Goal: Task Accomplishment & Management: Manage account settings

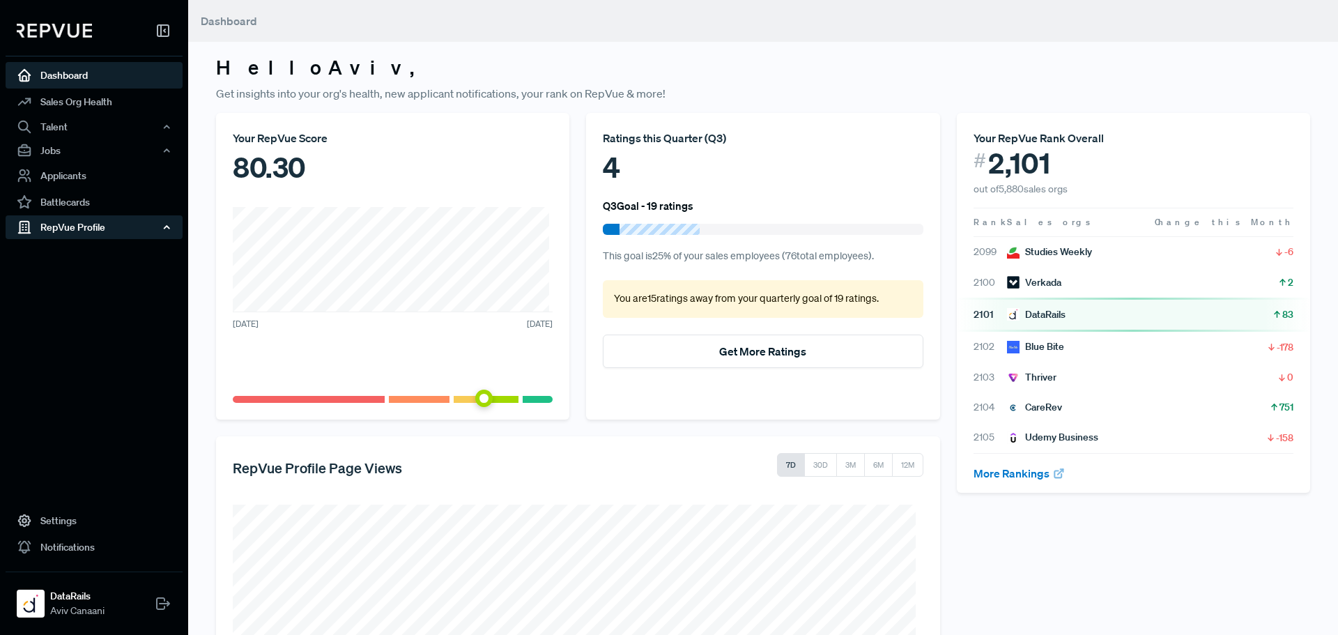
click at [111, 227] on div "RepVue Profile" at bounding box center [94, 227] width 177 height 24
click at [89, 276] on link "Reviews" at bounding box center [112, 276] width 177 height 22
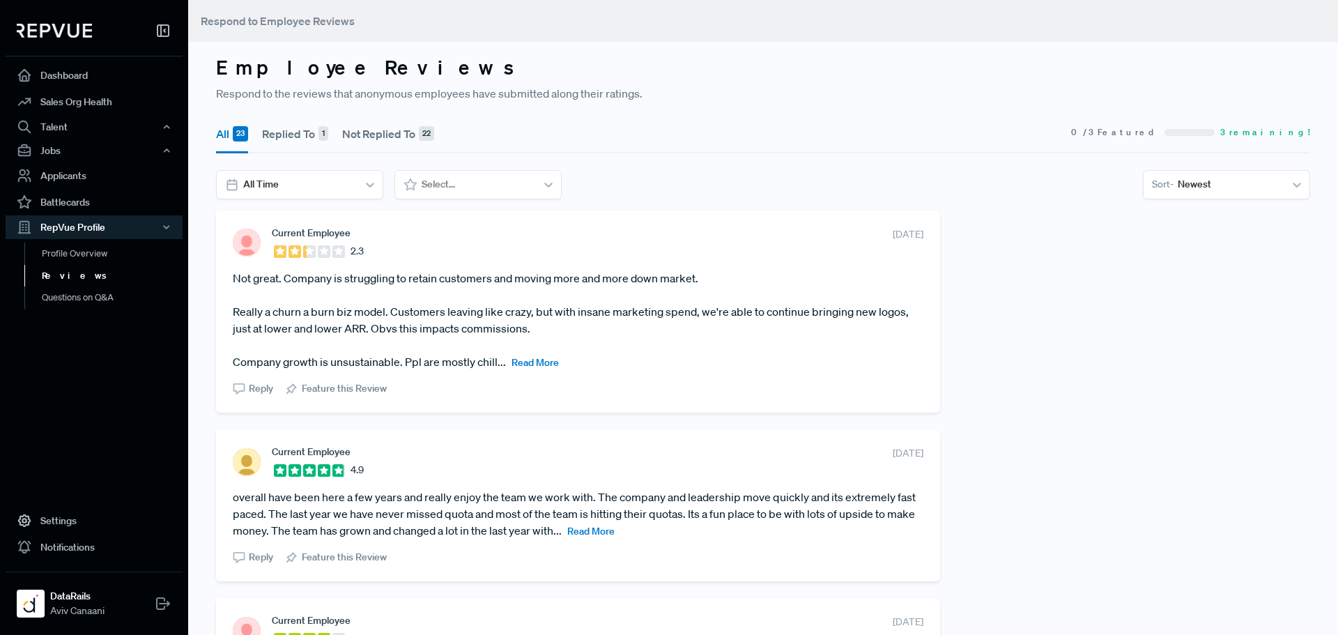
click at [518, 363] on span "Read More" at bounding box center [535, 362] width 47 height 13
click at [491, 319] on article "Not great. Company is struggling to retain customers and moving more and more d…" at bounding box center [578, 320] width 691 height 100
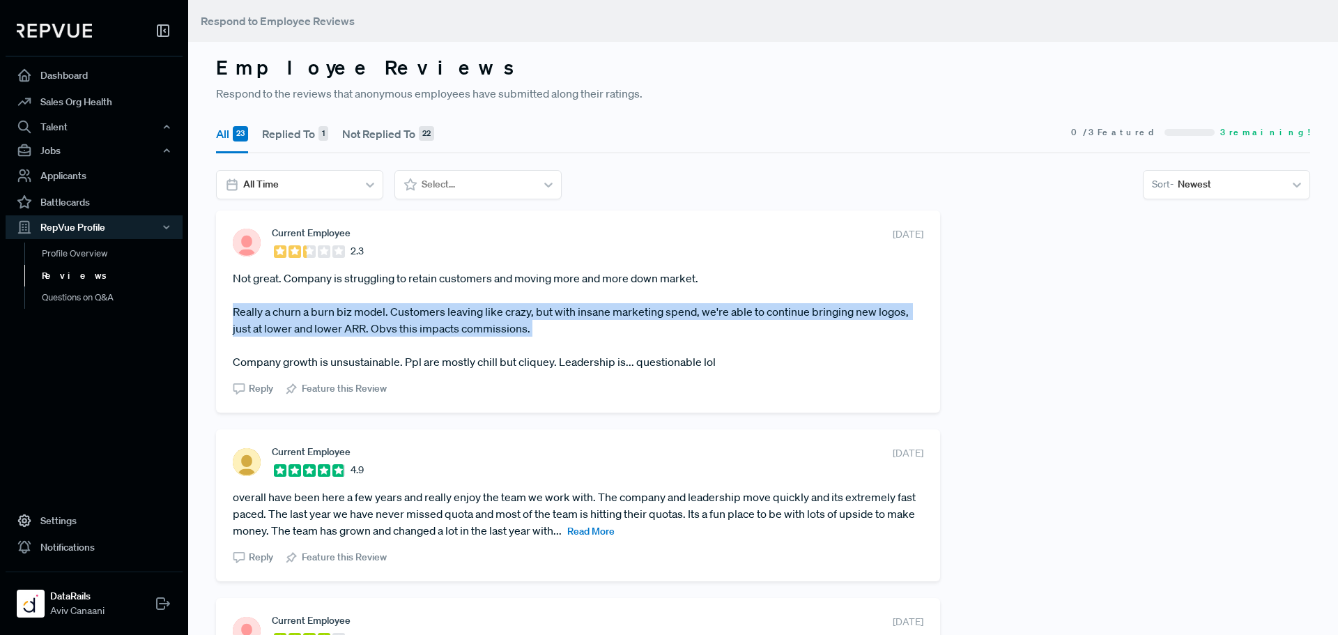
click at [491, 319] on article "Not great. Company is struggling to retain customers and moving more and more d…" at bounding box center [578, 320] width 691 height 100
click at [487, 328] on article "Not great. Company is struggling to retain customers and moving more and more d…" at bounding box center [578, 320] width 691 height 100
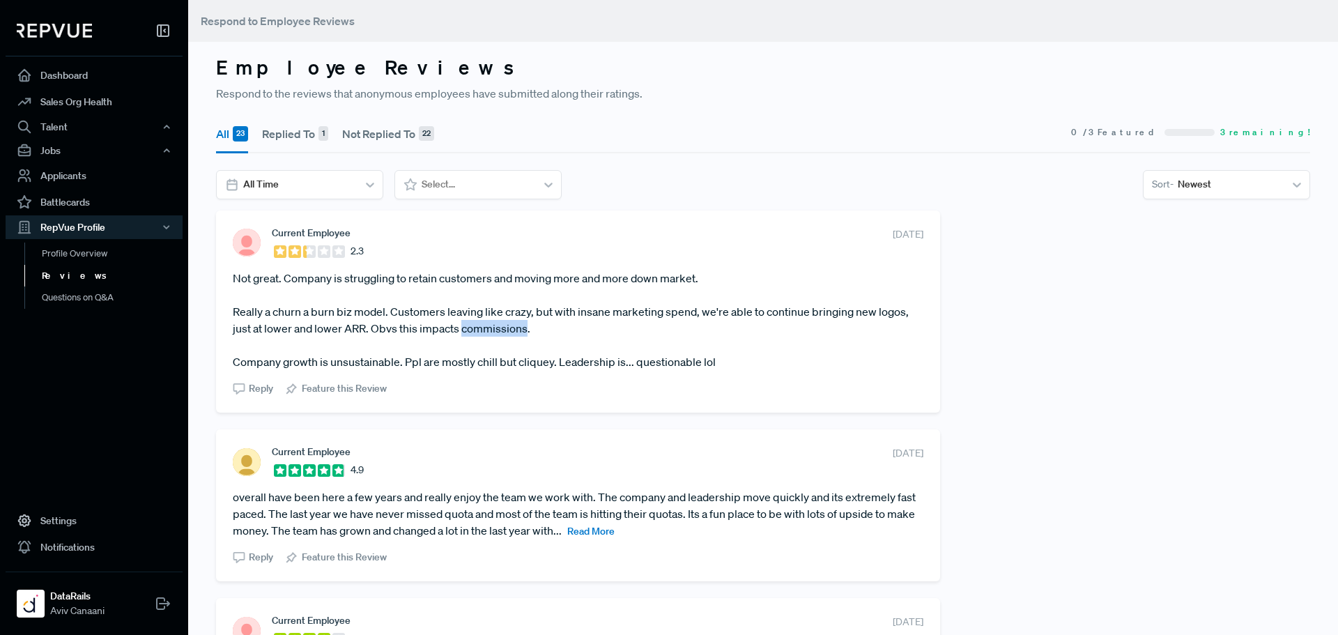
click at [487, 328] on article "Not great. Company is struggling to retain customers and moving more and more d…" at bounding box center [578, 320] width 691 height 100
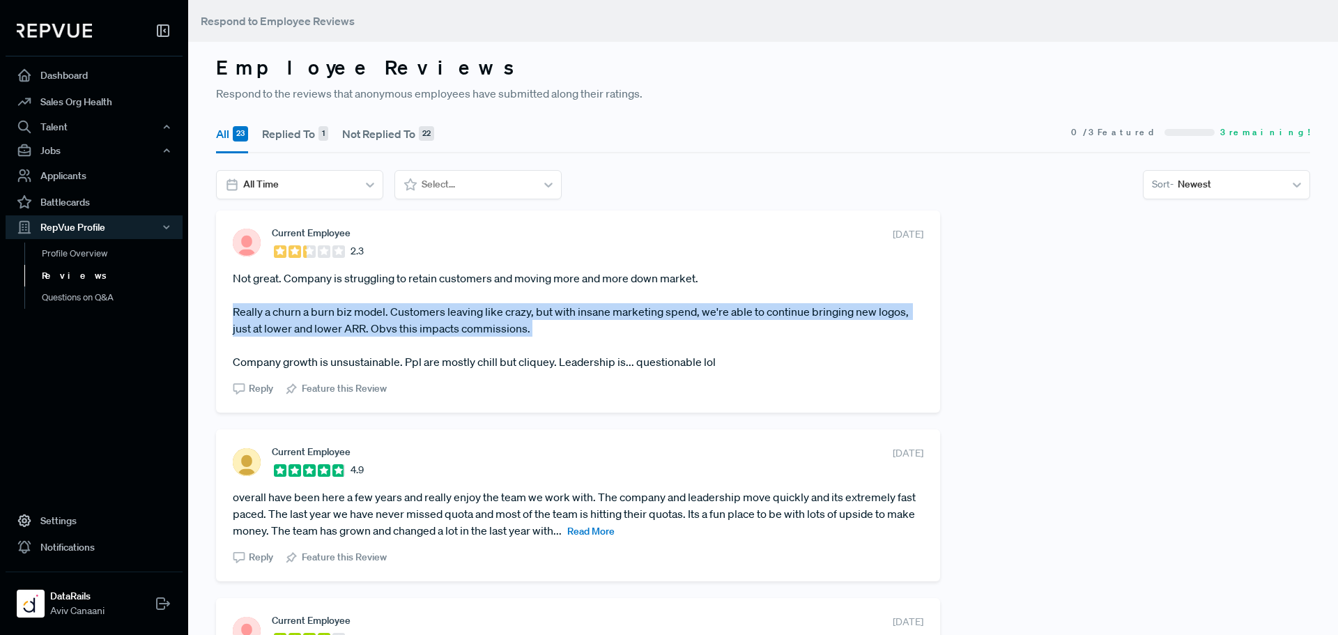
click at [487, 328] on article "Not great. Company is struggling to retain customers and moving more and more d…" at bounding box center [578, 320] width 691 height 100
click at [493, 332] on article "Not great. Company is struggling to retain customers and moving more and more d…" at bounding box center [578, 320] width 691 height 100
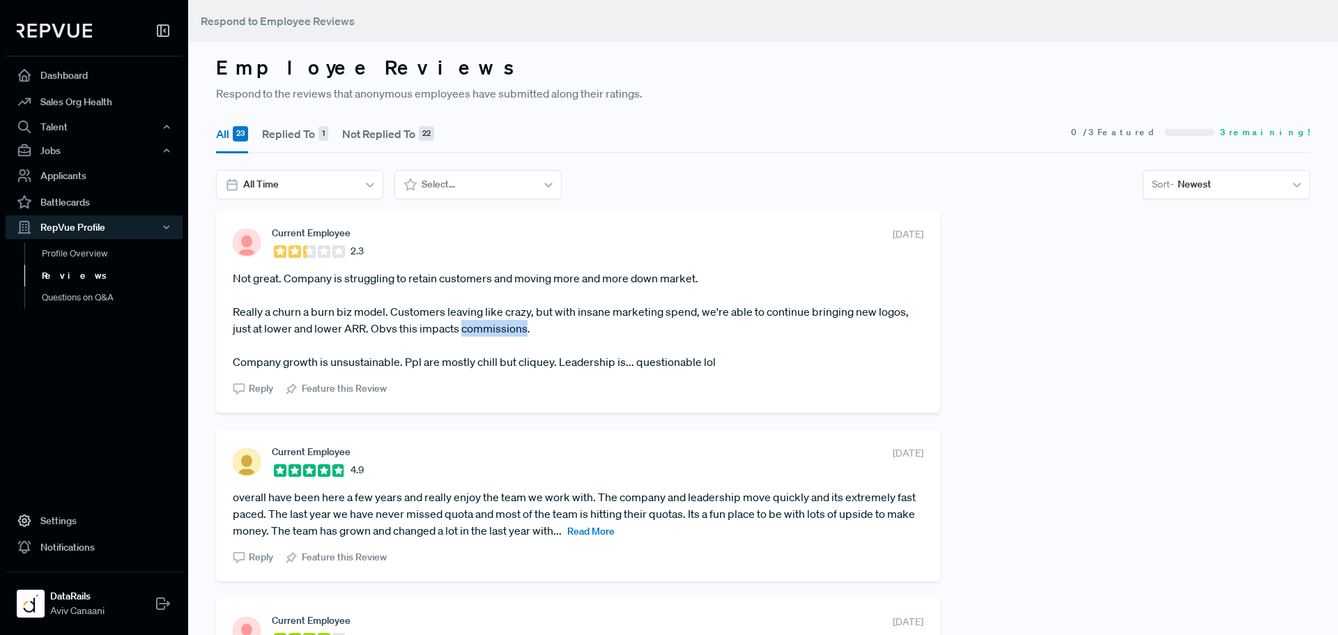
click at [493, 332] on article "Not great. Company is struggling to retain customers and moving more and more d…" at bounding box center [578, 320] width 691 height 100
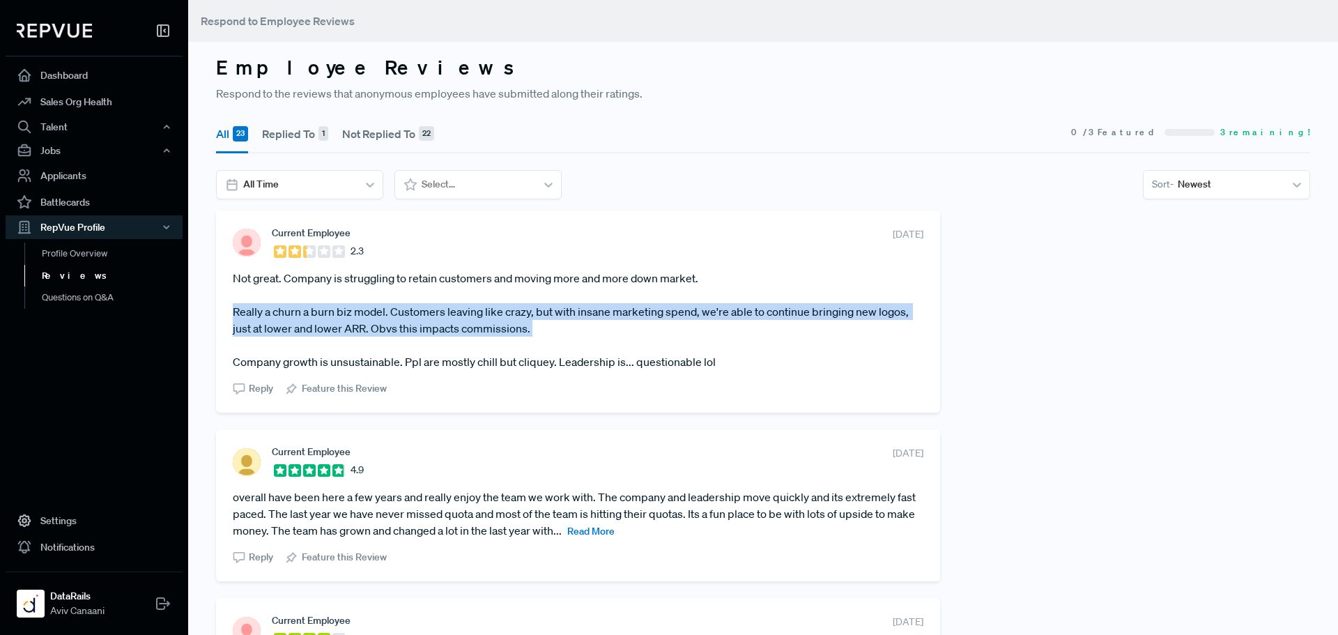
click at [493, 332] on article "Not great. Company is struggling to retain customers and moving more and more d…" at bounding box center [578, 320] width 691 height 100
click at [502, 331] on article "Not great. Company is struggling to retain customers and moving more and more d…" at bounding box center [578, 320] width 691 height 100
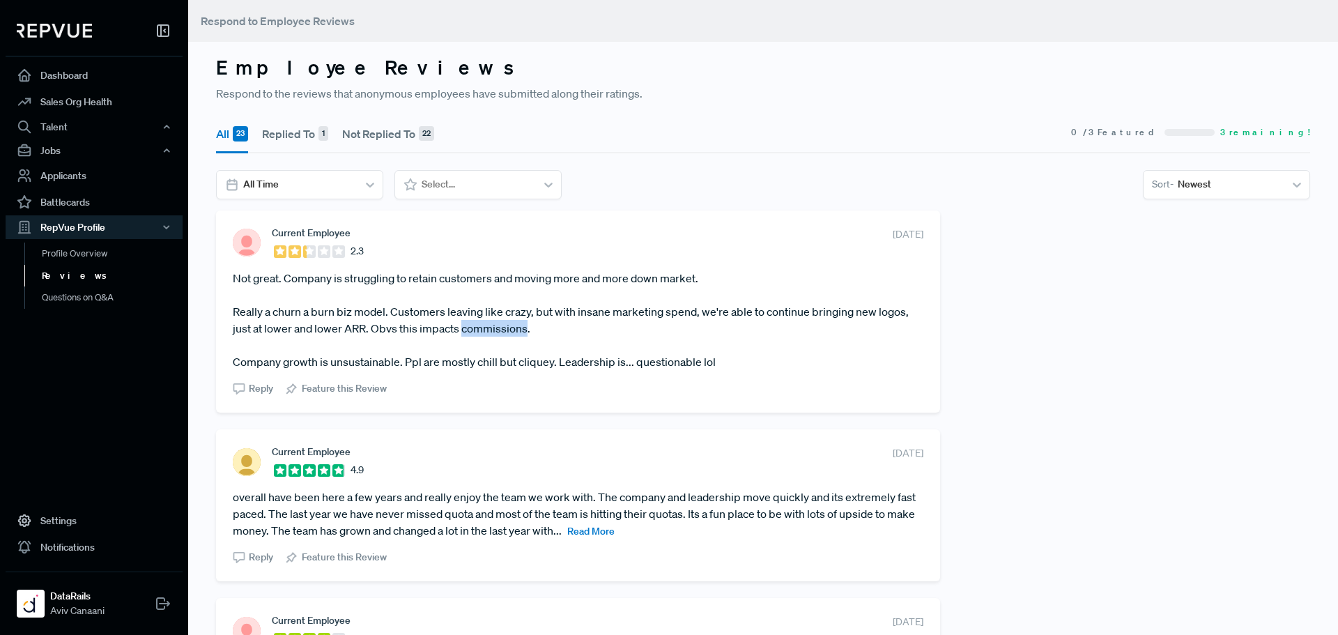
click at [502, 331] on article "Not great. Company is struggling to retain customers and moving more and more d…" at bounding box center [578, 320] width 691 height 100
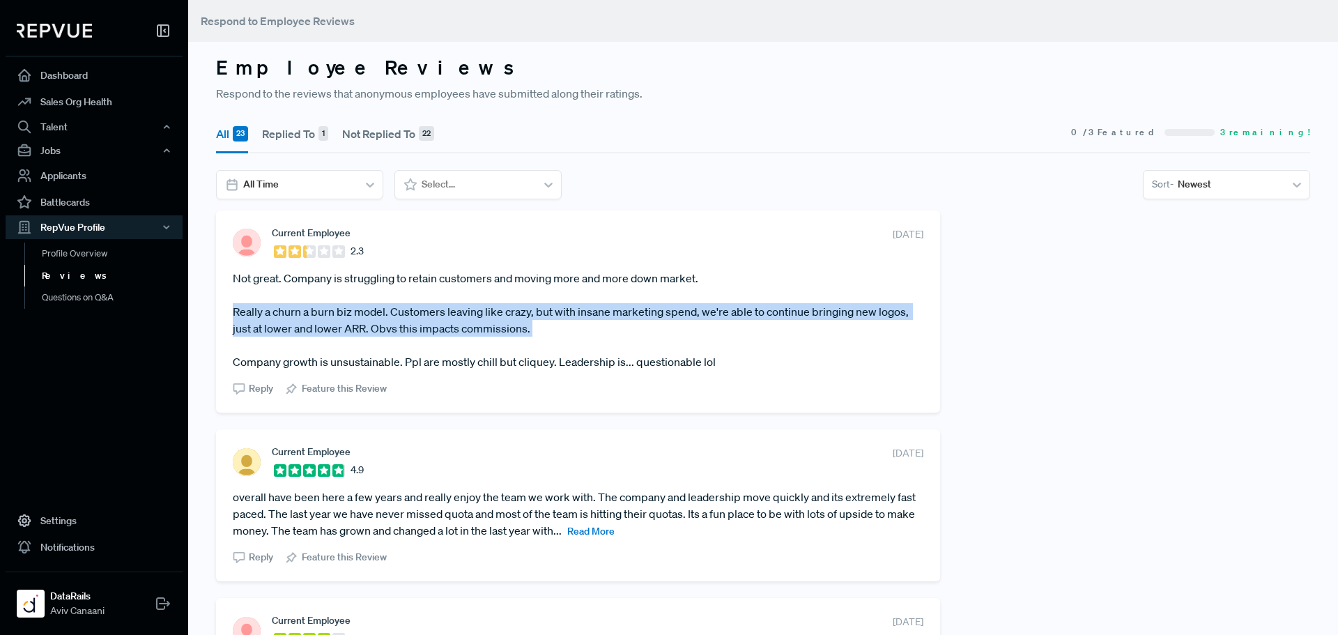
click at [502, 331] on article "Not great. Company is struggling to retain customers and moving more and more d…" at bounding box center [578, 320] width 691 height 100
click at [507, 331] on article "Not great. Company is struggling to retain customers and moving more and more d…" at bounding box center [578, 320] width 691 height 100
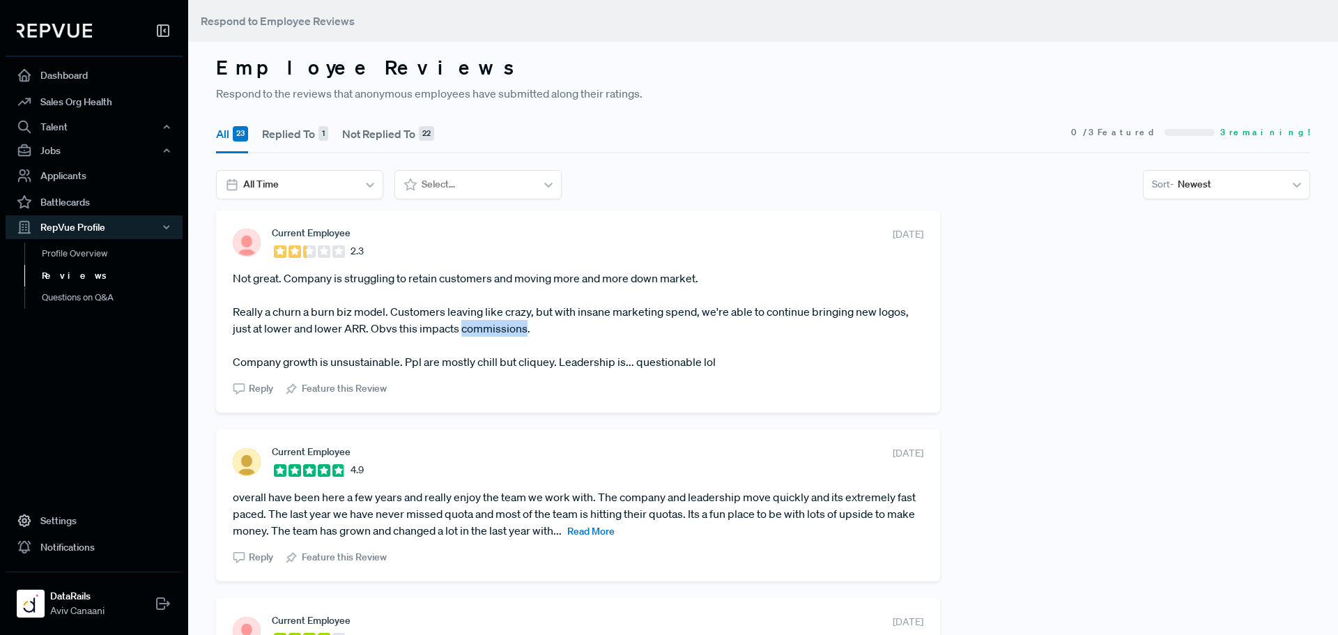
click at [507, 331] on article "Not great. Company is struggling to retain customers and moving more and more d…" at bounding box center [578, 320] width 691 height 100
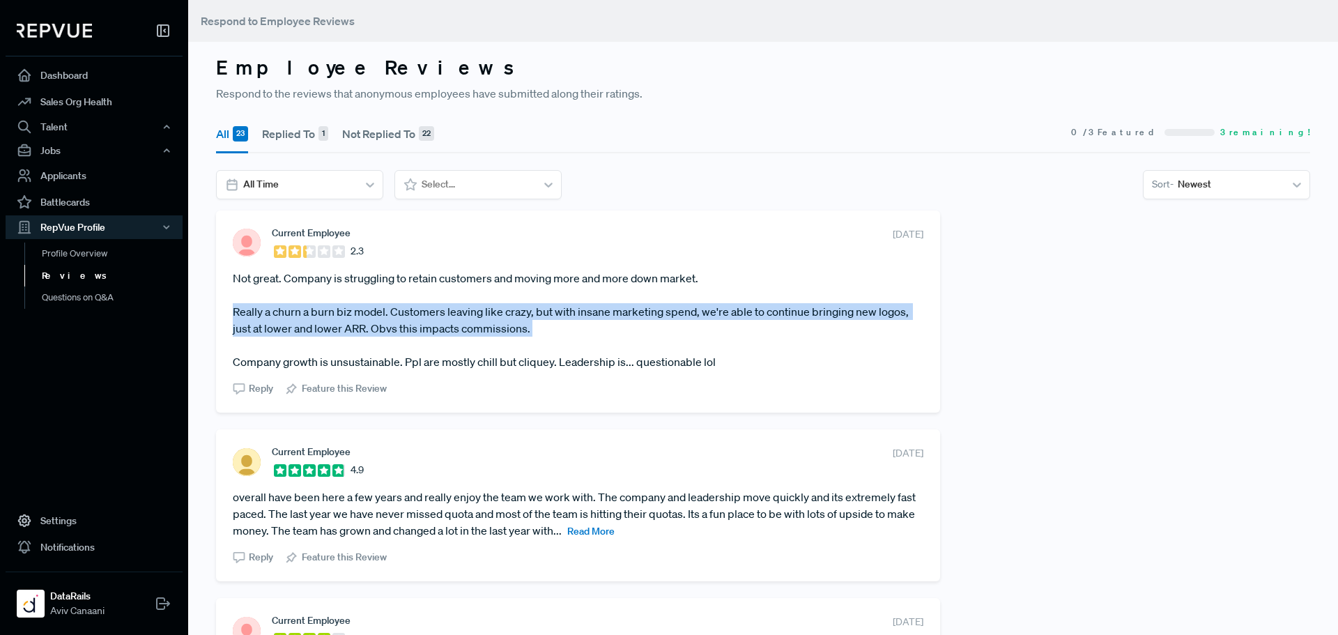
click at [507, 331] on article "Not great. Company is struggling to retain customers and moving more and more d…" at bounding box center [578, 320] width 691 height 100
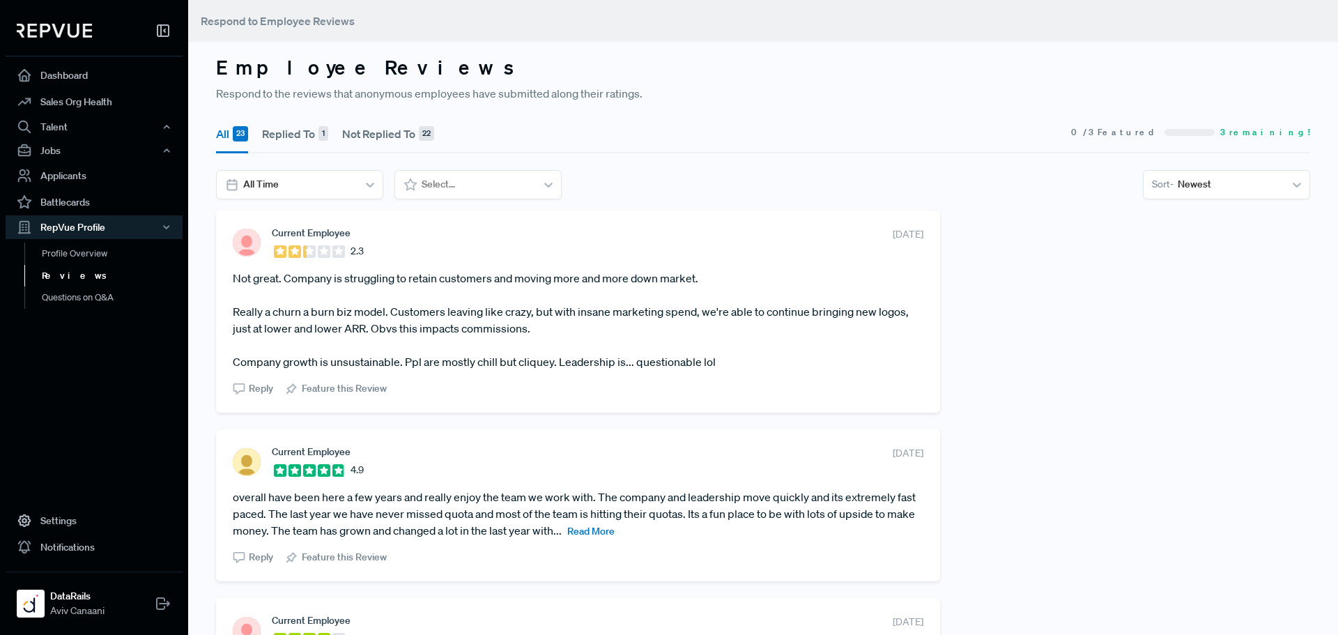
click at [477, 357] on article "Not great. Company is struggling to retain customers and moving more and more d…" at bounding box center [578, 320] width 691 height 100
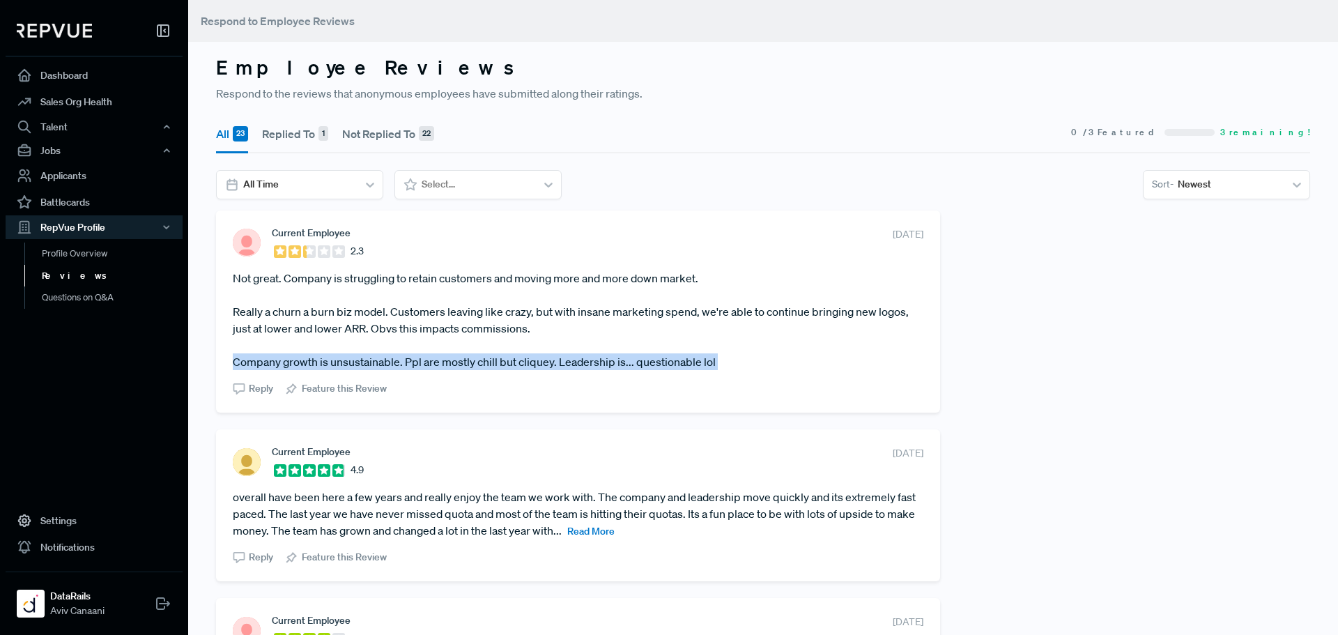
click at [477, 357] on article "Not great. Company is struggling to retain customers and moving more and more d…" at bounding box center [578, 320] width 691 height 100
click at [490, 360] on article "Not great. Company is struggling to retain customers and moving more and more d…" at bounding box center [578, 320] width 691 height 100
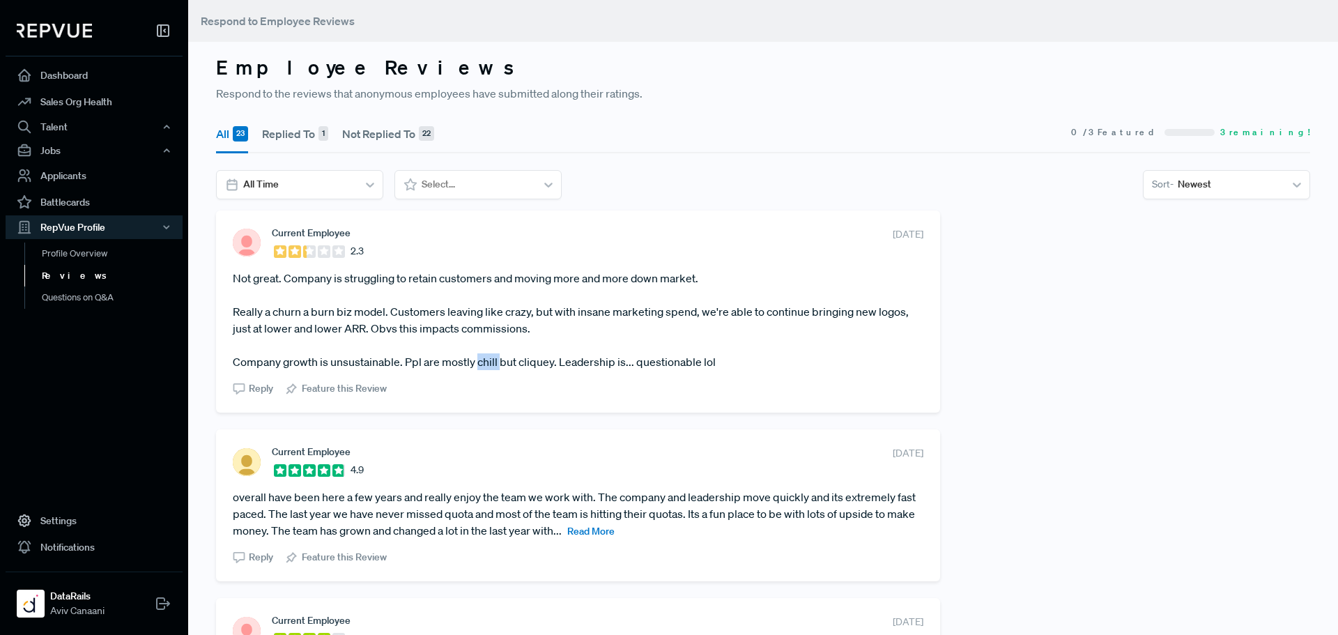
click at [490, 360] on article "Not great. Company is struggling to retain customers and moving more and more d…" at bounding box center [578, 320] width 691 height 100
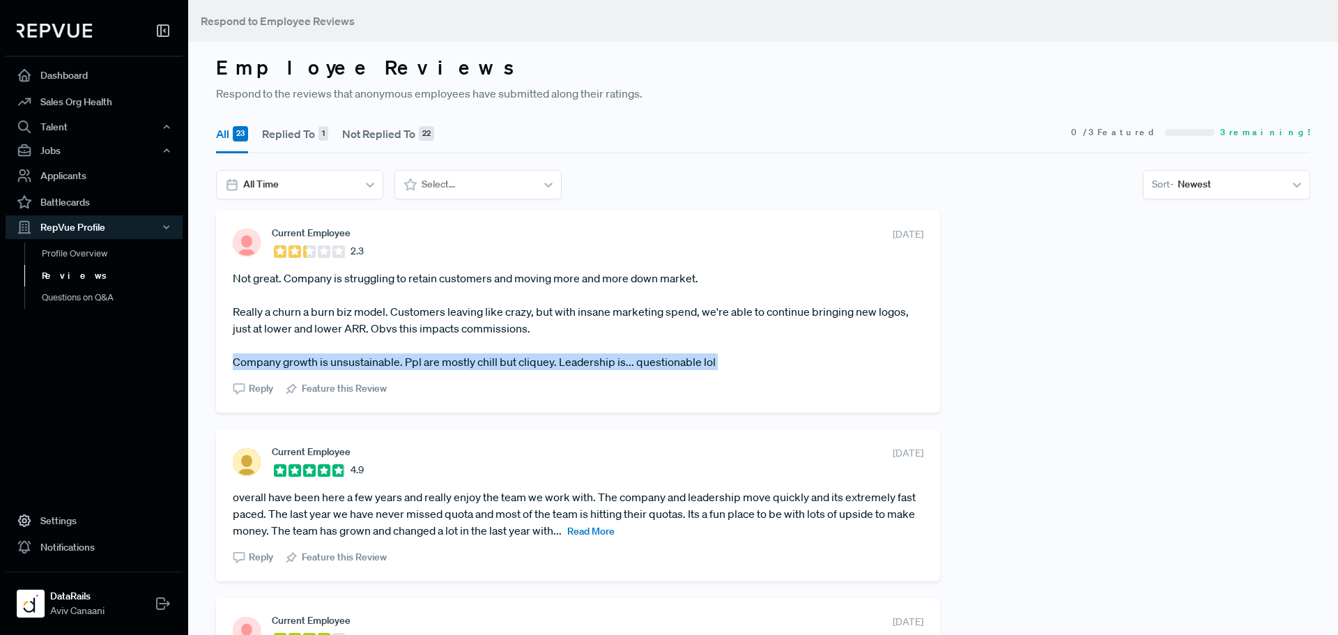
click at [490, 360] on article "Not great. Company is struggling to retain customers and moving more and more d…" at bounding box center [578, 320] width 691 height 100
click at [496, 361] on article "Not great. Company is struggling to retain customers and moving more and more d…" at bounding box center [578, 320] width 691 height 100
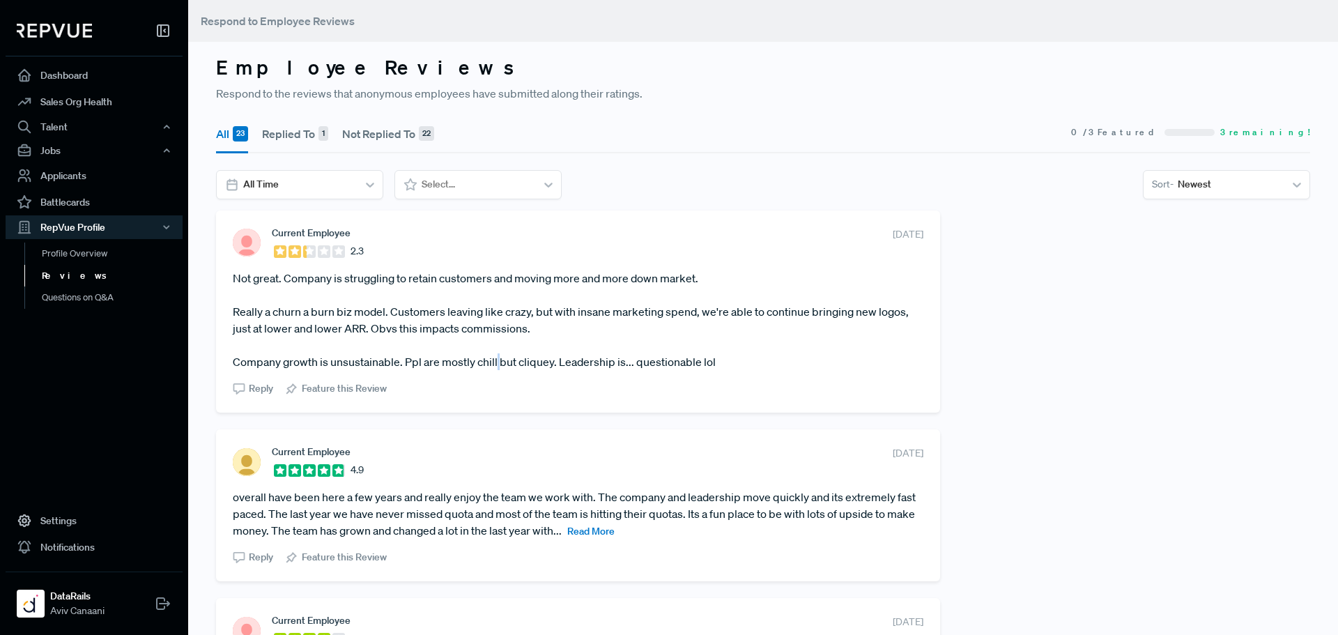
click at [496, 361] on article "Not great. Company is struggling to retain customers and moving more and more d…" at bounding box center [578, 320] width 691 height 100
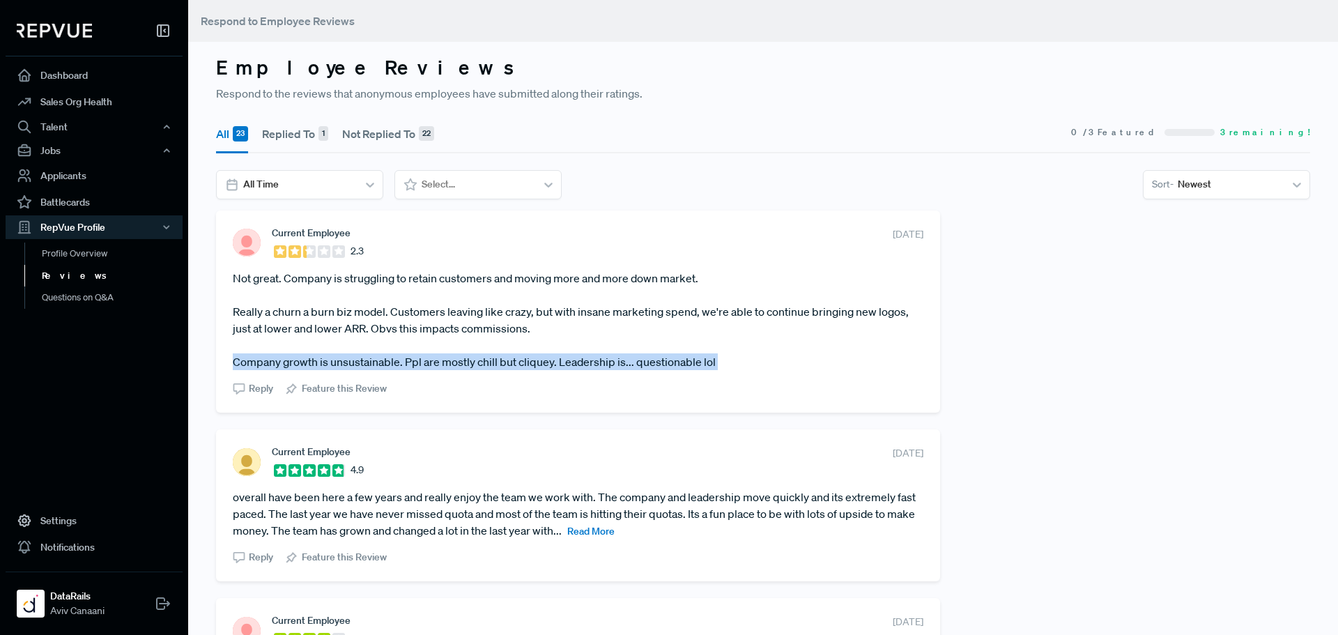
click at [496, 361] on article "Not great. Company is struggling to retain customers and moving more and more d…" at bounding box center [578, 320] width 691 height 100
click at [489, 361] on article "Not great. Company is struggling to retain customers and moving more and more d…" at bounding box center [578, 320] width 691 height 100
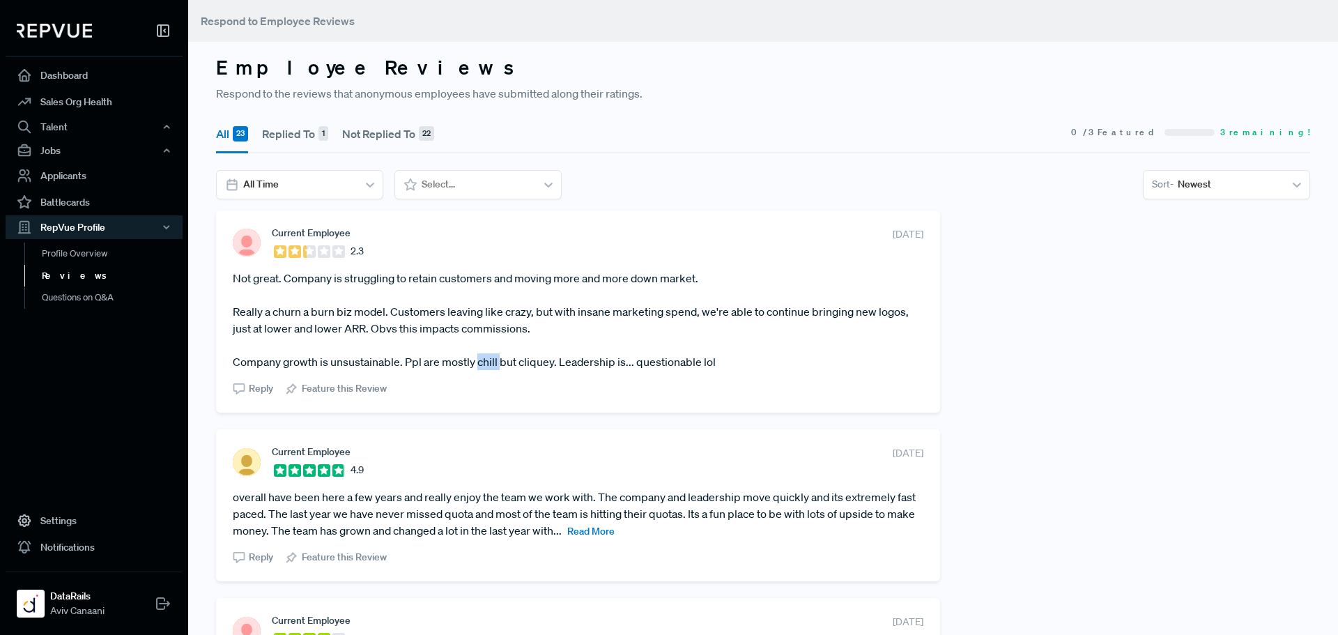
click at [489, 361] on article "Not great. Company is struggling to retain customers and moving more and more d…" at bounding box center [578, 320] width 691 height 100
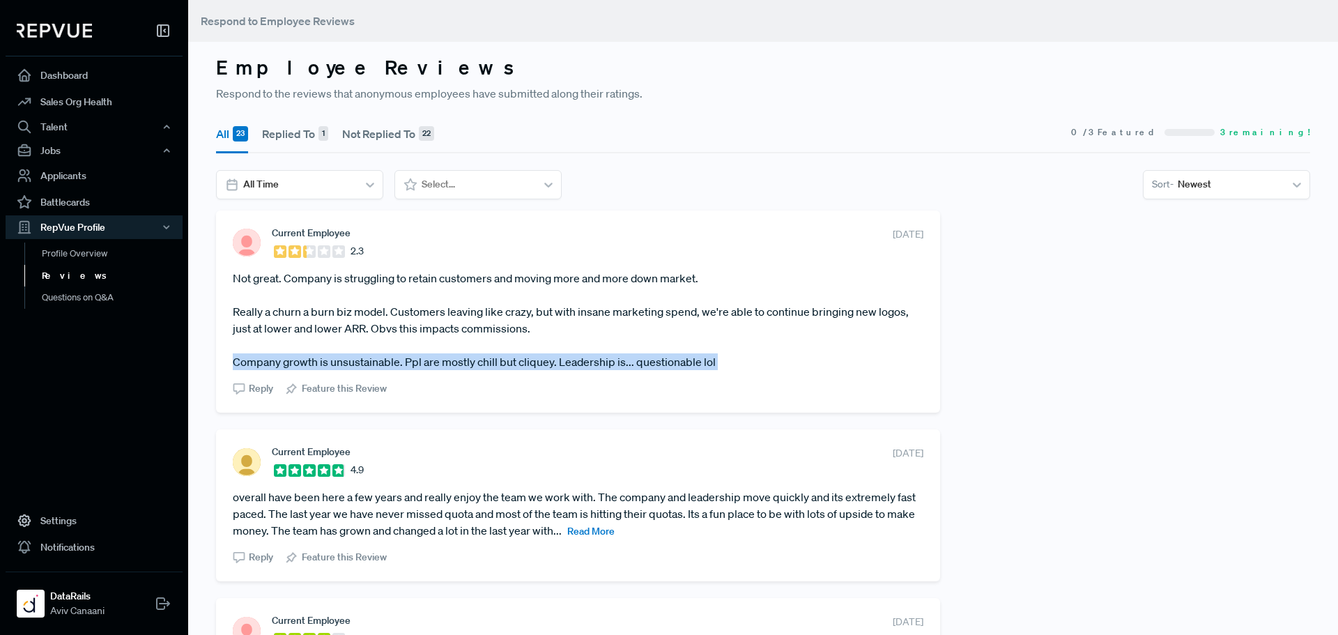
click at [489, 361] on article "Not great. Company is struggling to retain customers and moving more and more d…" at bounding box center [578, 320] width 691 height 100
click at [558, 364] on article "Not great. Company is struggling to retain customers and moving more and more d…" at bounding box center [578, 320] width 691 height 100
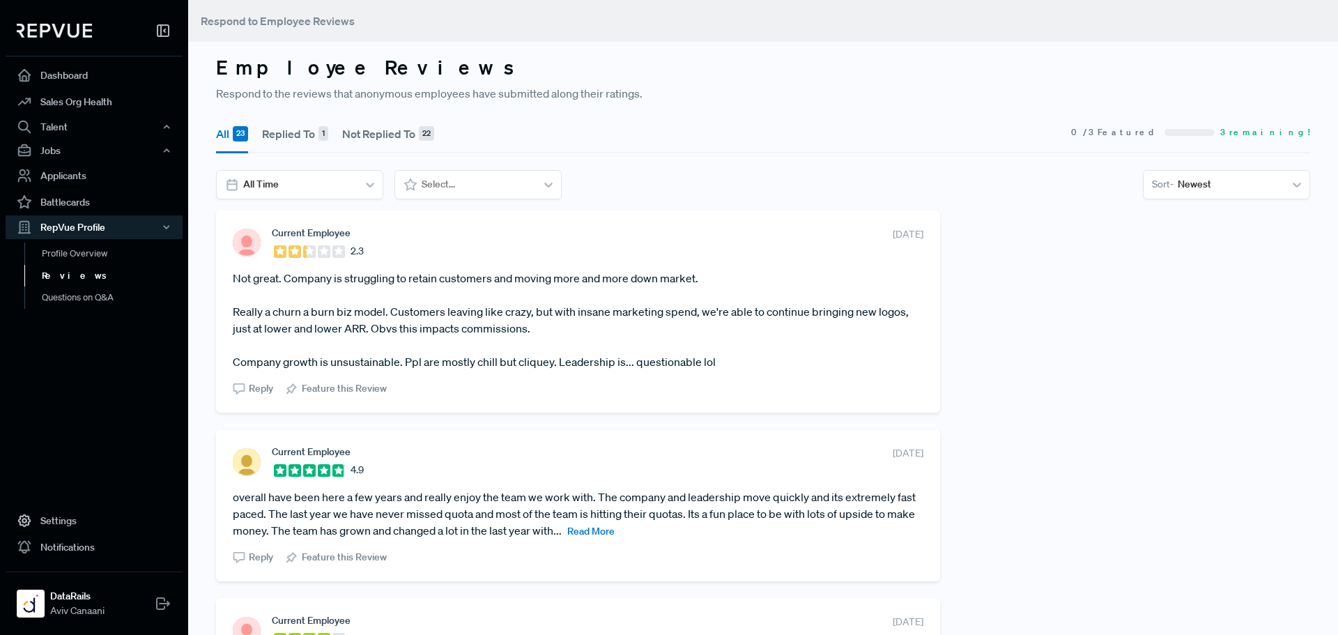
click at [535, 360] on article "Not great. Company is struggling to retain customers and moving more and more d…" at bounding box center [578, 320] width 691 height 100
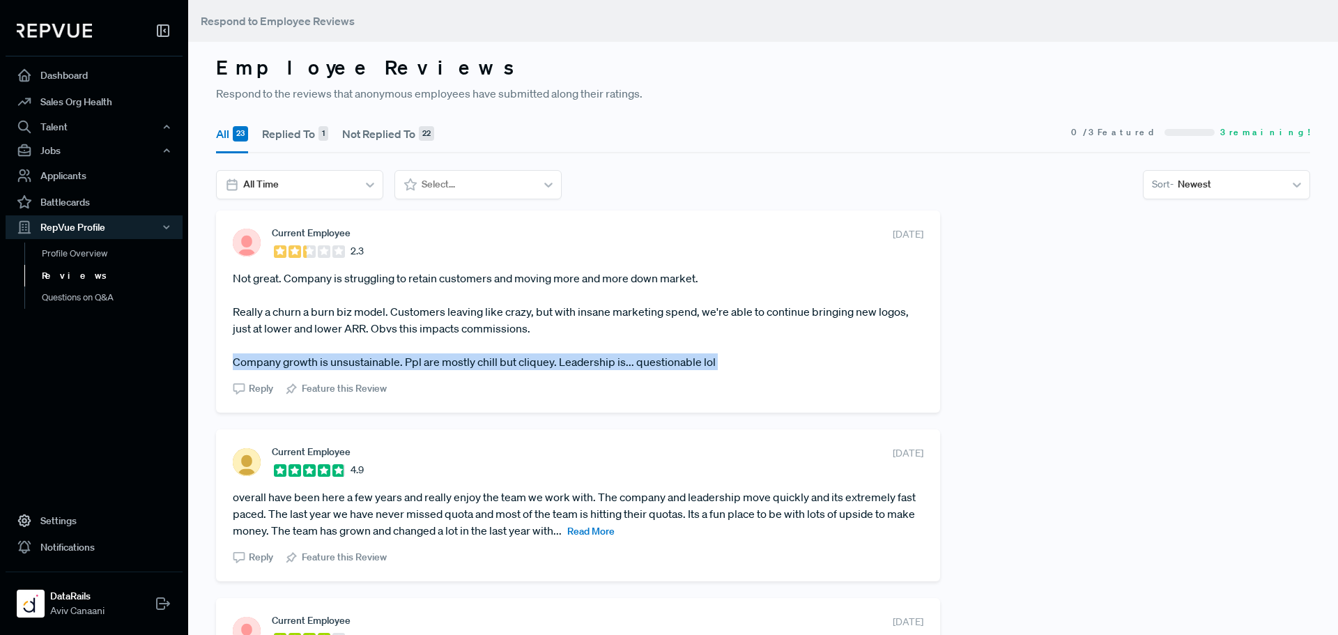
click at [535, 360] on article "Not great. Company is struggling to retain customers and moving more and more d…" at bounding box center [578, 320] width 691 height 100
click at [546, 363] on article "Not great. Company is struggling to retain customers and moving more and more d…" at bounding box center [578, 320] width 691 height 100
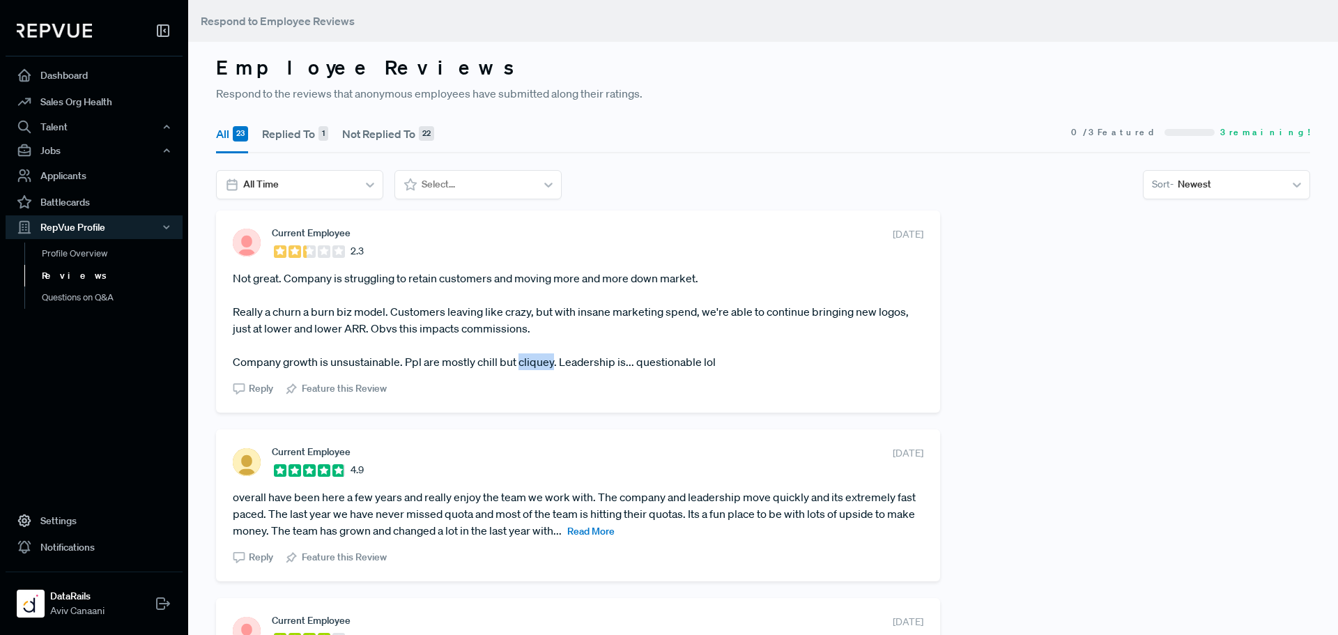
click at [546, 363] on article "Not great. Company is struggling to retain customers and moving more and more d…" at bounding box center [578, 320] width 691 height 100
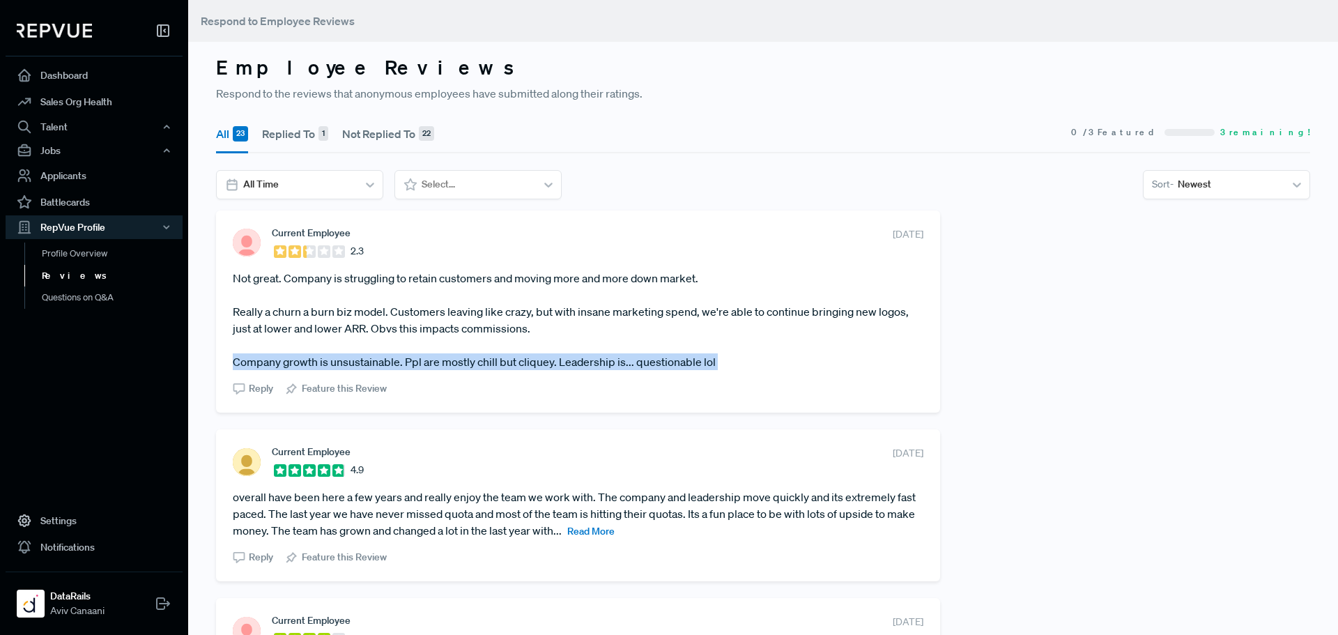
click at [546, 363] on article "Not great. Company is struggling to retain customers and moving more and more d…" at bounding box center [578, 320] width 691 height 100
click at [506, 360] on article "Not great. Company is struggling to retain customers and moving more and more d…" at bounding box center [578, 320] width 691 height 100
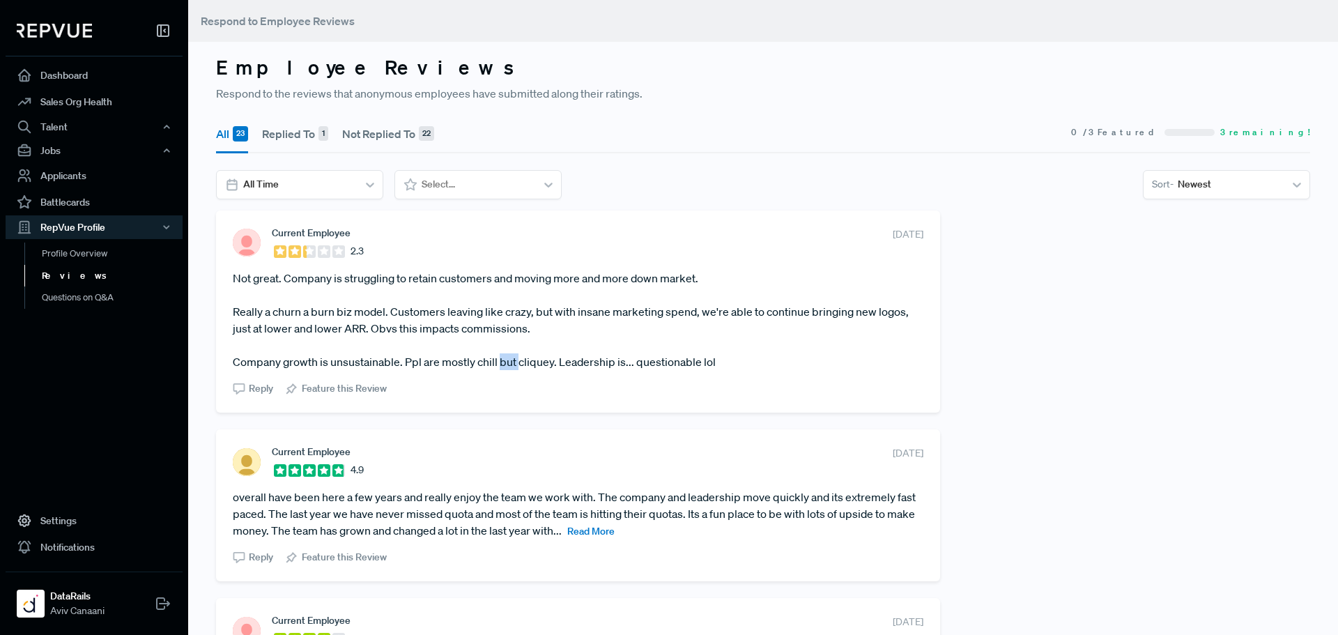
click at [506, 360] on article "Not great. Company is struggling to retain customers and moving more and more d…" at bounding box center [578, 320] width 691 height 100
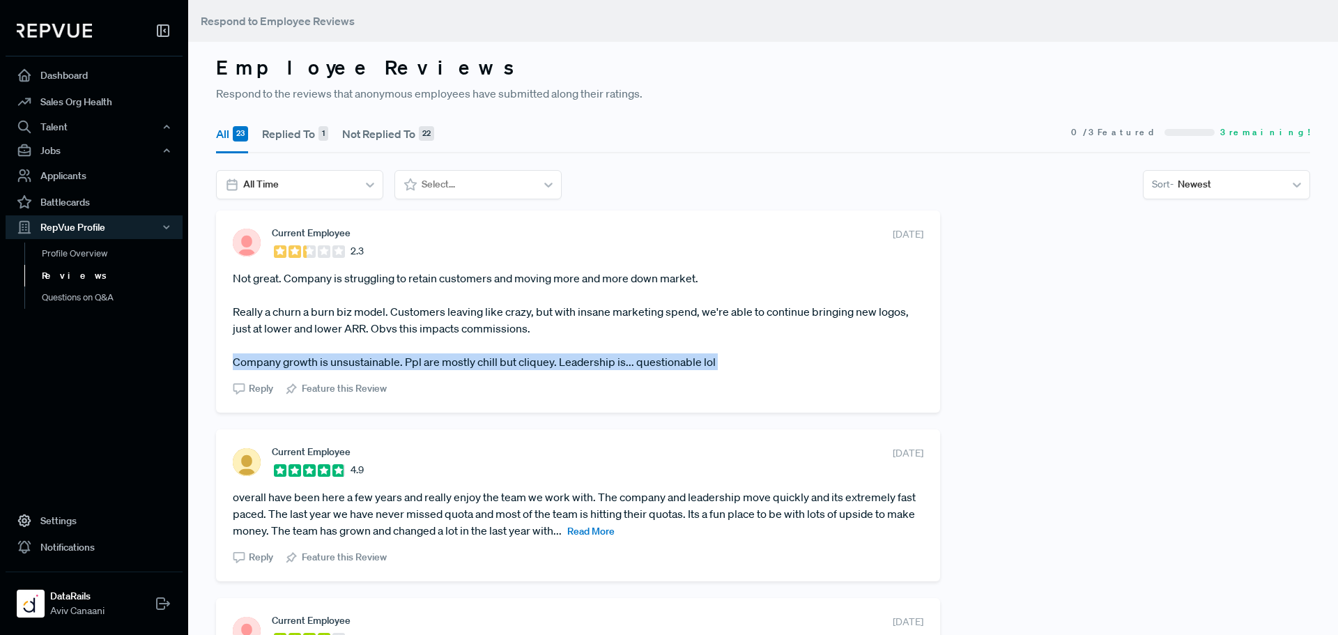
click at [506, 360] on article "Not great. Company is struggling to retain customers and moving more and more d…" at bounding box center [578, 320] width 691 height 100
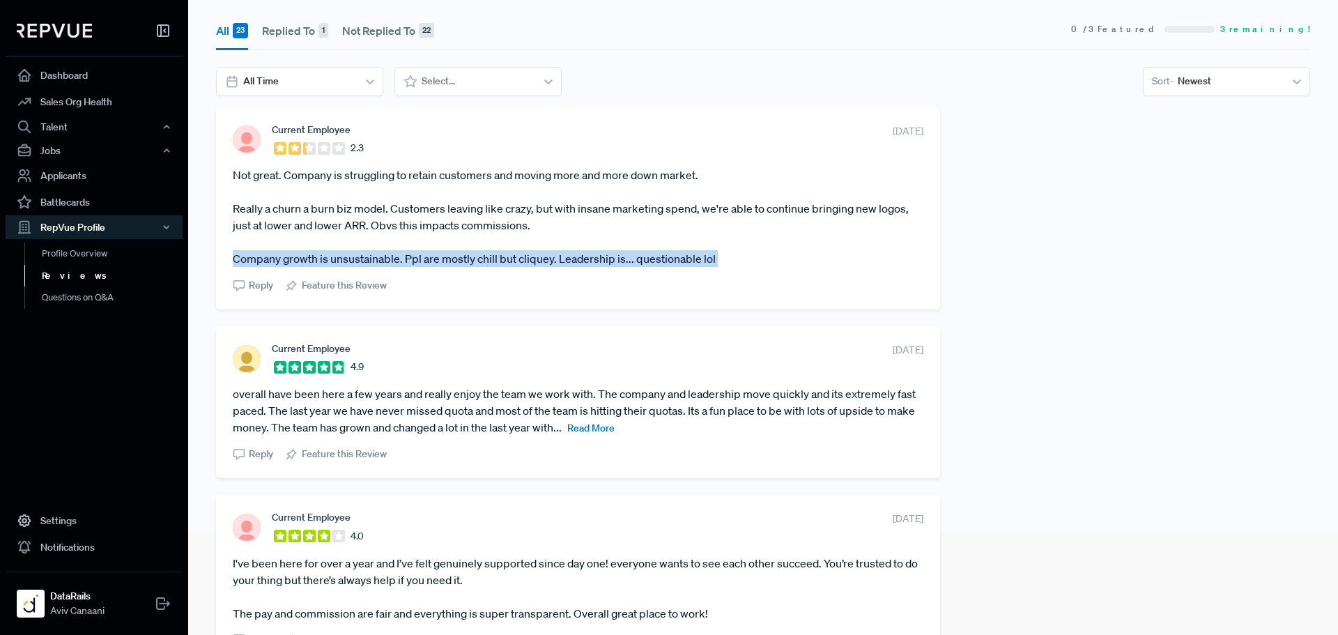
scroll to position [70, 0]
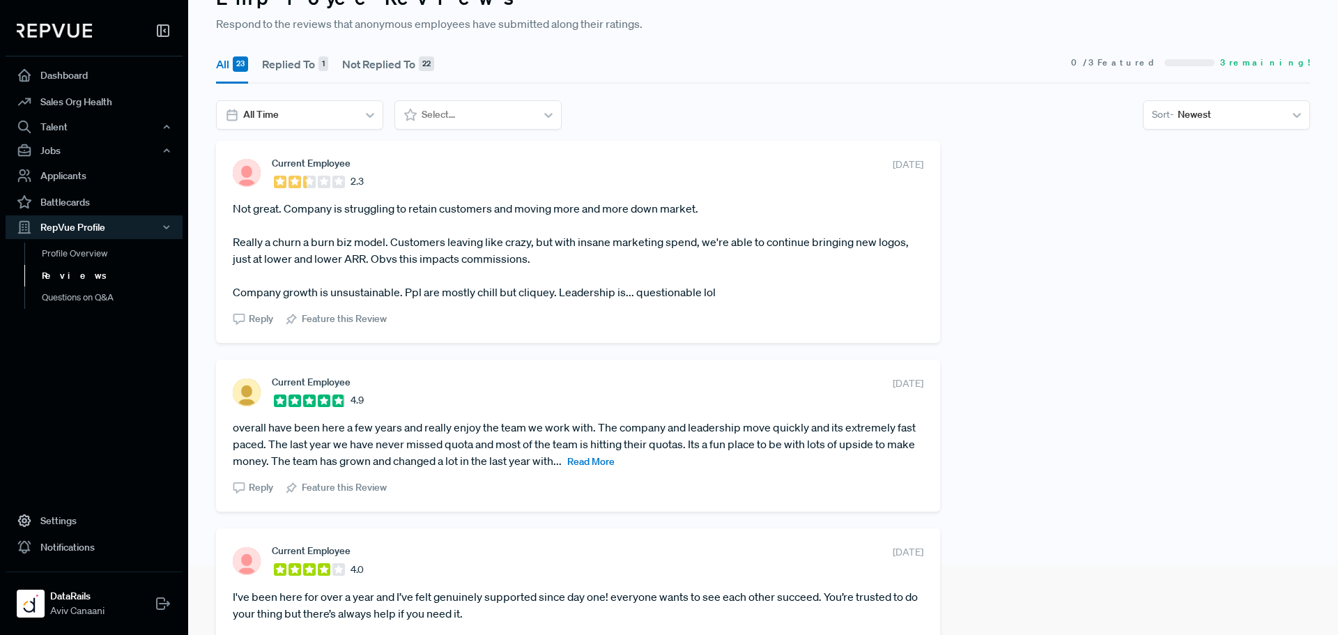
click at [431, 433] on article "overall have been here a few years and really enjoy the team we work with. The …" at bounding box center [578, 444] width 691 height 50
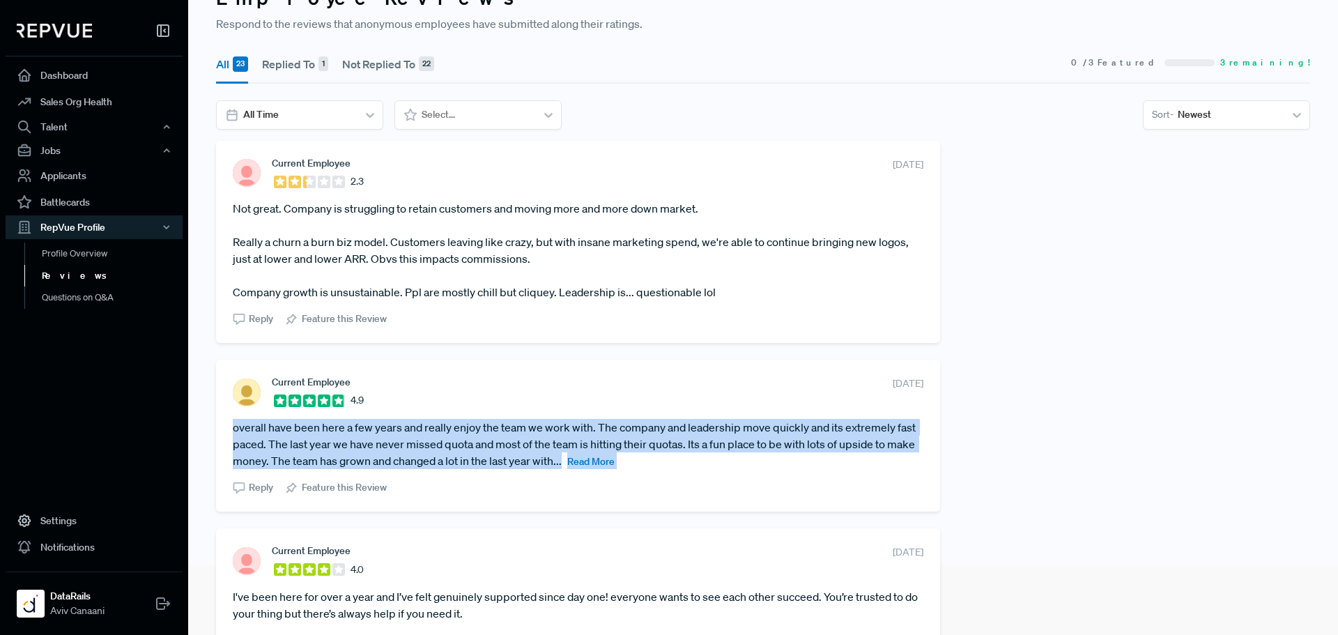
click at [431, 433] on article "overall have been here a few years and really enjoy the team we work with. The …" at bounding box center [578, 444] width 691 height 50
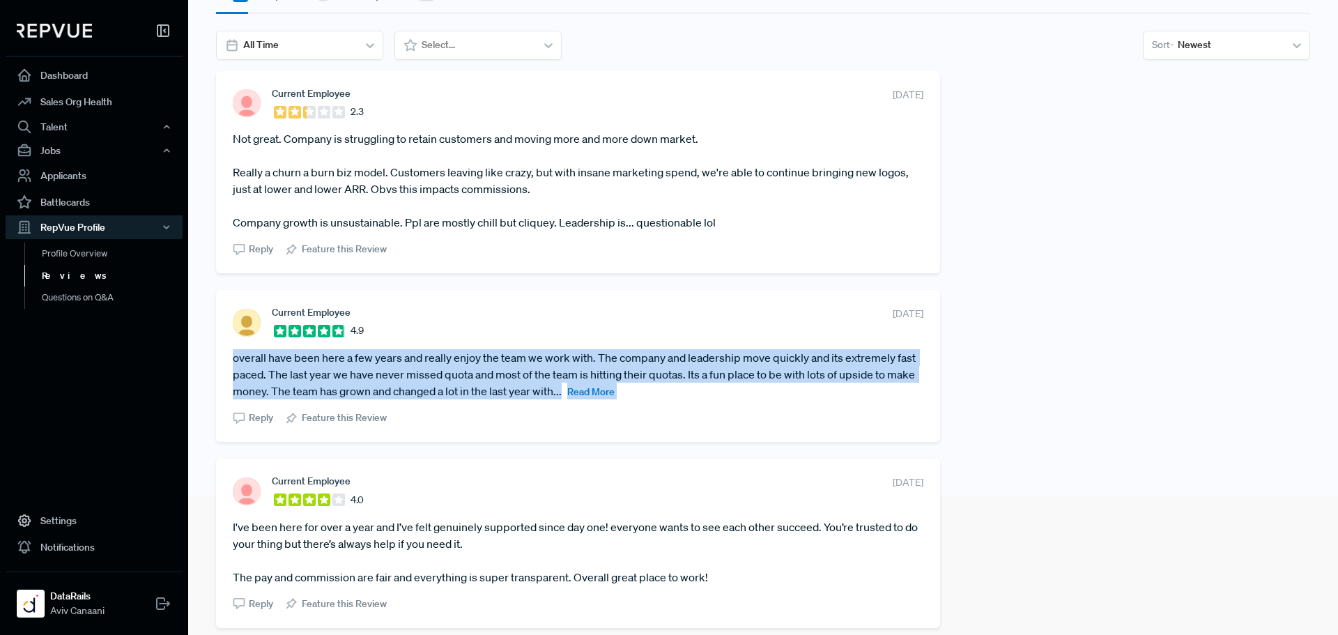
click at [491, 382] on article "overall have been here a few years and really enjoy the team we work with. The …" at bounding box center [578, 374] width 691 height 50
click at [615, 390] on span "Read More" at bounding box center [590, 391] width 47 height 13
click at [506, 386] on article "overall have been here a few years and really enjoy the team we work with. The …" at bounding box center [578, 374] width 691 height 50
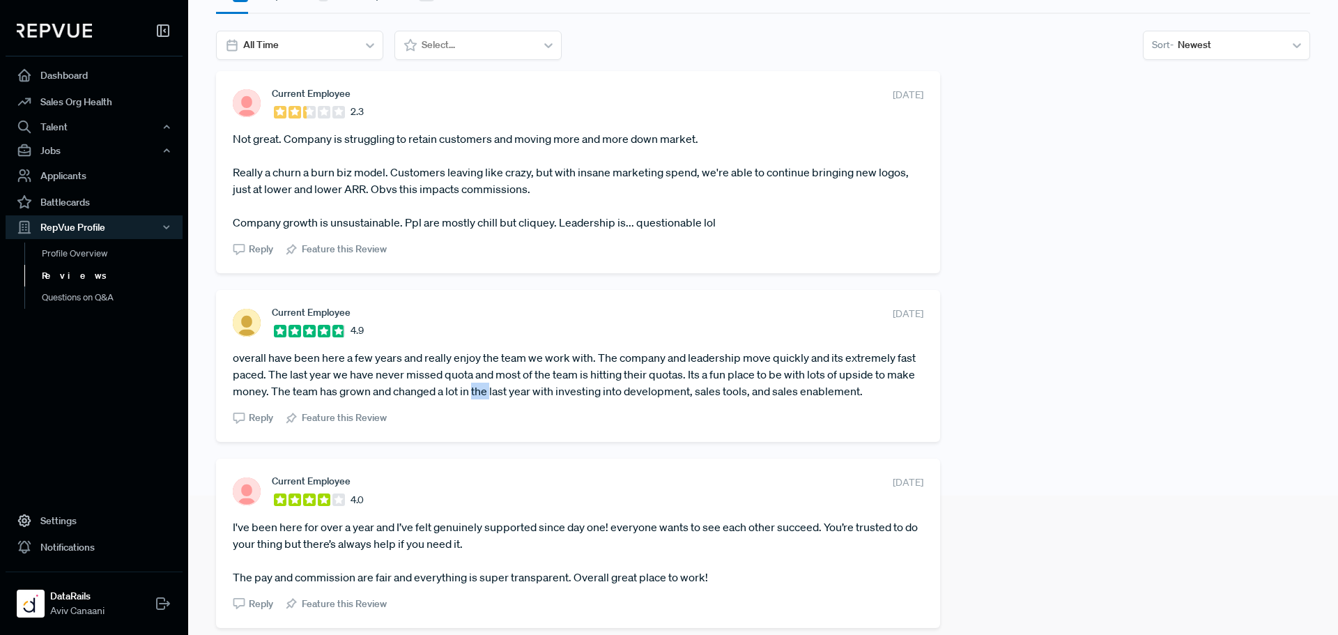
click at [506, 386] on article "overall have been here a few years and really enjoy the team we work with. The …" at bounding box center [578, 374] width 691 height 50
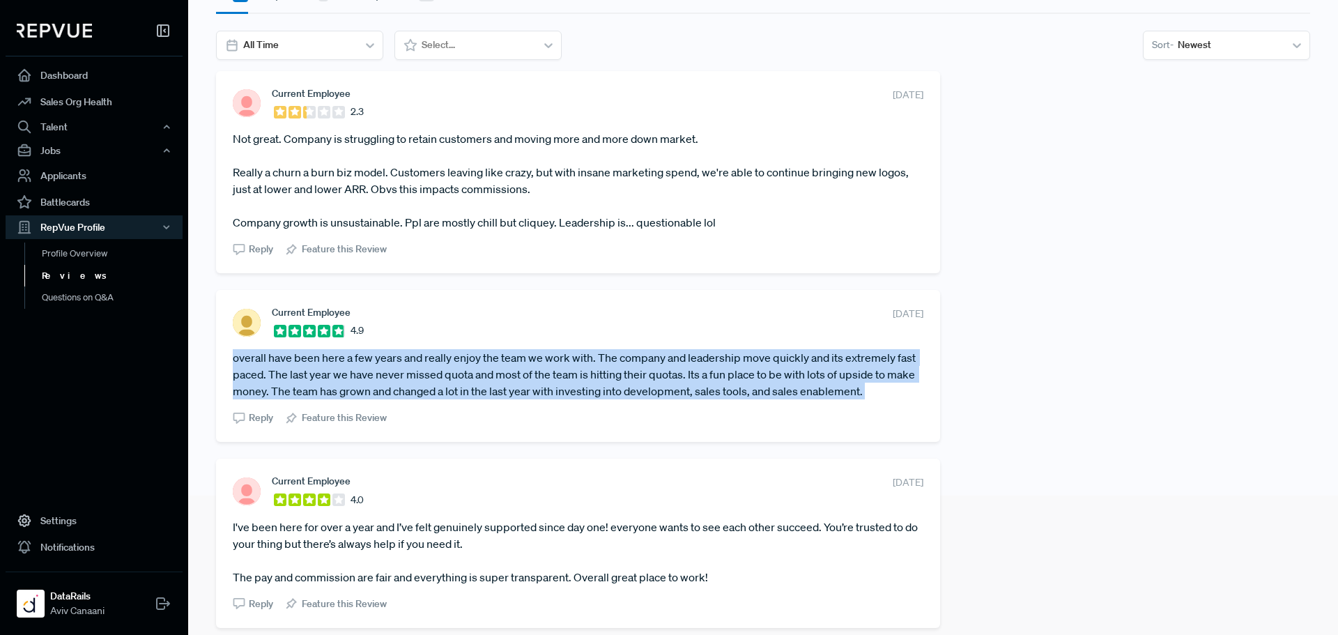
click at [506, 386] on article "overall have been here a few years and really enjoy the team we work with. The …" at bounding box center [578, 374] width 691 height 50
click at [511, 386] on article "overall have been here a few years and really enjoy the team we work with. The …" at bounding box center [578, 374] width 691 height 50
drag, startPoint x: 441, startPoint y: 376, endPoint x: 910, endPoint y: 399, distance: 469.7
click at [910, 399] on article "overall have been here a few years and really enjoy the team we work with. The …" at bounding box center [578, 374] width 691 height 50
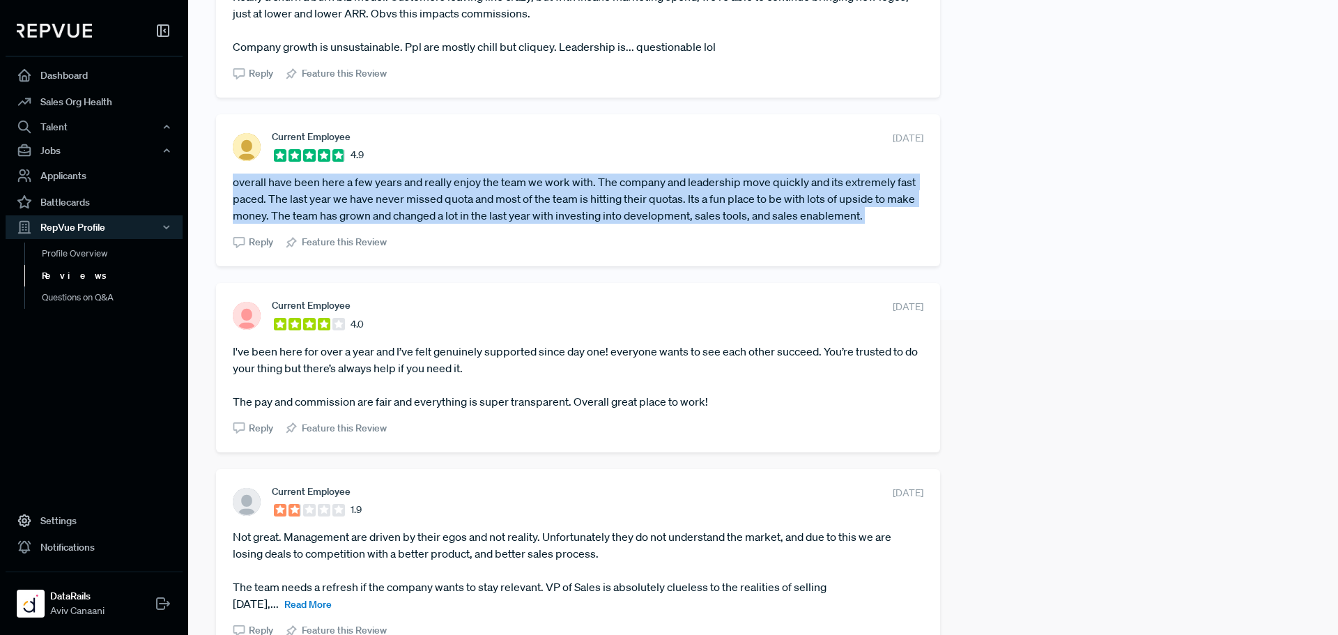
scroll to position [349, 0]
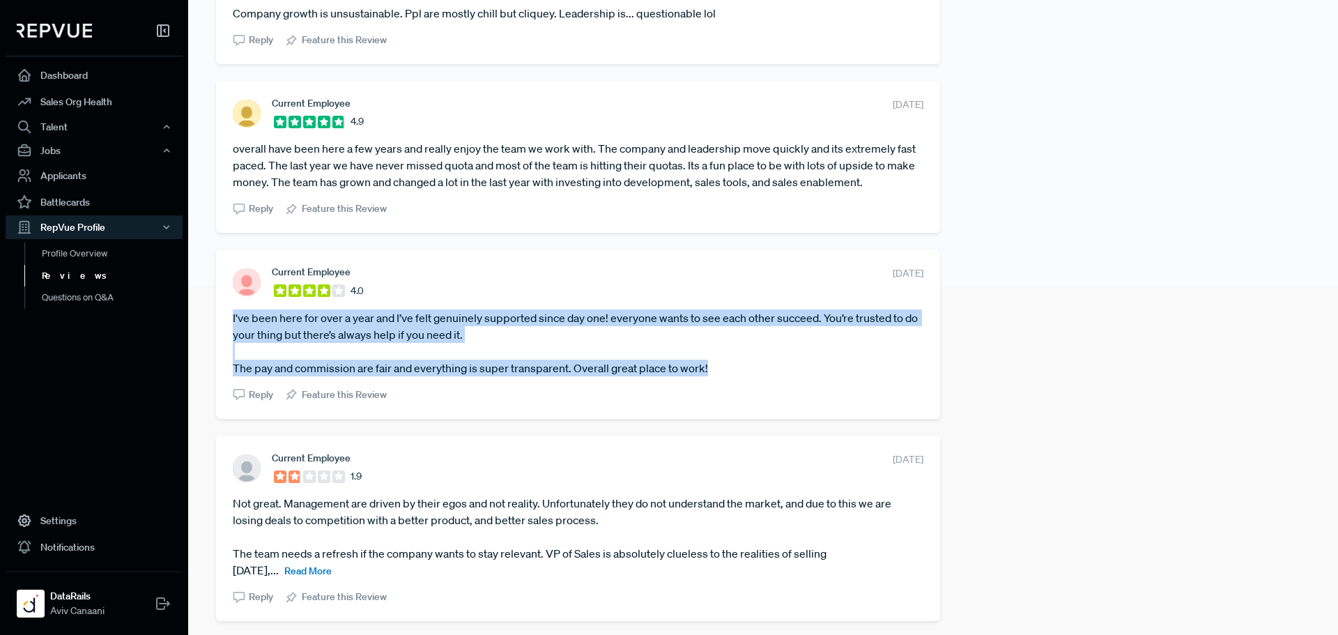
drag, startPoint x: 231, startPoint y: 318, endPoint x: 733, endPoint y: 371, distance: 504.6
click at [733, 371] on div "Current Employee 4.0 [DATE] I've been here for over a year and I’ve felt genuin…" at bounding box center [578, 334] width 724 height 169
click at [733, 371] on article "I've been here for over a year and I’ve felt genuinely supported since day one!…" at bounding box center [578, 342] width 691 height 67
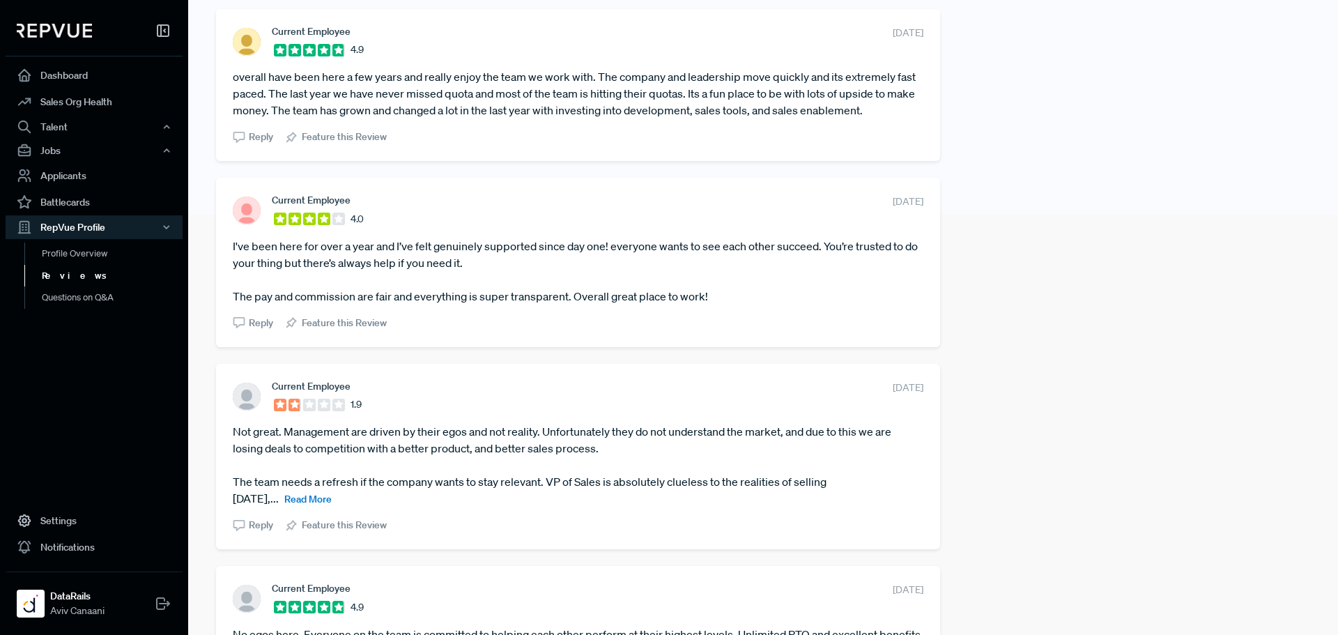
scroll to position [488, 0]
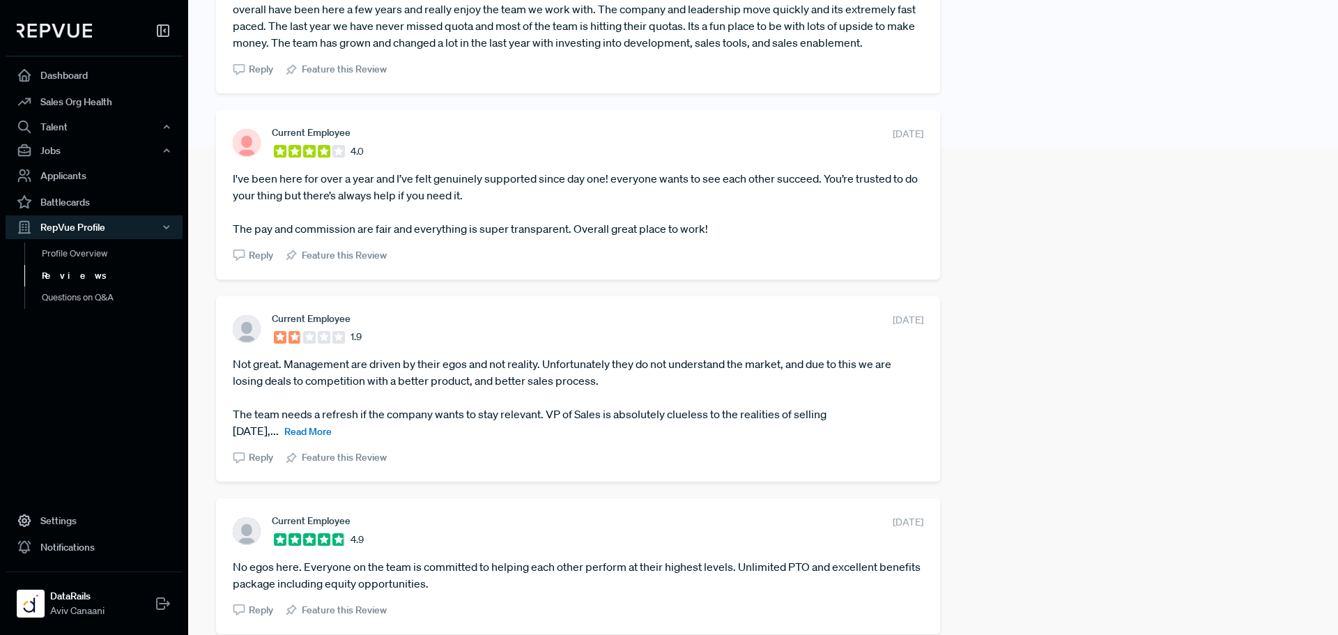
click at [307, 426] on span "Read More" at bounding box center [307, 431] width 47 height 13
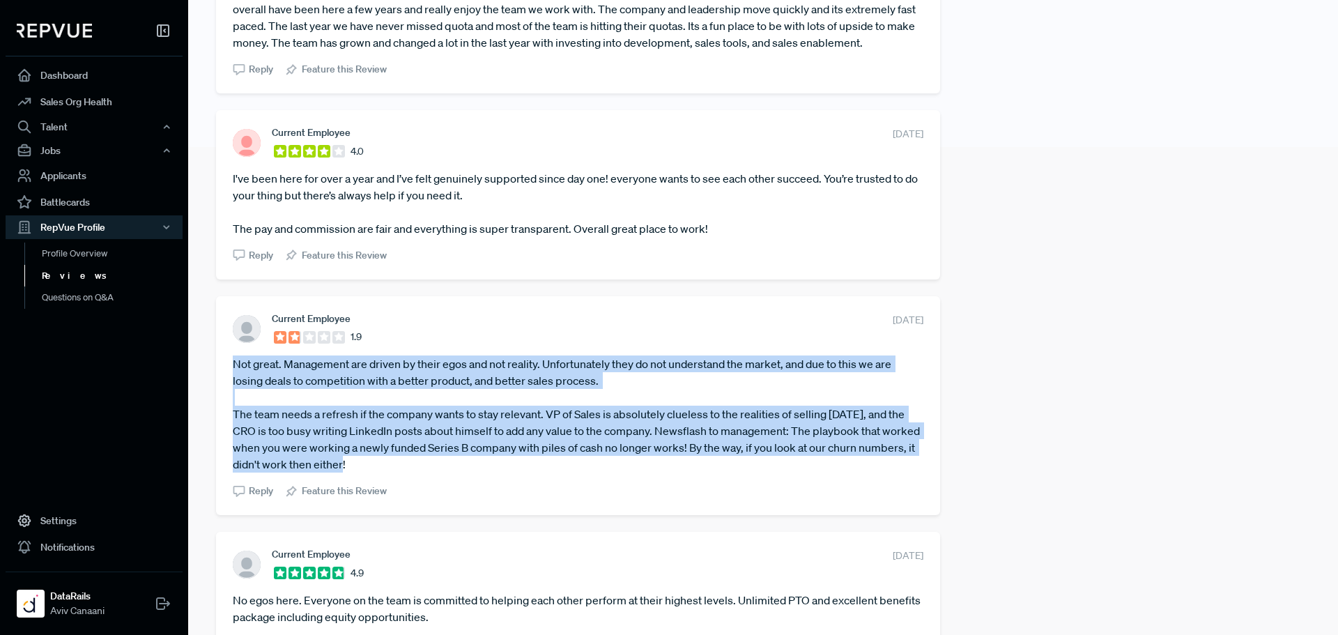
drag, startPoint x: 229, startPoint y: 365, endPoint x: 546, endPoint y: 463, distance: 332.0
click at [546, 463] on div "Current Employee 1.9 [DATE] Not great. Management are driven by their egos and …" at bounding box center [578, 405] width 724 height 219
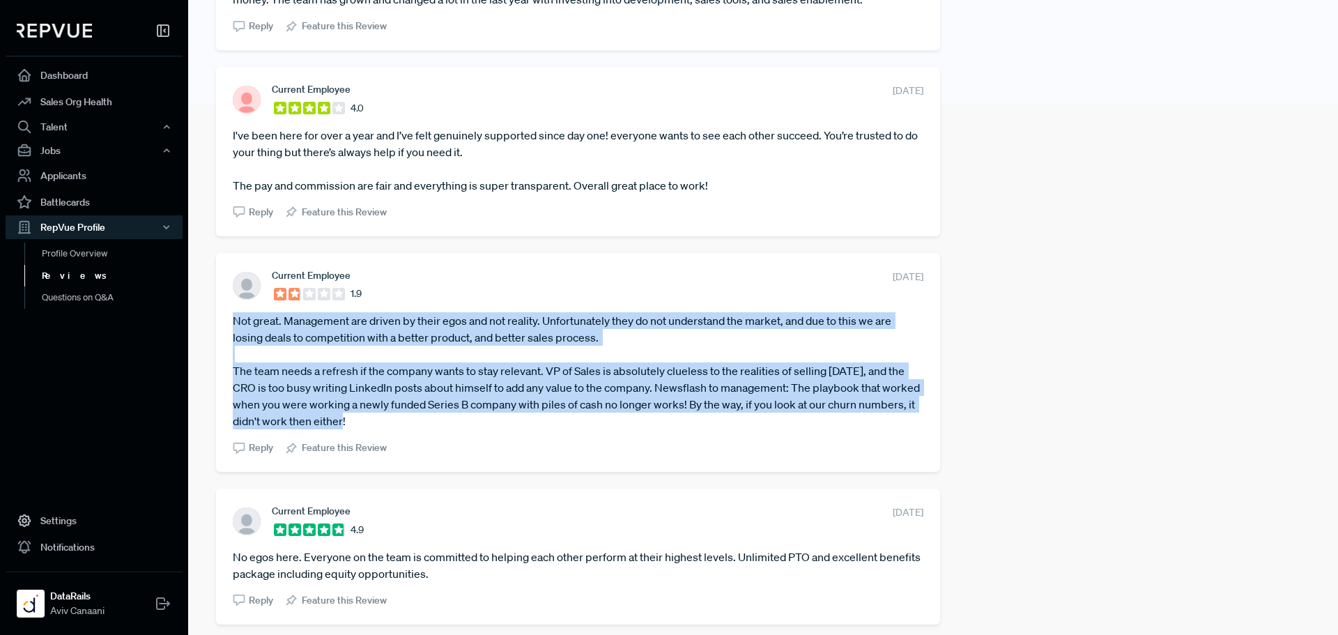
scroll to position [697, 0]
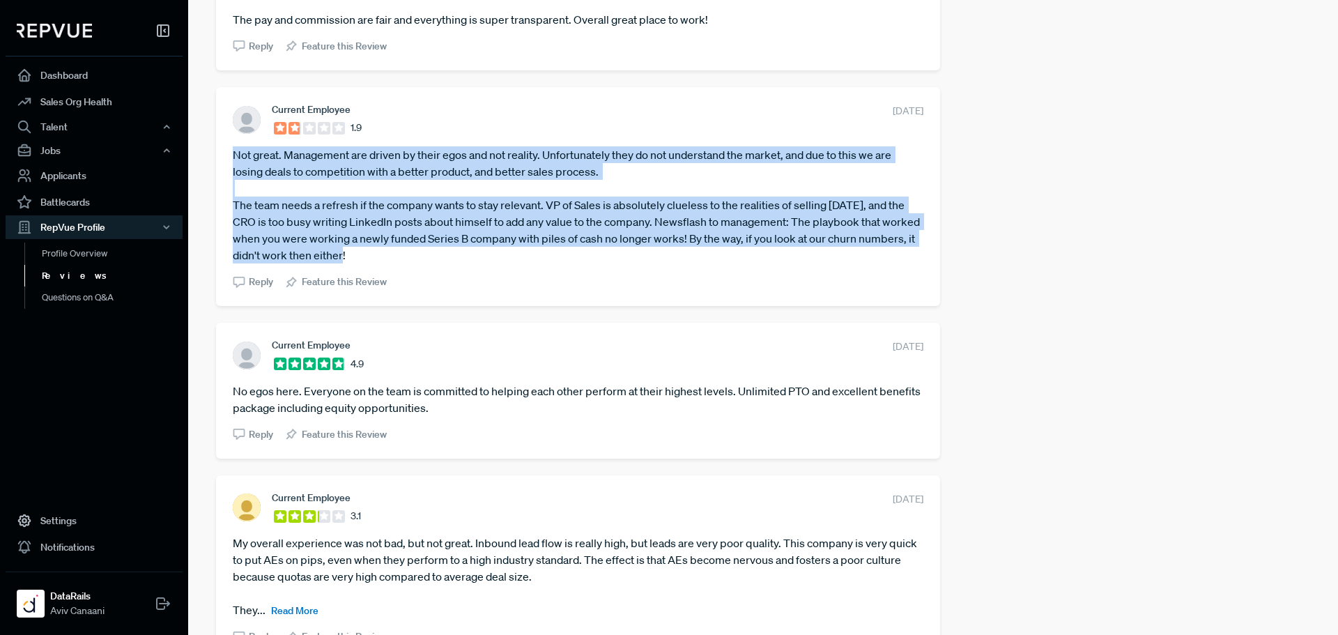
drag, startPoint x: 229, startPoint y: 400, endPoint x: 479, endPoint y: 443, distance: 253.2
click at [493, 431] on div "Current Employee 4.9 [DATE] No egos here. Everyone on the team is committed to …" at bounding box center [578, 390] width 724 height 135
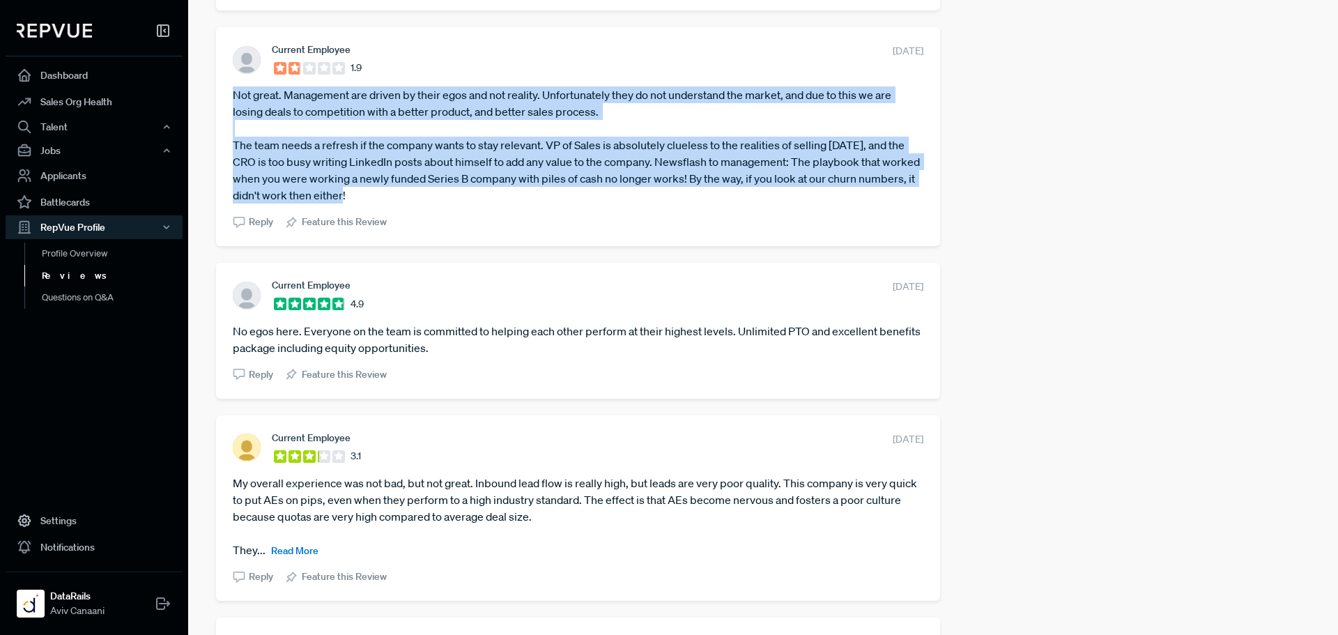
scroll to position [836, 0]
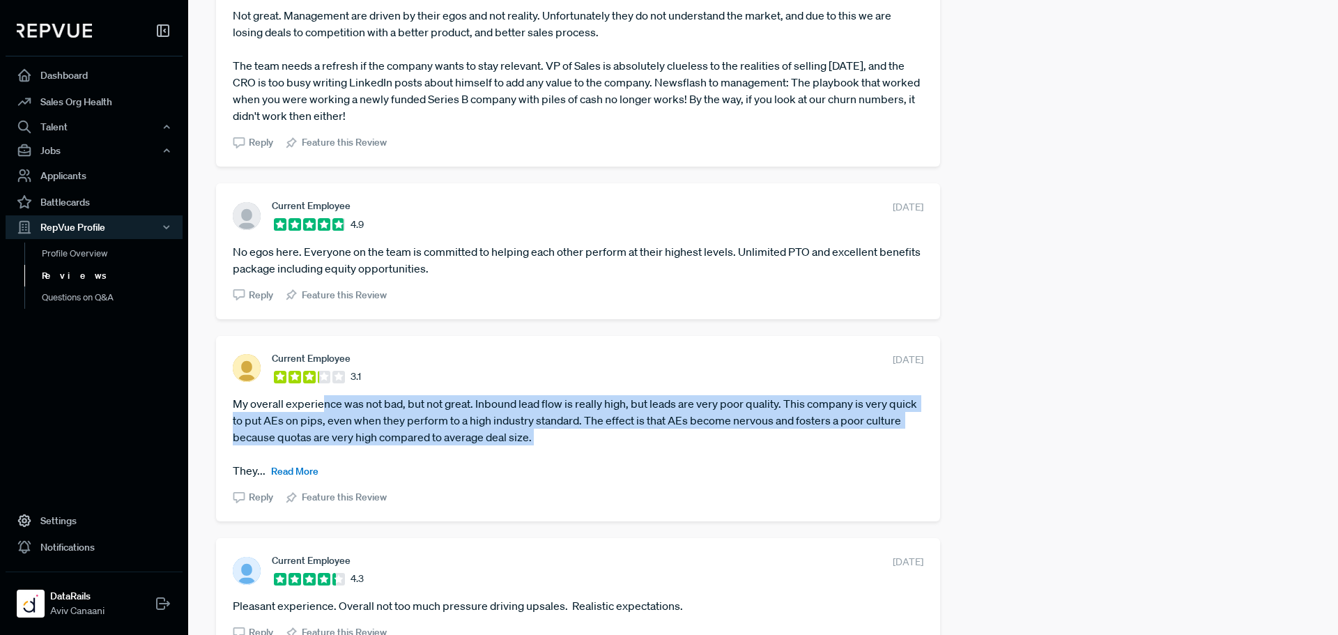
drag, startPoint x: 326, startPoint y: 424, endPoint x: 592, endPoint y: 454, distance: 267.9
click at [592, 454] on article "My overall experience was not bad, but not great. Inbound lead flow is really h…" at bounding box center [578, 437] width 691 height 84
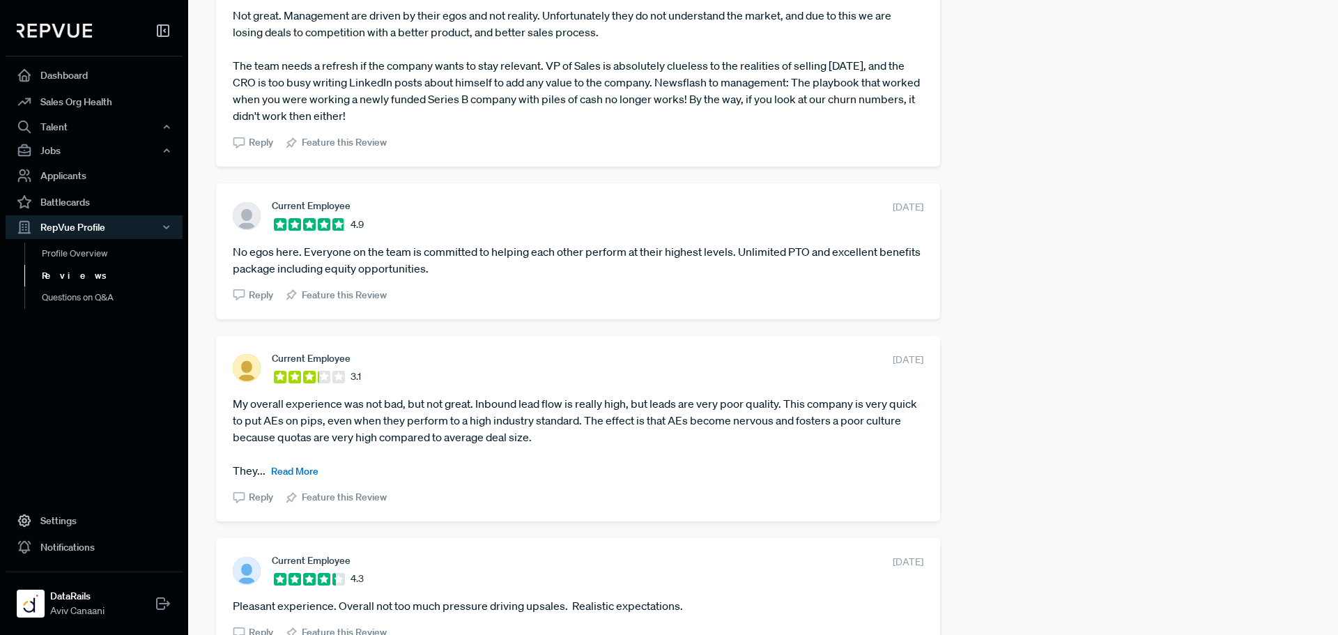
click at [296, 477] on span "Read More" at bounding box center [294, 471] width 47 height 13
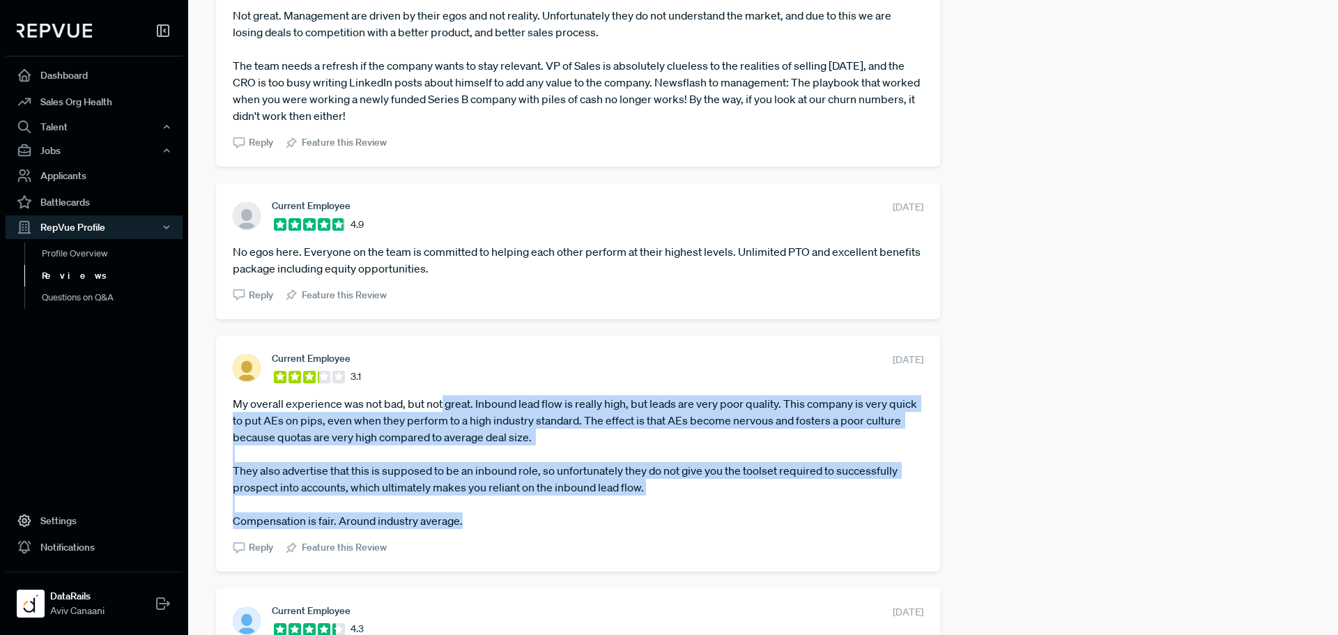
drag, startPoint x: 442, startPoint y: 429, endPoint x: 715, endPoint y: 533, distance: 292.6
click at [715, 529] on article "My overall experience was not bad, but not great. Inbound lead flow is really h…" at bounding box center [578, 462] width 691 height 134
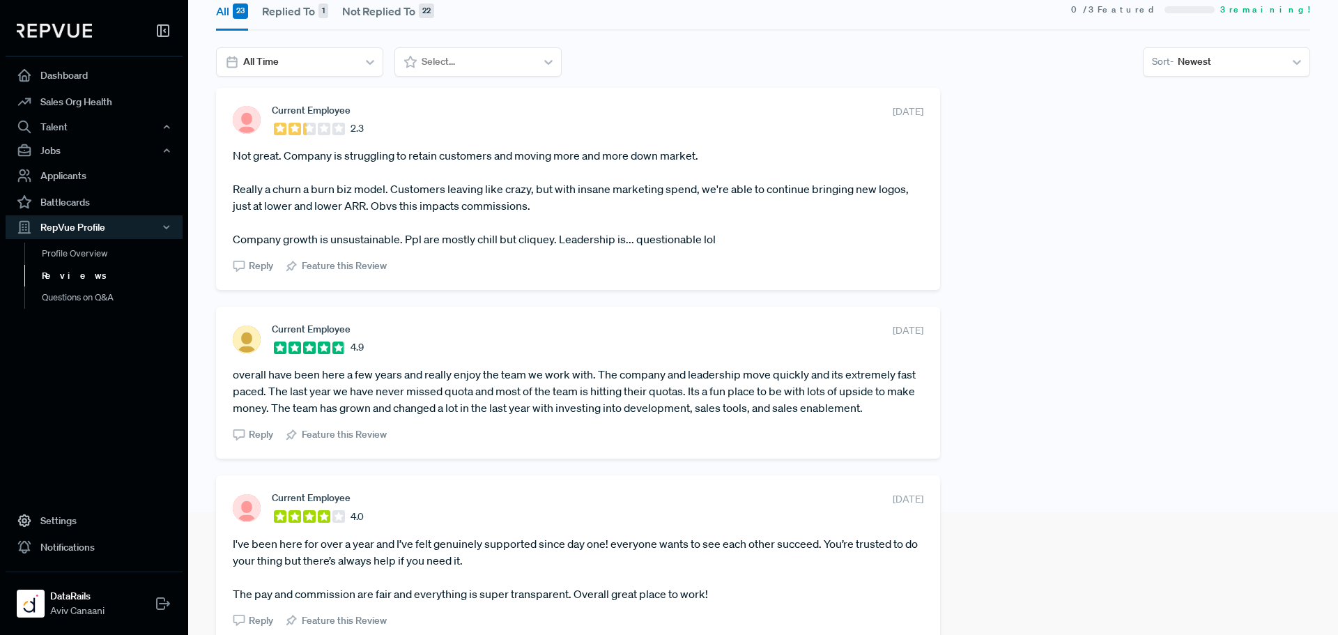
scroll to position [0, 0]
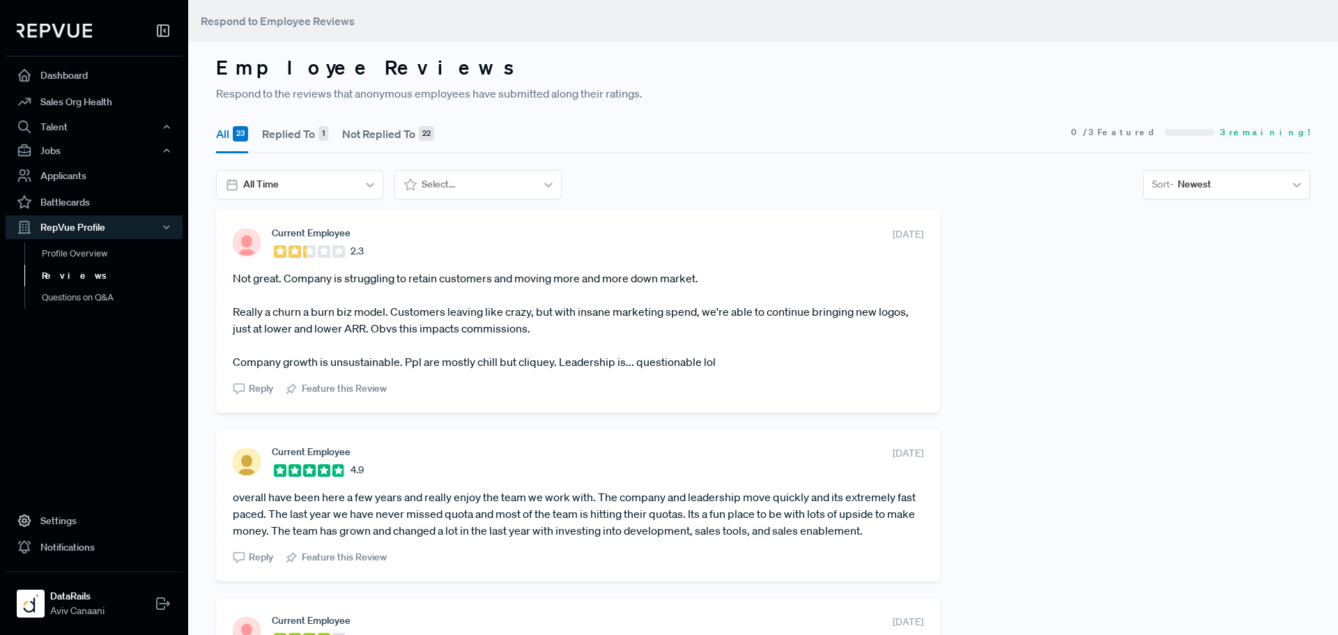
click at [300, 128] on button "Replied To 1" at bounding box center [295, 133] width 66 height 39
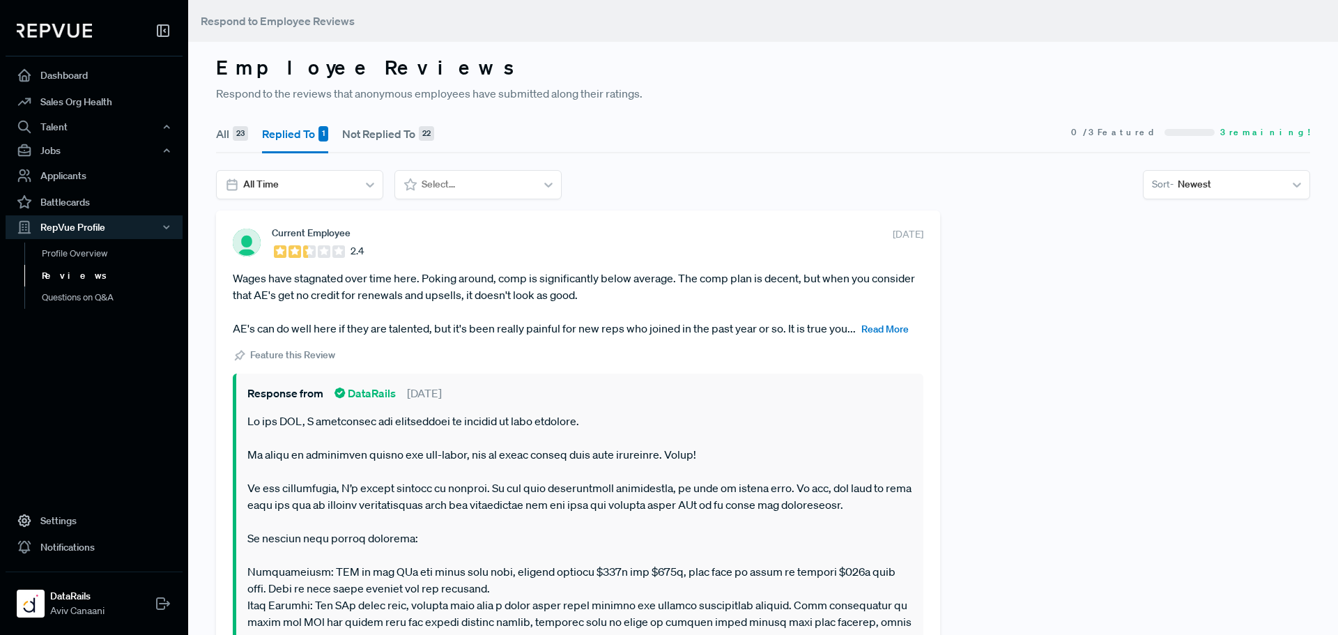
click at [233, 130] on div "23" at bounding box center [240, 133] width 15 height 15
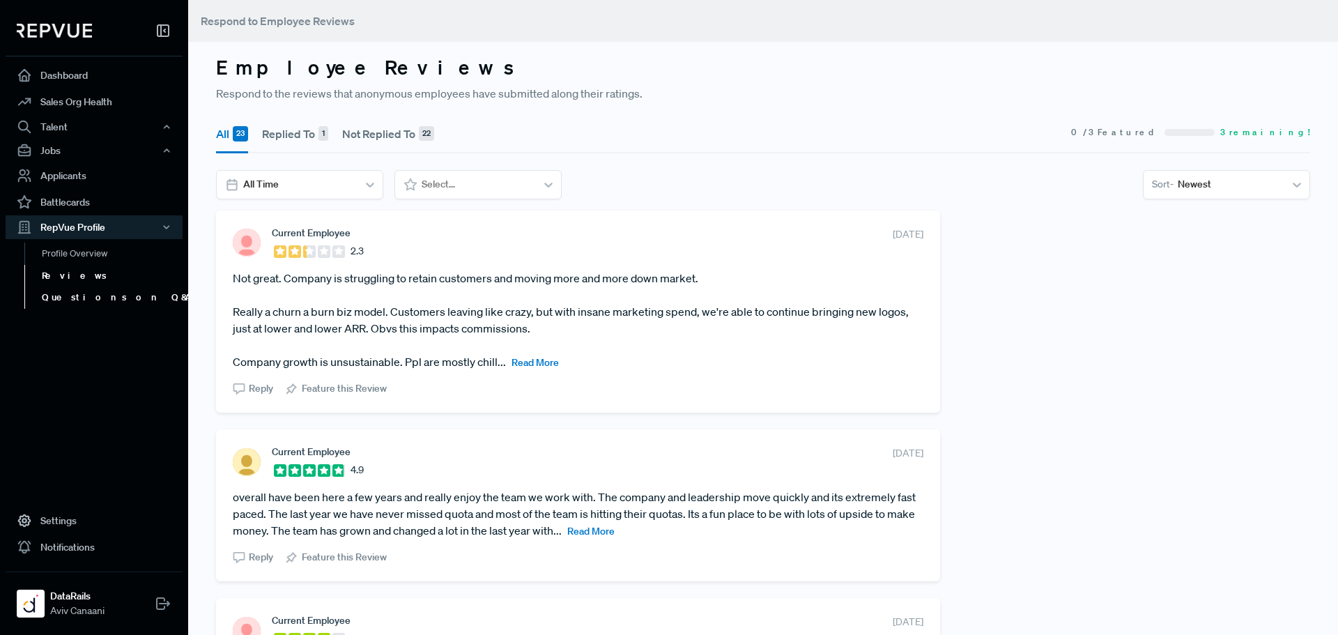
click at [96, 298] on link "Questions on Q&A" at bounding box center [112, 297] width 177 height 22
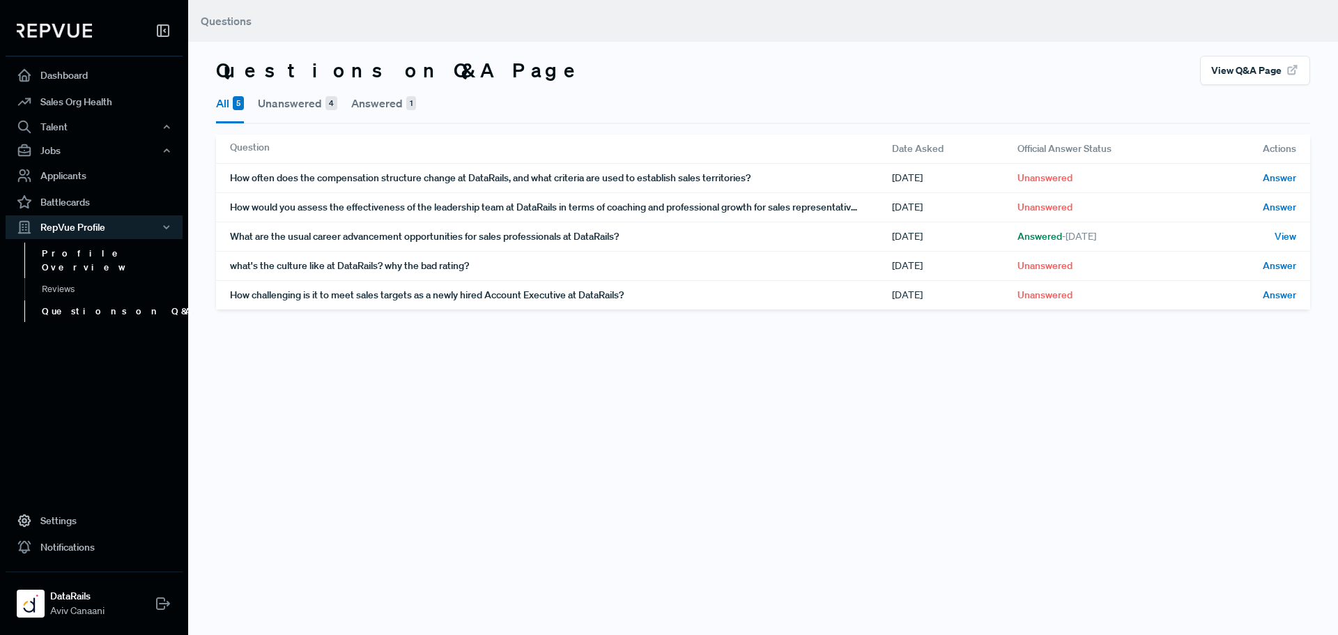
click at [84, 258] on link "Profile Overview" at bounding box center [112, 261] width 177 height 36
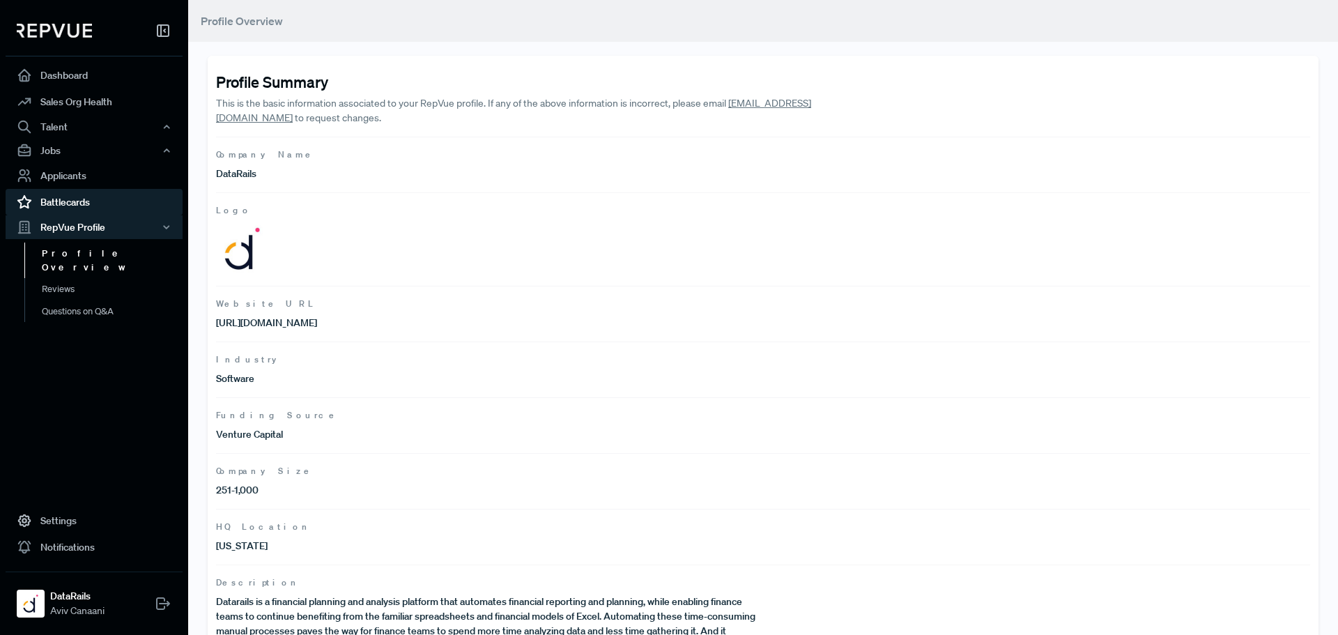
click at [95, 203] on link "Battlecards" at bounding box center [94, 202] width 177 height 26
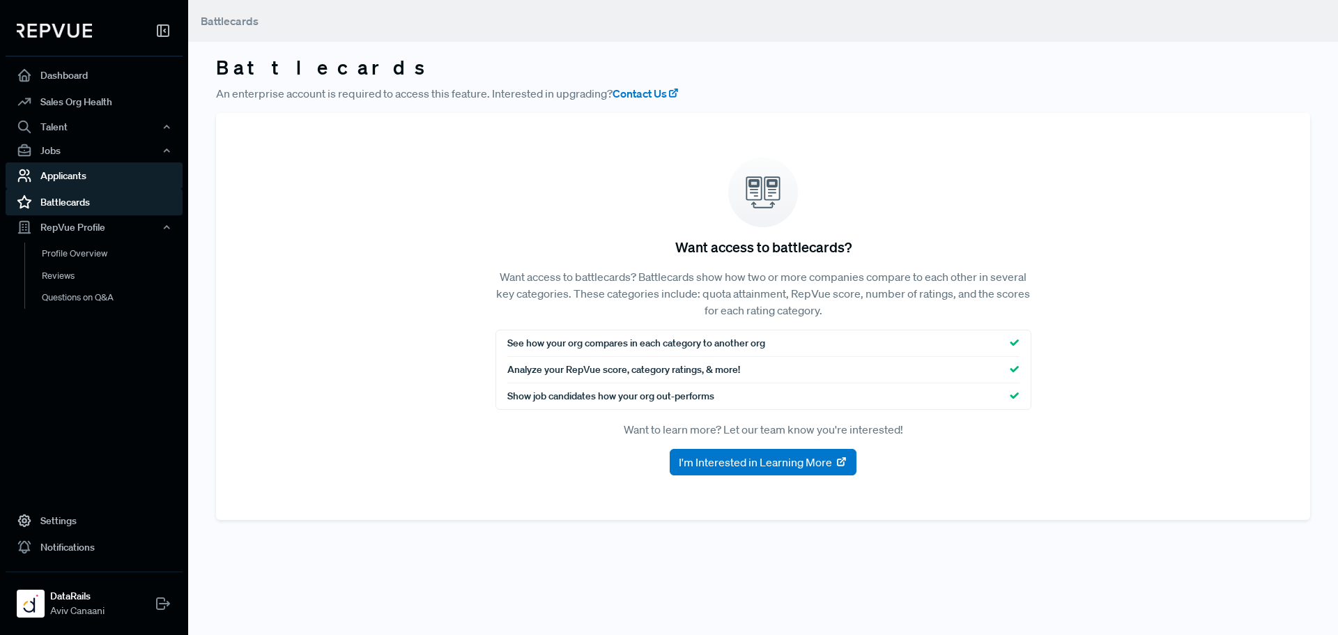
click at [95, 181] on link "Applicants" at bounding box center [94, 175] width 177 height 26
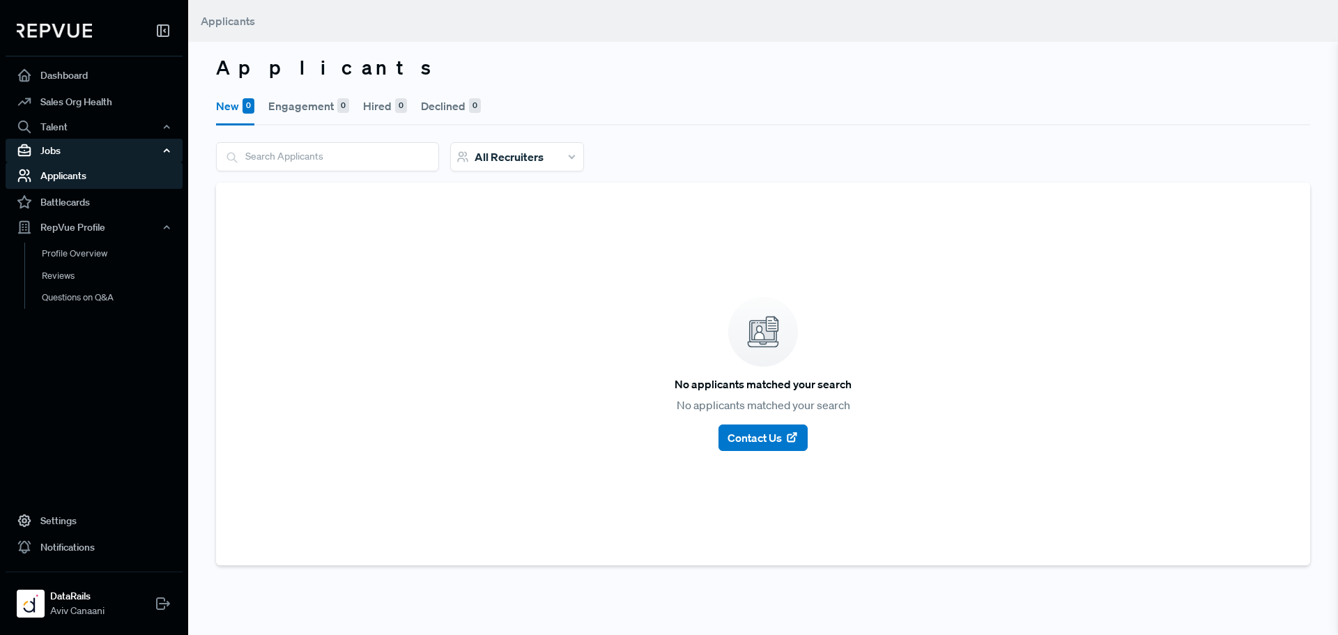
click at [95, 155] on div "Jobs" at bounding box center [94, 151] width 177 height 24
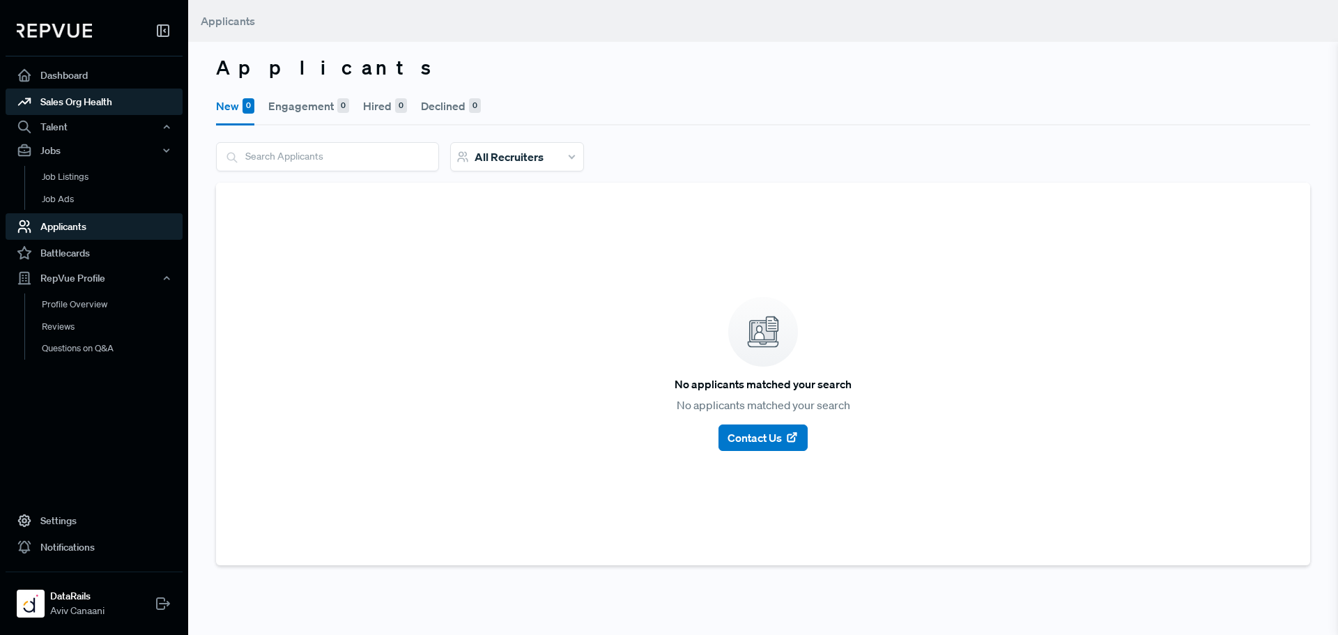
click at [93, 102] on link "Sales Org Health" at bounding box center [94, 102] width 177 height 26
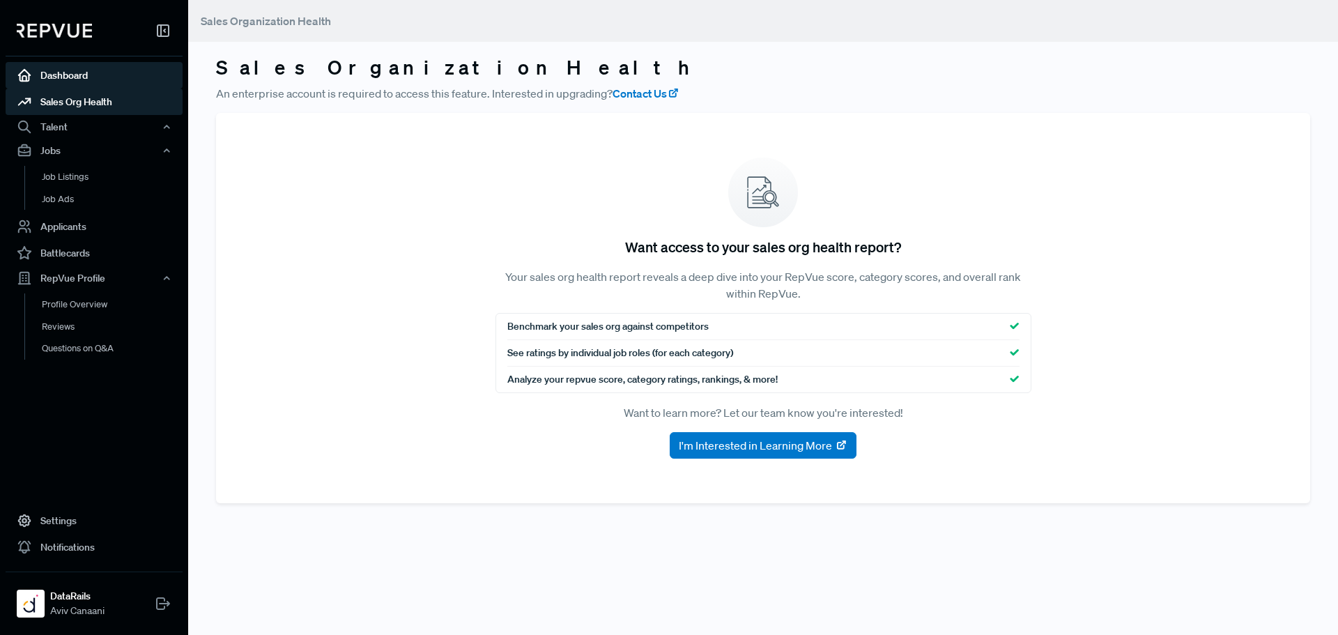
click at [113, 76] on link "Dashboard" at bounding box center [94, 75] width 177 height 26
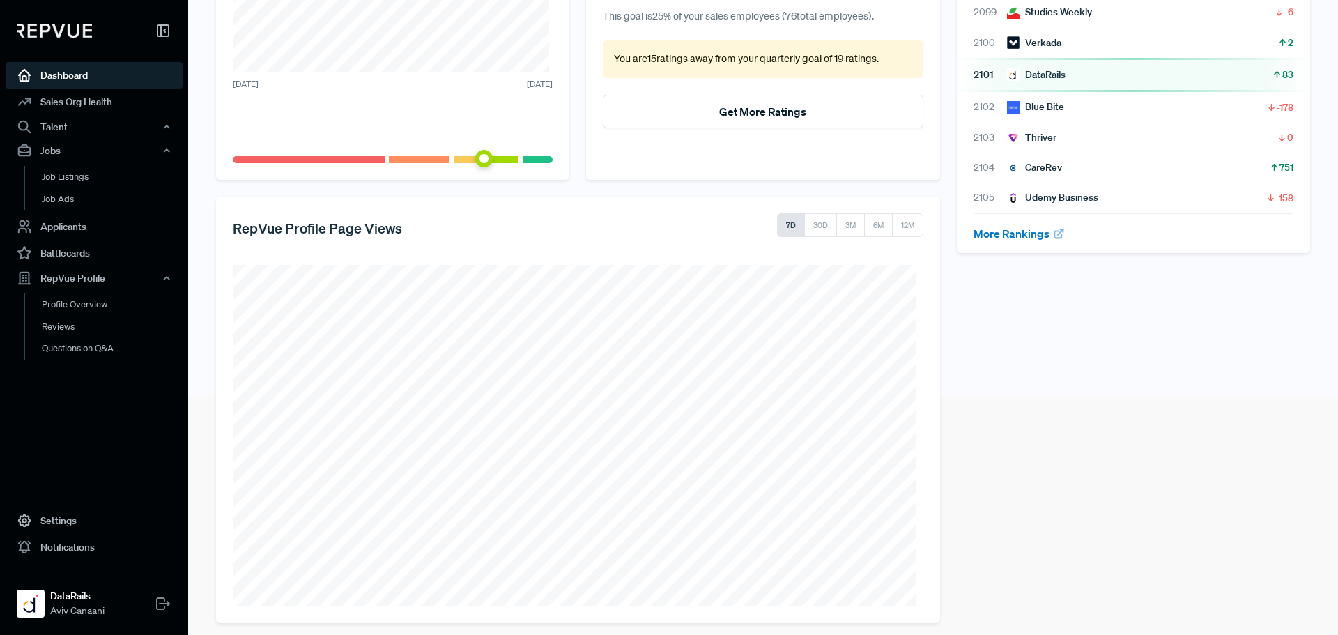
scroll to position [250, 0]
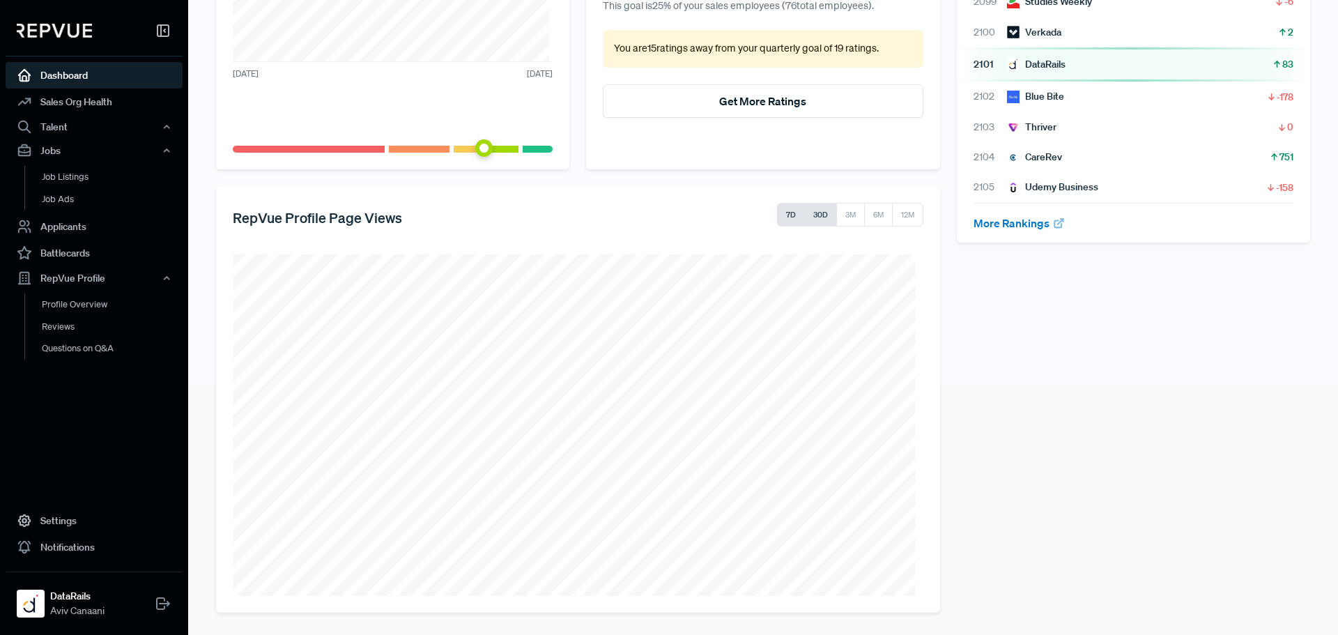
click at [806, 220] on button "30D" at bounding box center [820, 215] width 33 height 24
click at [892, 217] on button "12M" at bounding box center [907, 215] width 31 height 24
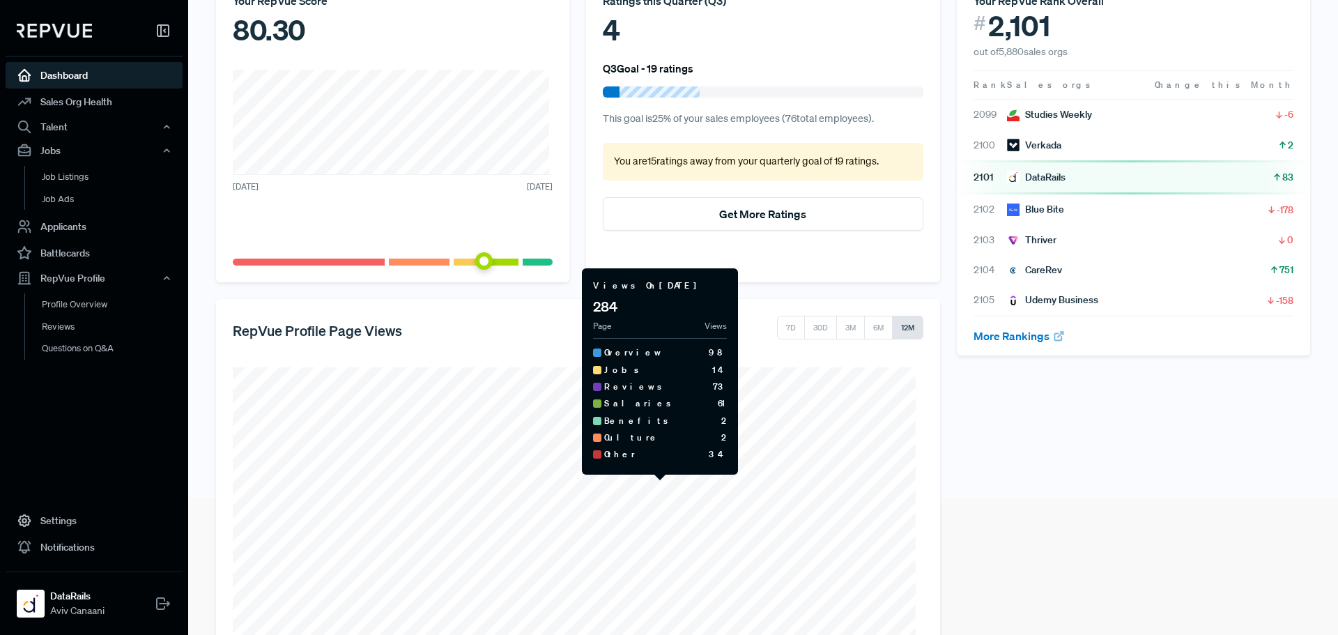
scroll to position [111, 0]
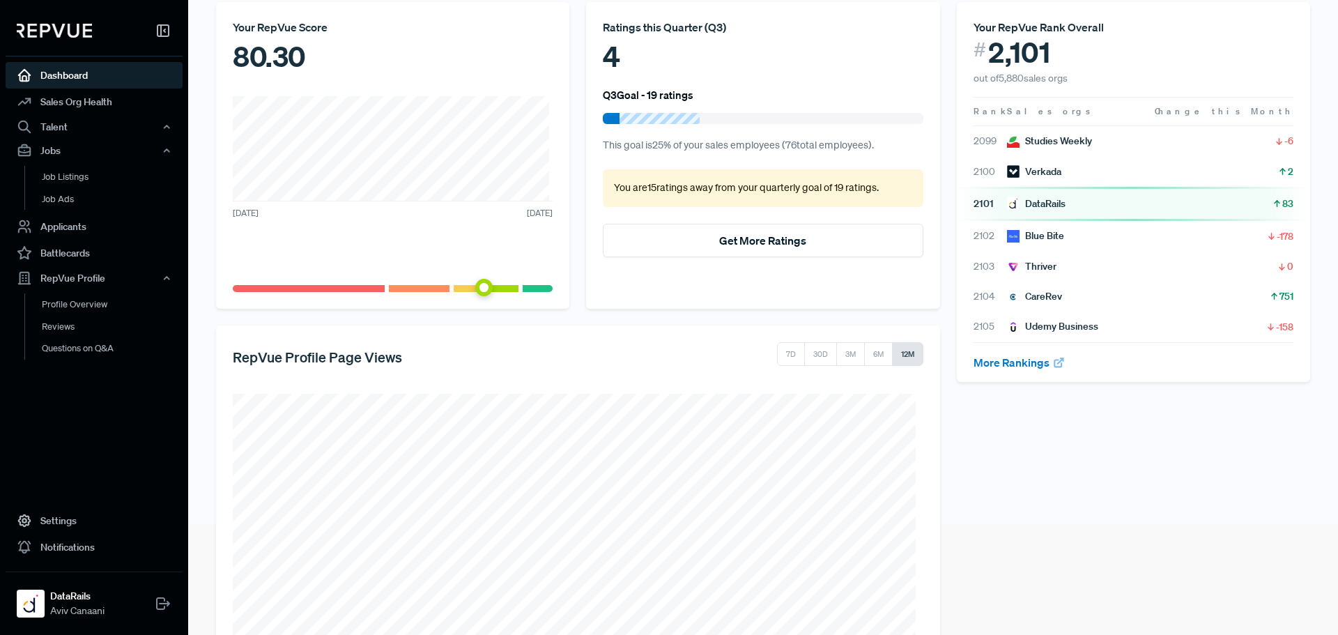
click at [608, 54] on div "4" at bounding box center [763, 57] width 320 height 42
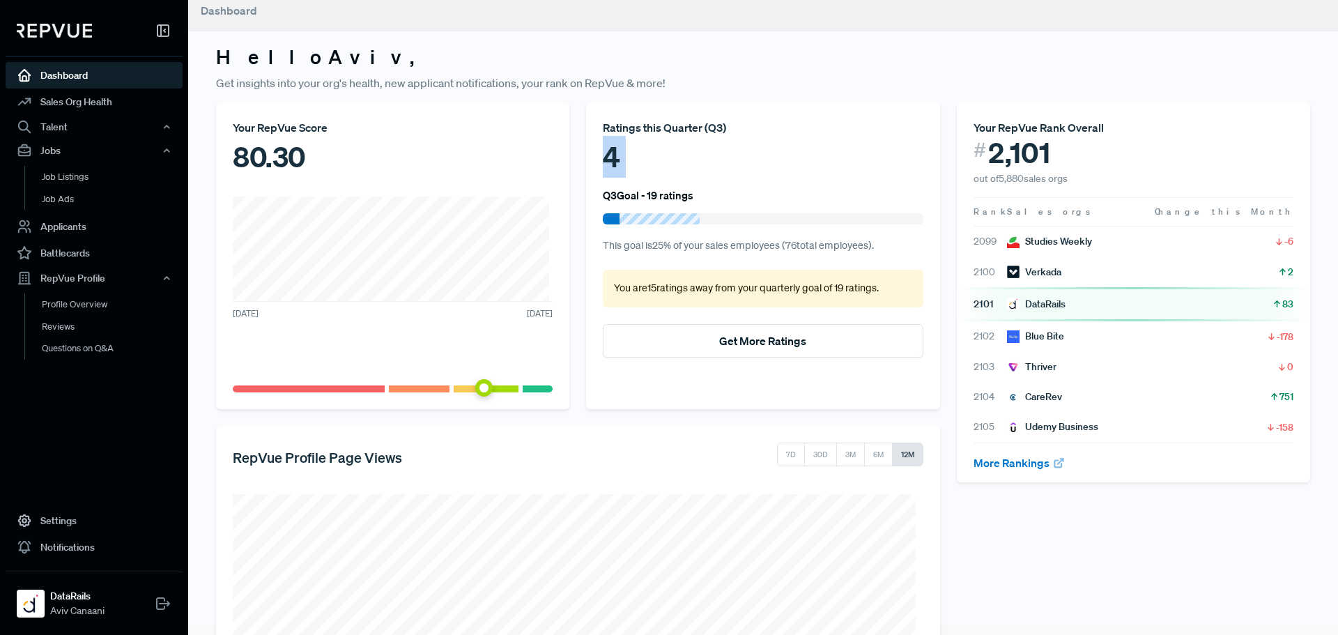
scroll to position [0, 0]
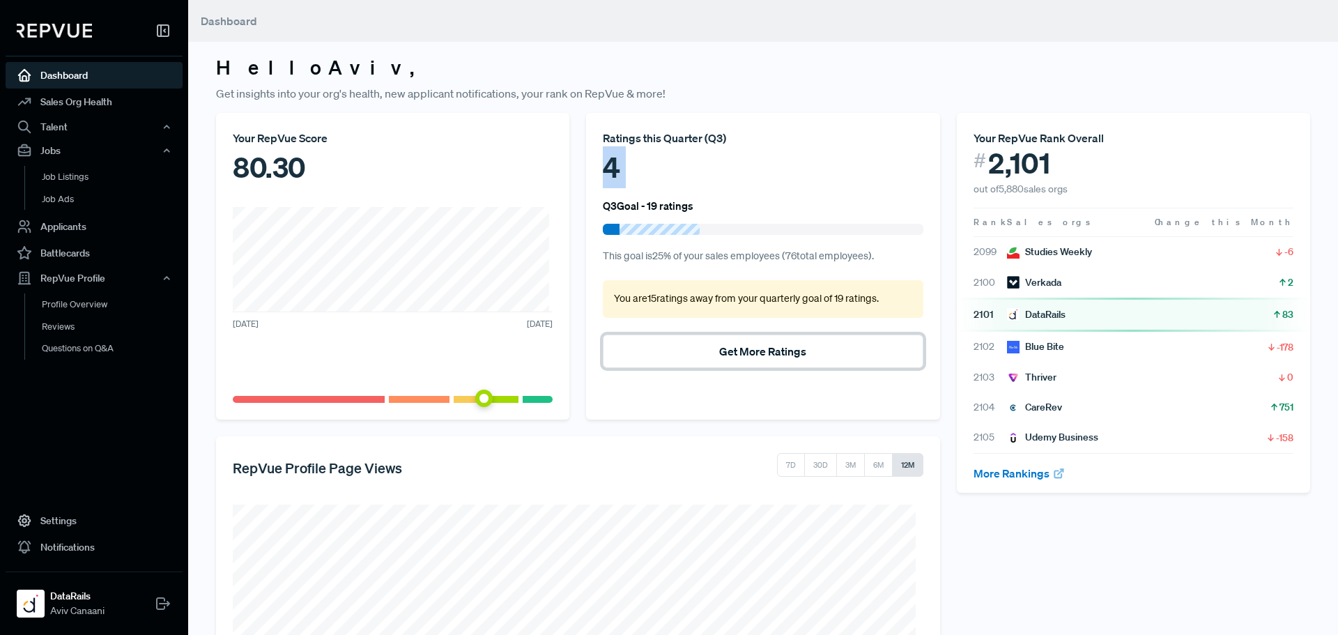
click at [732, 344] on button "Get More Ratings" at bounding box center [763, 351] width 320 height 33
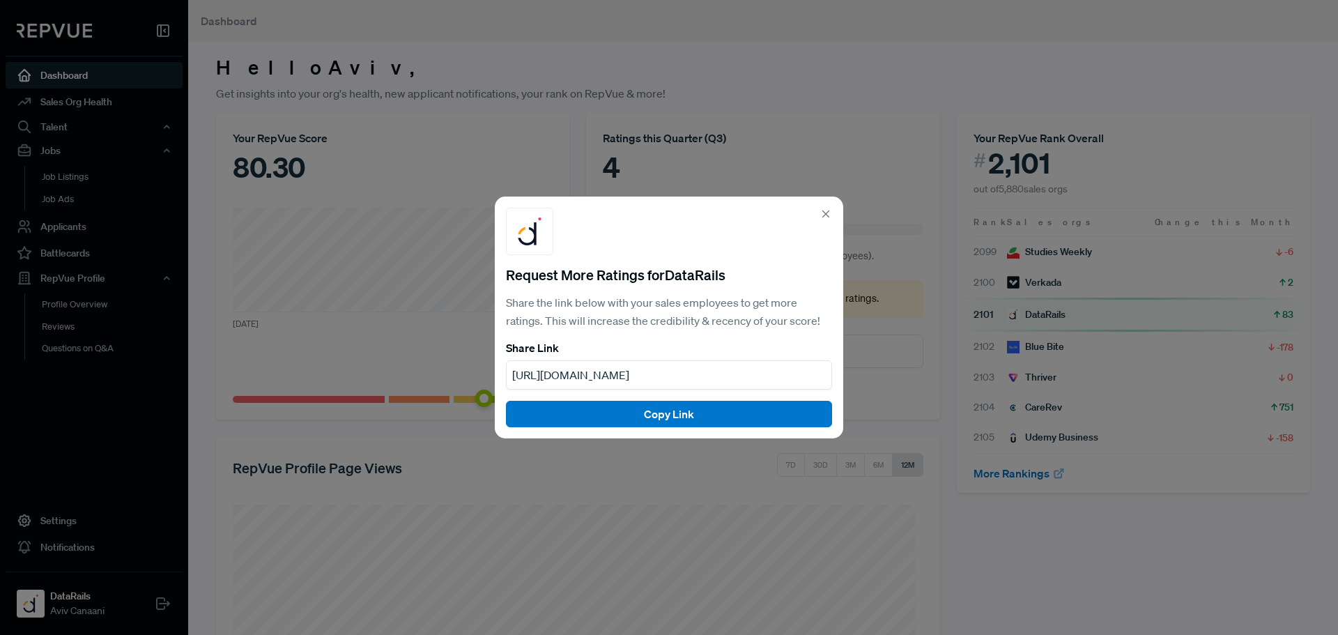
click at [823, 217] on use at bounding box center [826, 214] width 6 height 6
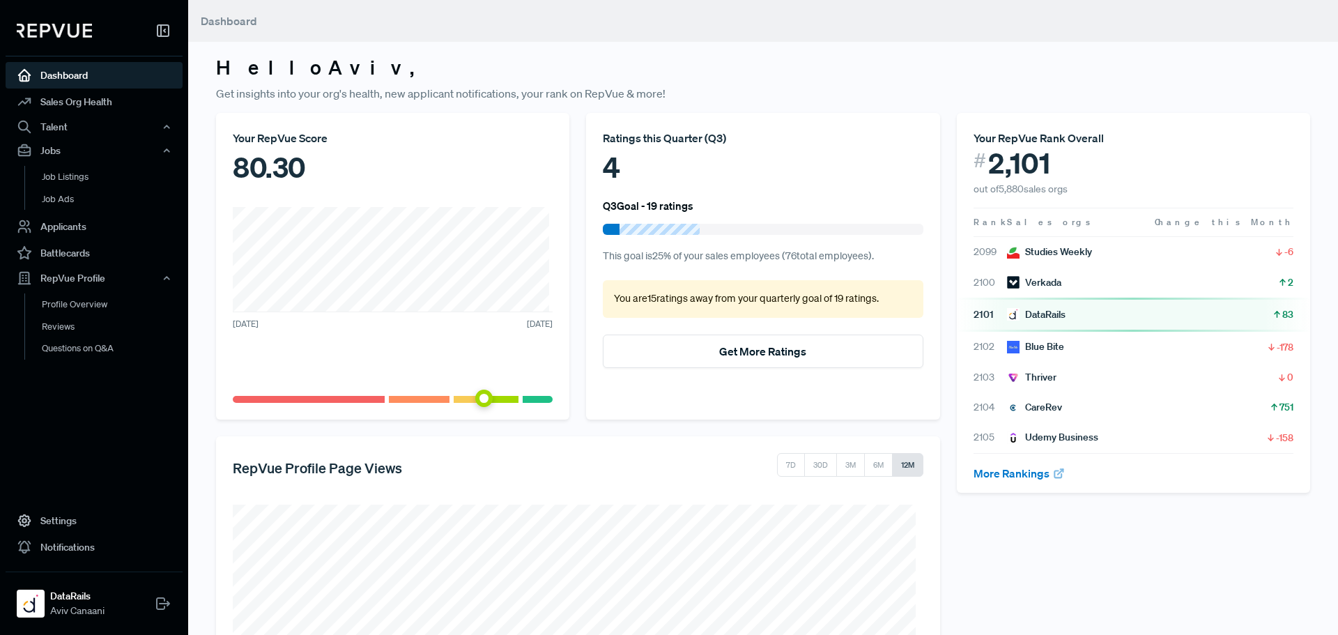
drag, startPoint x: 485, startPoint y: 398, endPoint x: 532, endPoint y: 395, distance: 46.8
click at [532, 396] on div at bounding box center [393, 399] width 320 height 7
click at [779, 469] on button "7D" at bounding box center [791, 465] width 28 height 24
click at [901, 466] on button "12M" at bounding box center [907, 465] width 31 height 24
click at [882, 465] on button "6M" at bounding box center [878, 465] width 29 height 24
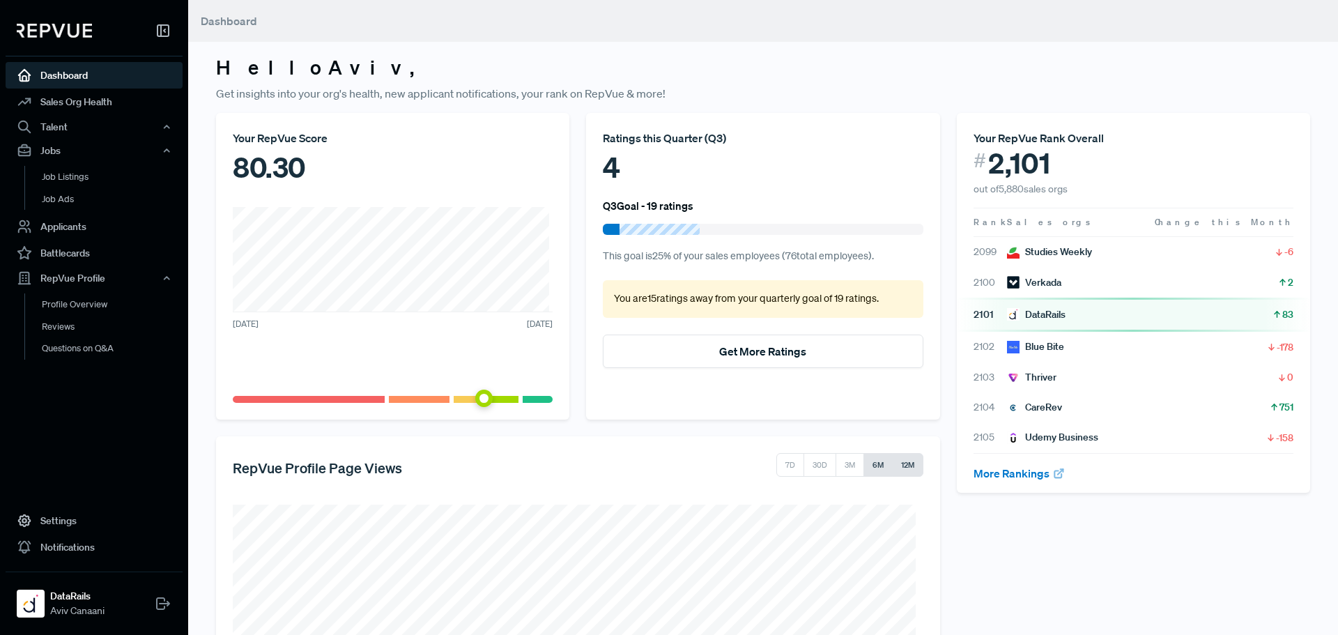
click at [904, 460] on button "12M" at bounding box center [907, 465] width 31 height 24
click at [105, 321] on link "Reviews" at bounding box center [112, 327] width 177 height 22
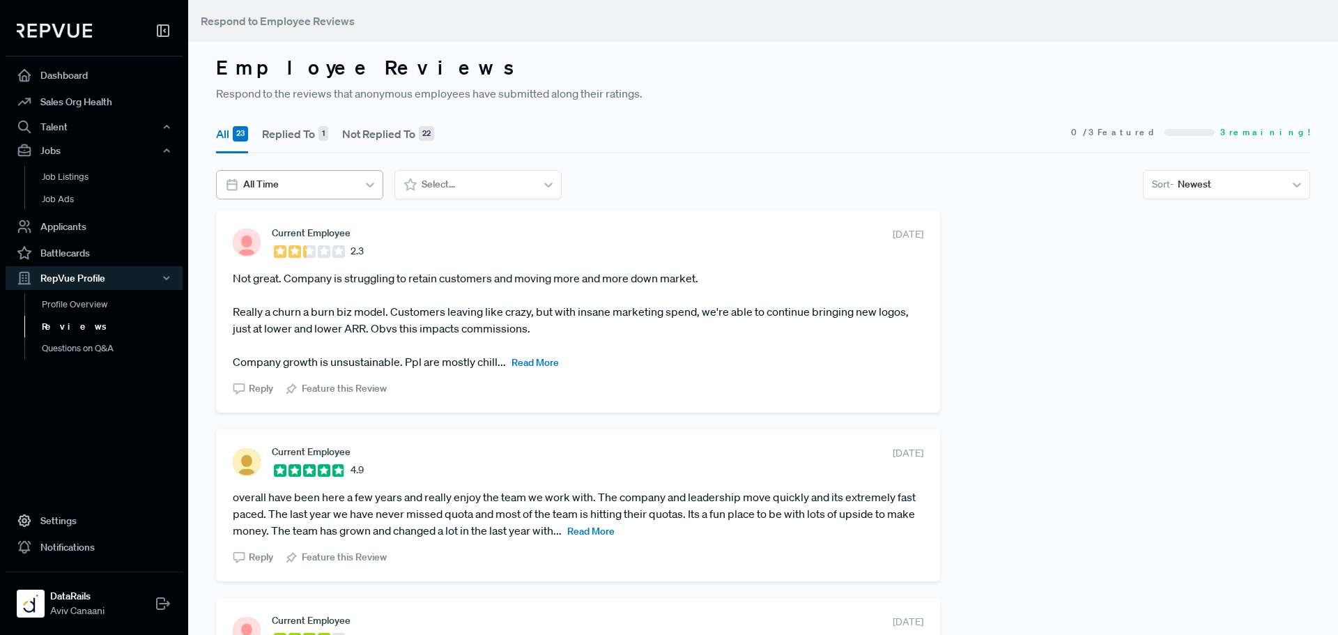
click at [362, 191] on div at bounding box center [370, 184] width 25 height 25
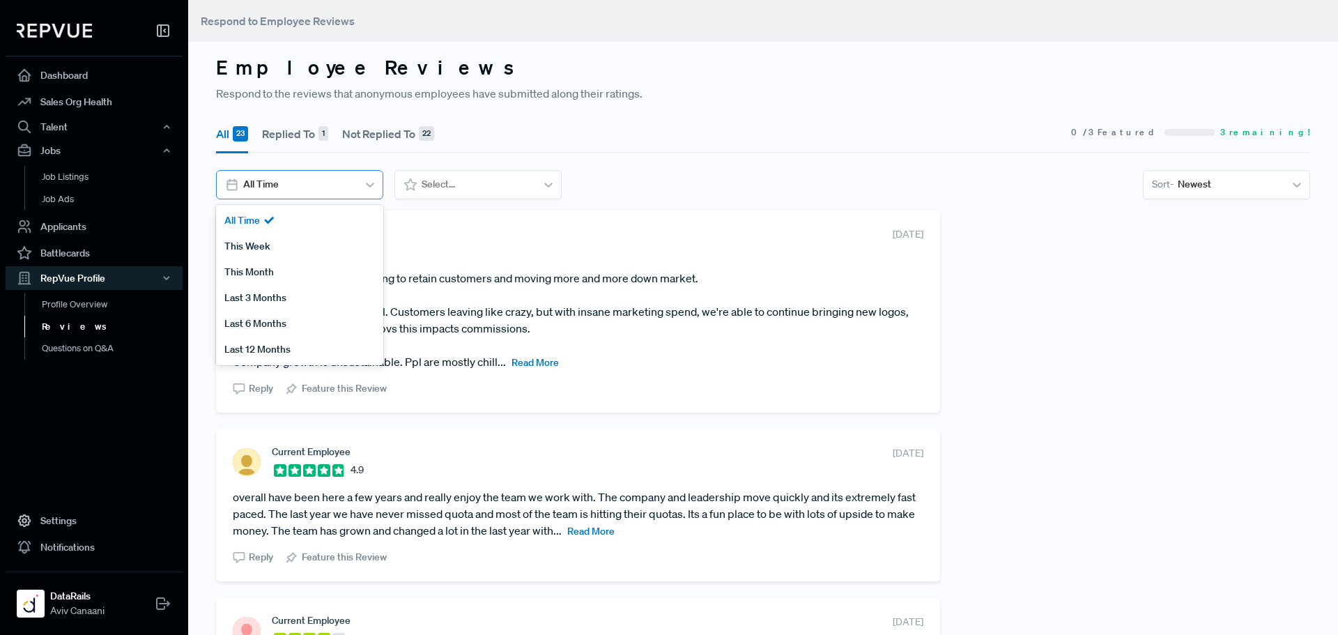
click at [362, 191] on div at bounding box center [370, 184] width 25 height 25
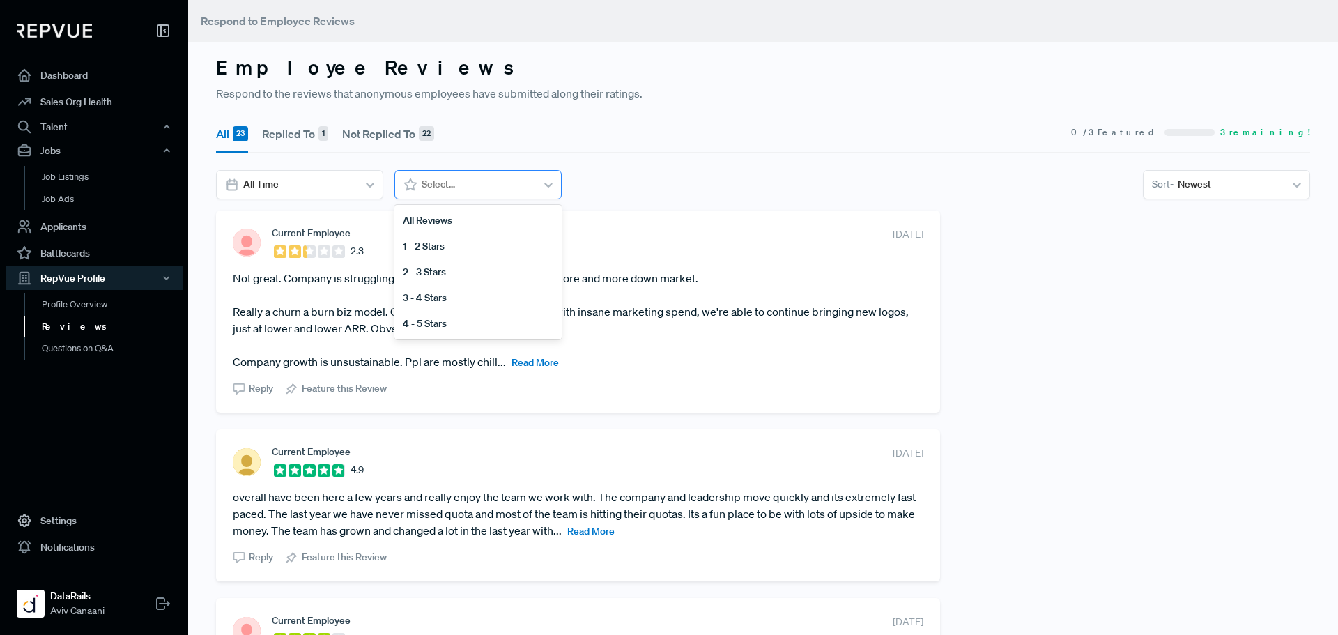
click at [493, 185] on div at bounding box center [477, 184] width 110 height 17
click at [505, 186] on div at bounding box center [477, 184] width 110 height 17
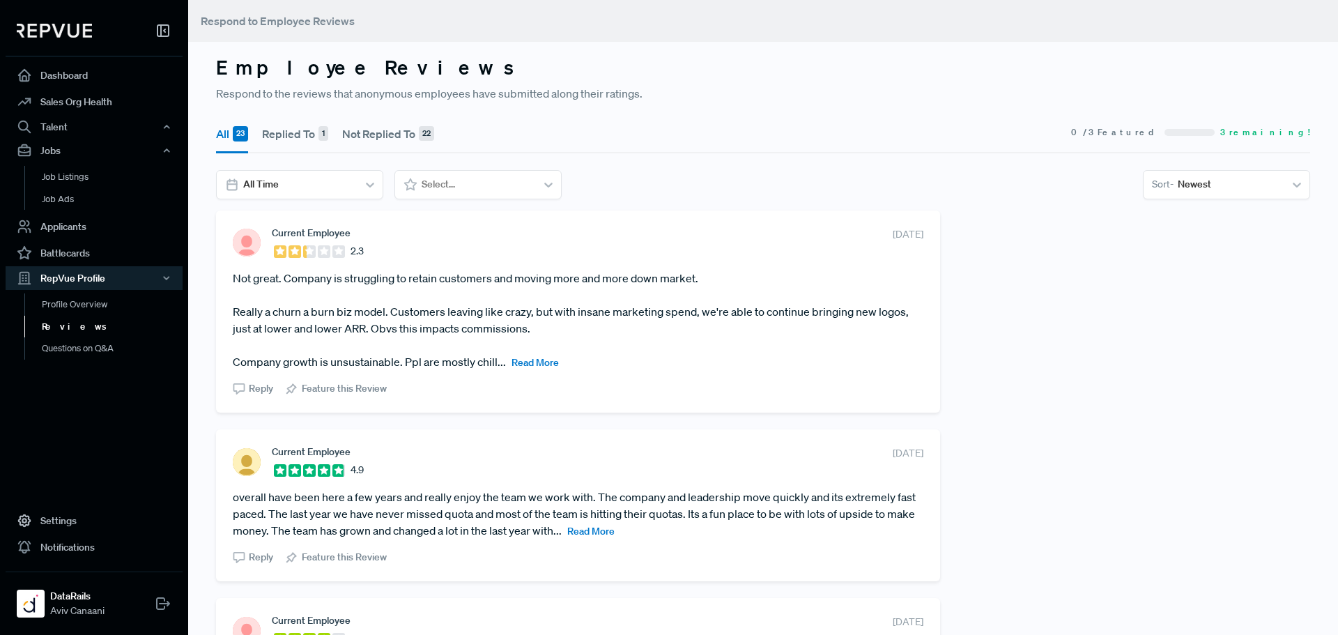
click at [1276, 132] on span "3 remaining!" at bounding box center [1265, 132] width 90 height 13
click at [1275, 132] on span "3 remaining!" at bounding box center [1265, 132] width 90 height 13
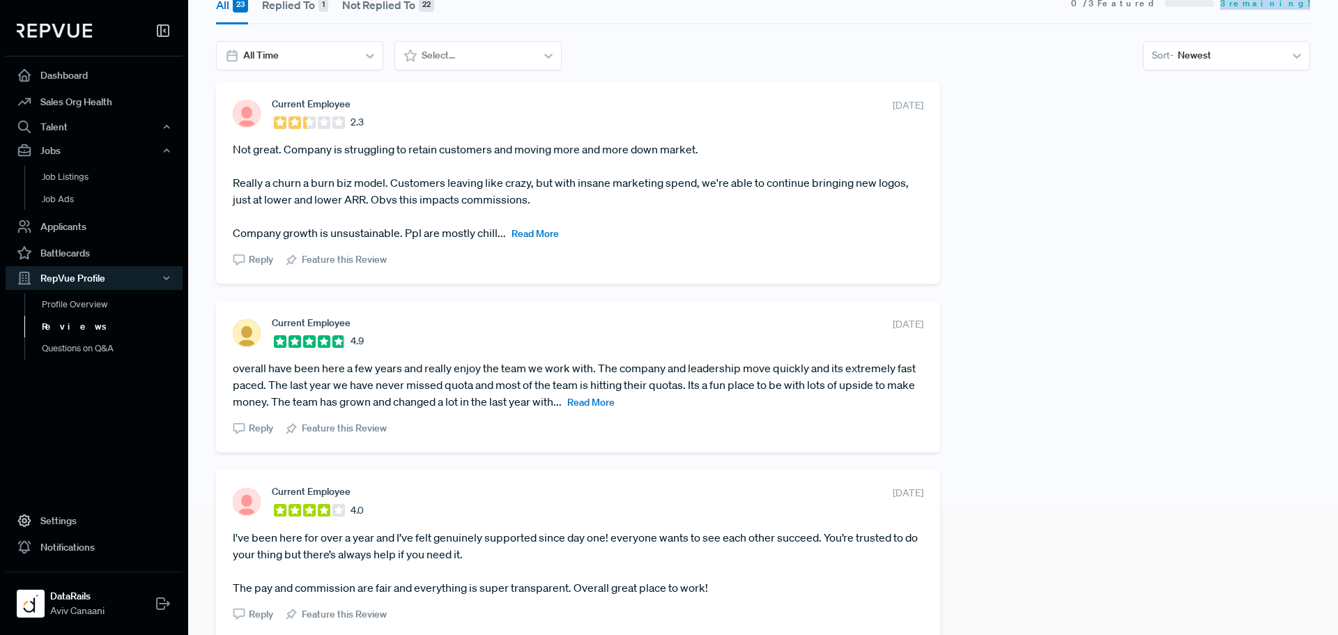
scroll to position [139, 0]
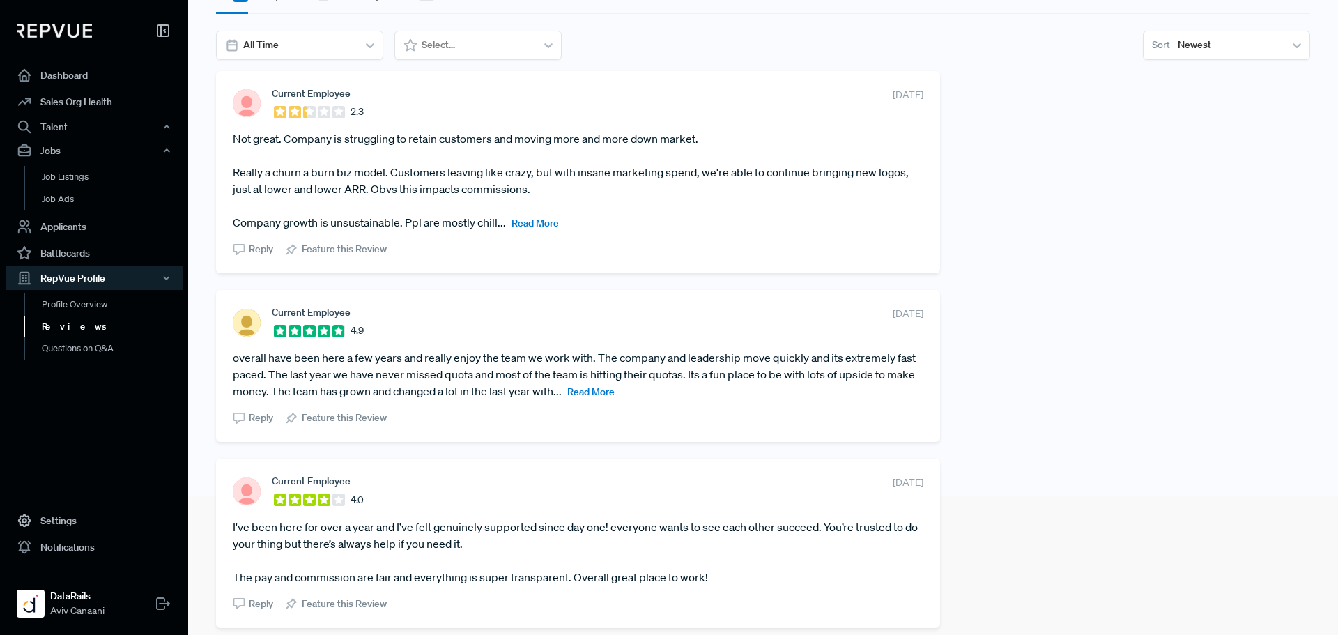
click at [615, 392] on span "Read More" at bounding box center [590, 391] width 47 height 13
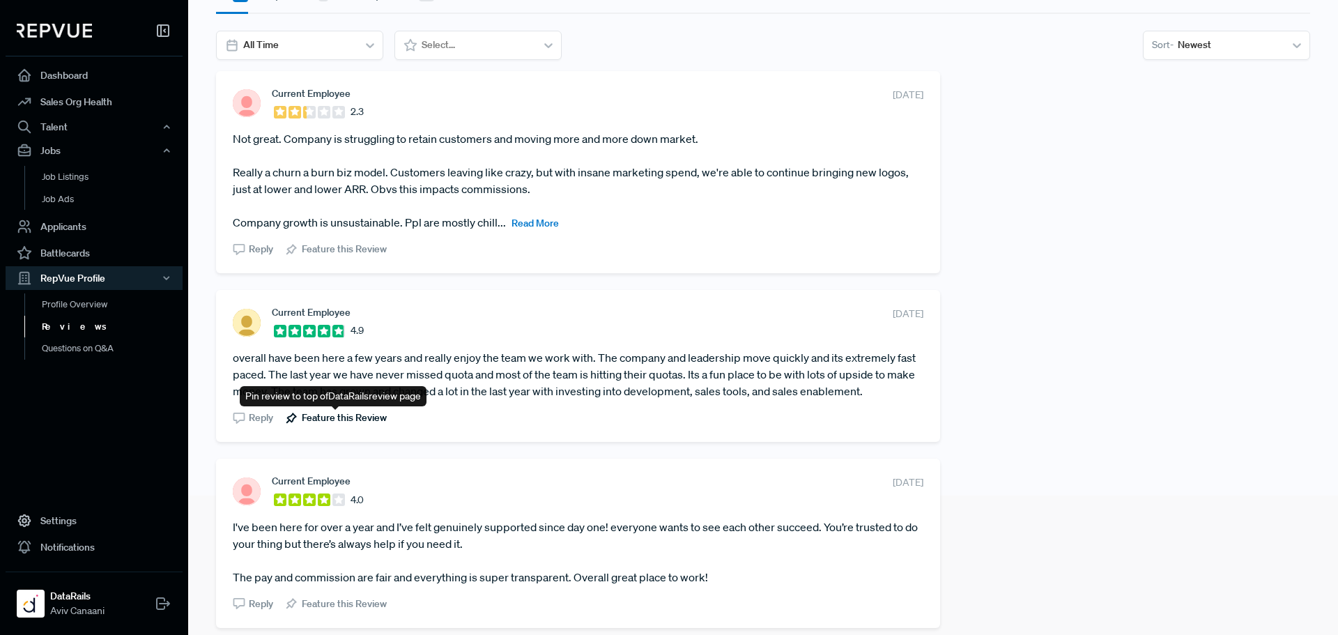
click at [358, 422] on span "Feature this Review" at bounding box center [344, 418] width 85 height 15
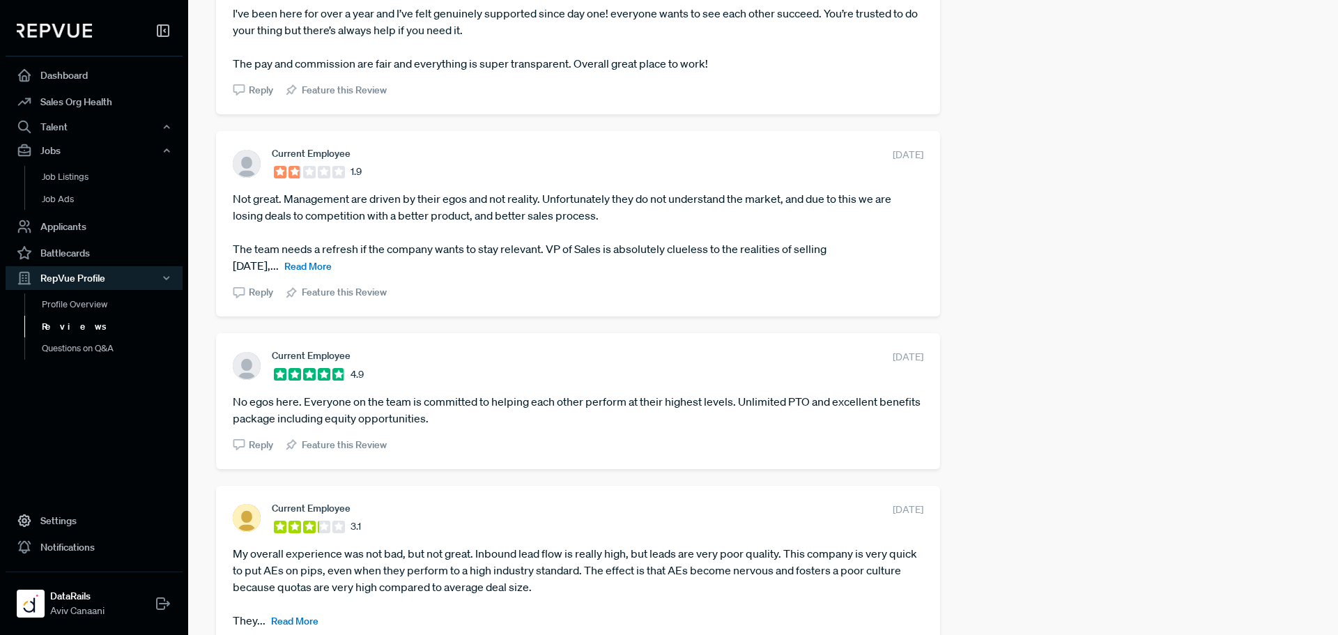
scroll to position [697, 0]
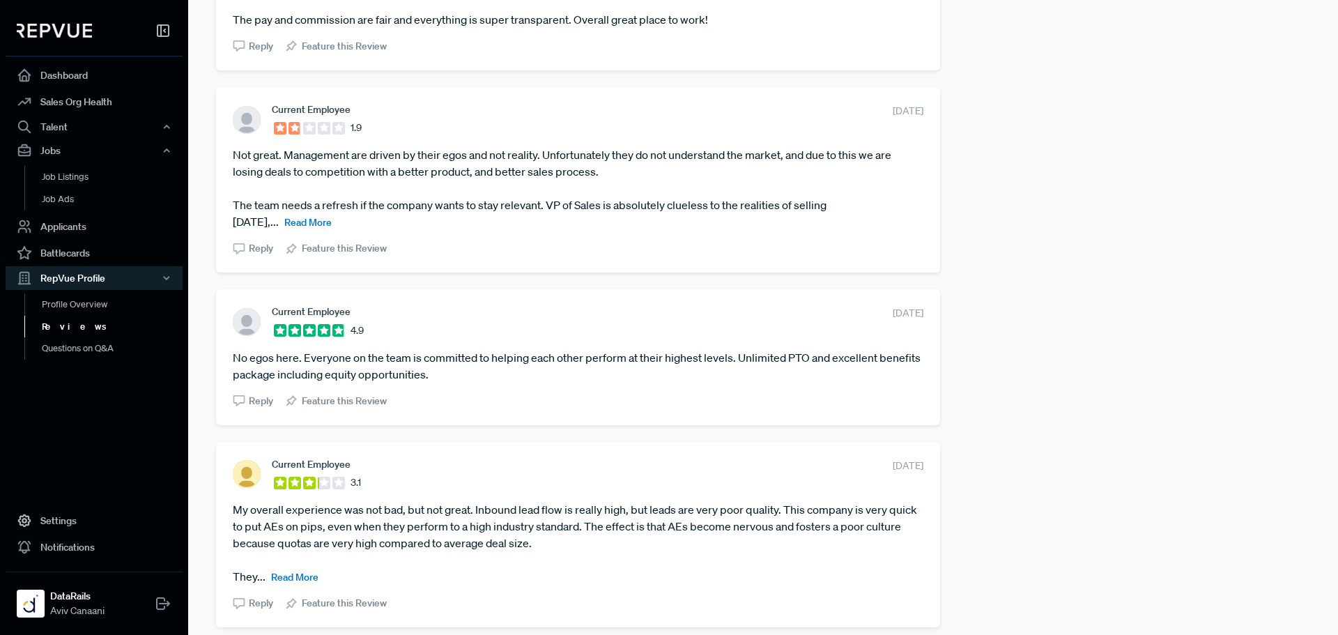
click at [418, 375] on article "No egos here. Everyone on the team is committed to helping each other perform a…" at bounding box center [578, 365] width 691 height 33
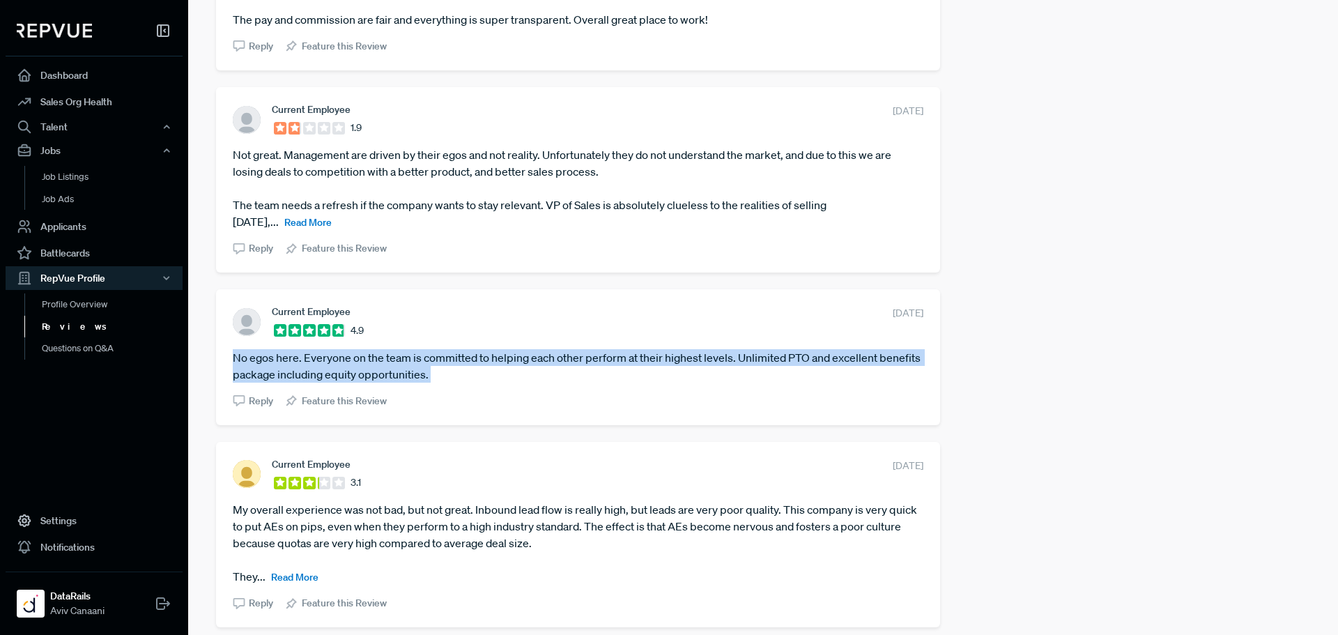
click at [418, 375] on article "No egos here. Everyone on the team is committed to helping each other perform a…" at bounding box center [578, 365] width 691 height 33
click at [438, 372] on article "No egos here. Everyone on the team is committed to helping each other perform a…" at bounding box center [578, 365] width 691 height 33
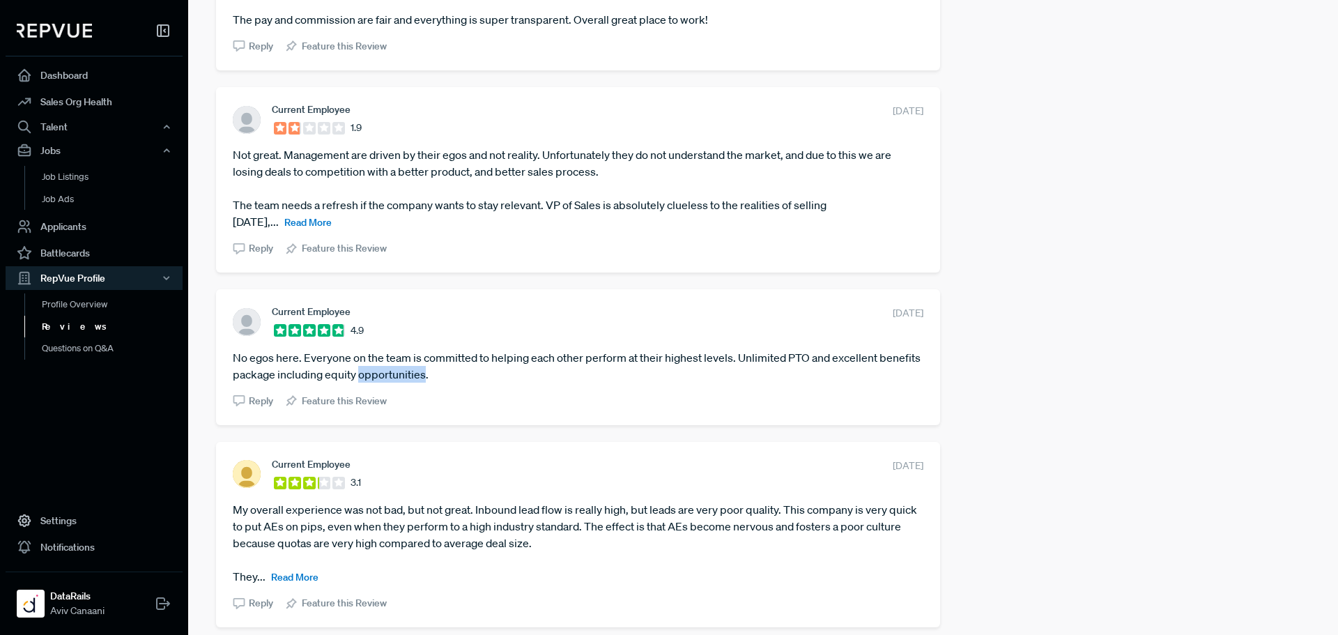
click at [438, 372] on article "No egos here. Everyone on the team is committed to helping each other perform a…" at bounding box center [578, 365] width 691 height 33
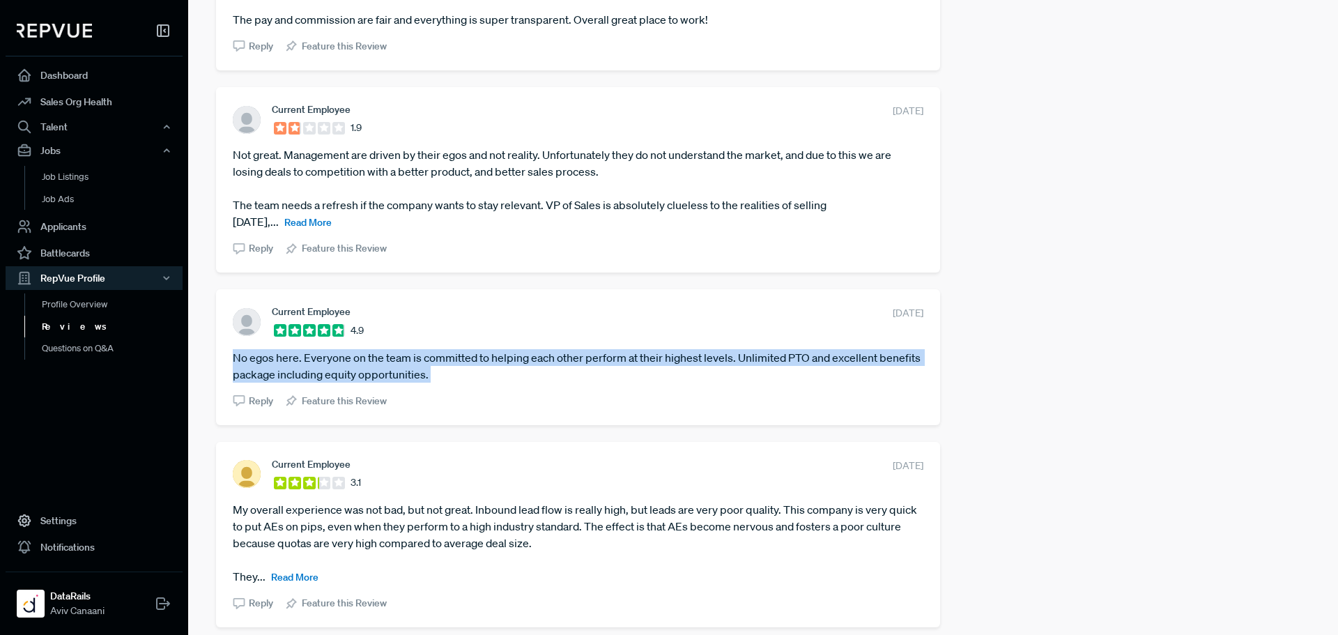
click at [438, 371] on article "No egos here. Everyone on the team is committed to helping each other perform a…" at bounding box center [578, 365] width 691 height 33
click at [448, 372] on article "No egos here. Everyone on the team is committed to helping each other perform a…" at bounding box center [578, 365] width 691 height 33
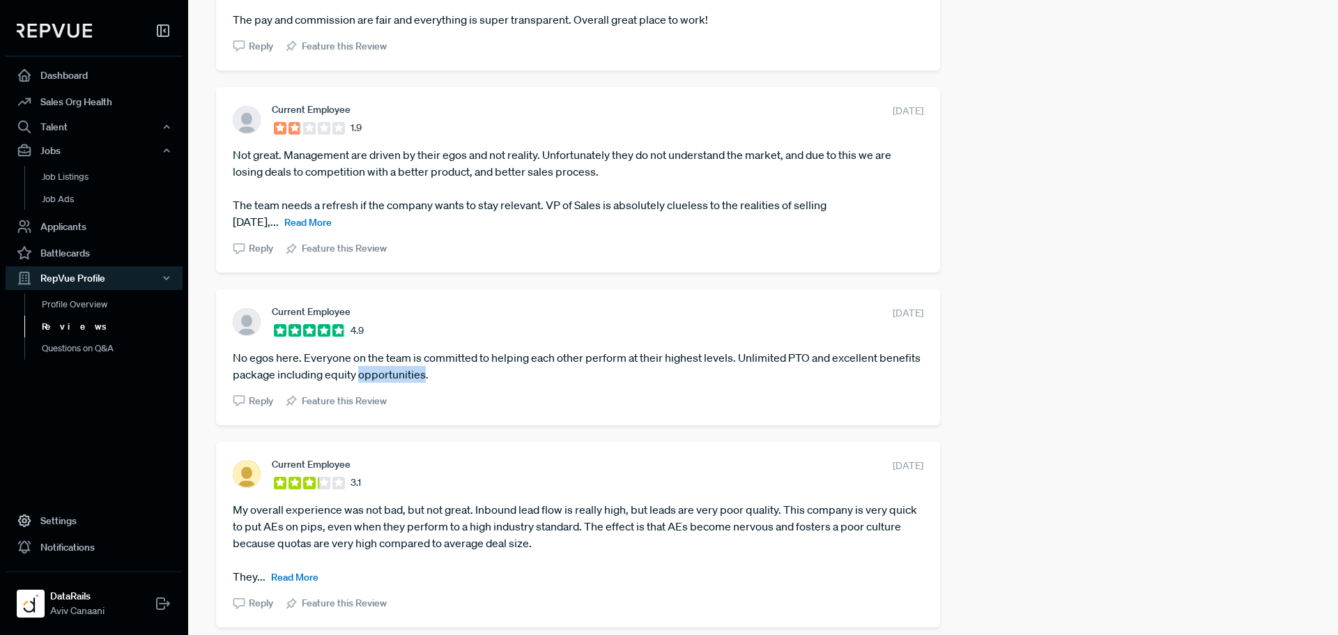
click at [448, 372] on article "No egos here. Everyone on the team is committed to helping each other perform a…" at bounding box center [578, 365] width 691 height 33
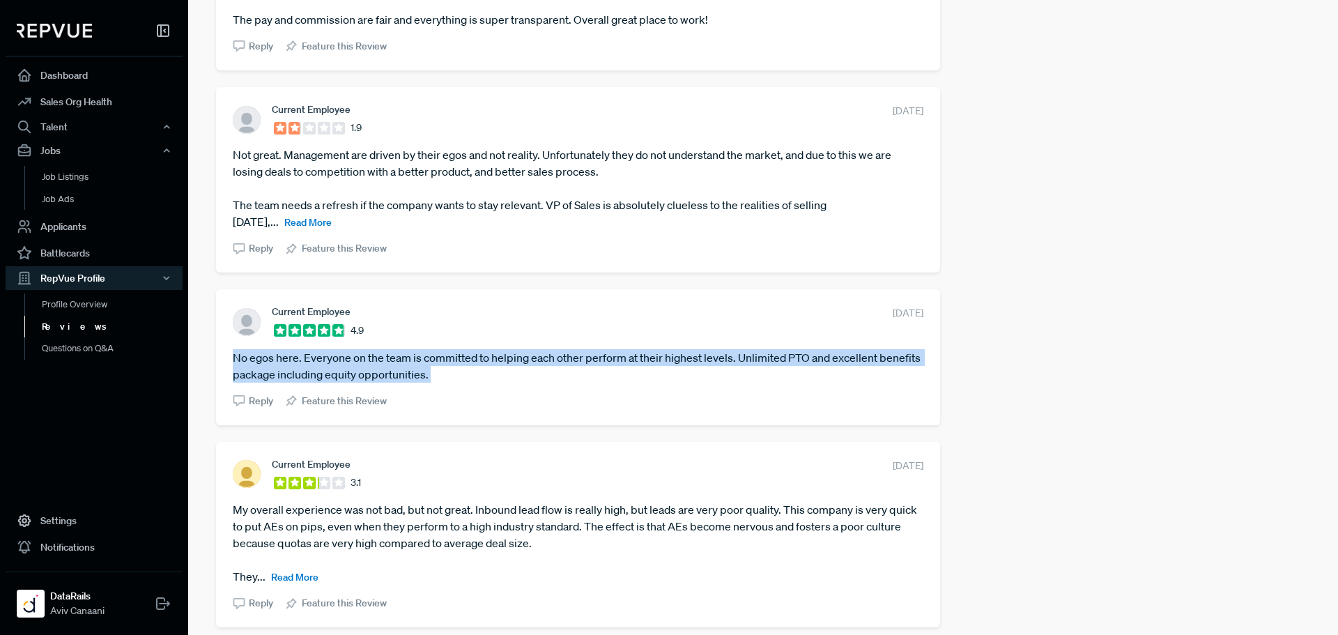
click at [448, 372] on article "No egos here. Everyone on the team is committed to helping each other perform a…" at bounding box center [578, 365] width 691 height 33
click at [459, 372] on article "No egos here. Everyone on the team is committed to helping each other perform a…" at bounding box center [578, 365] width 691 height 33
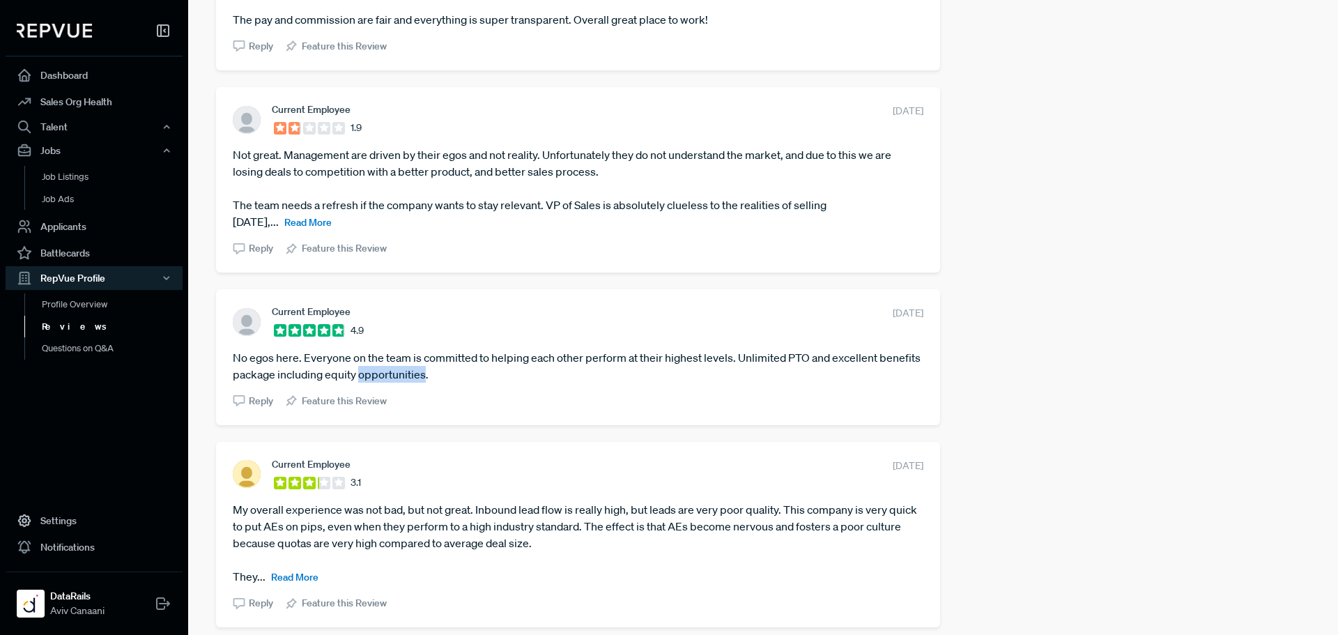
click at [459, 372] on article "No egos here. Everyone on the team is committed to helping each other perform a…" at bounding box center [578, 365] width 691 height 33
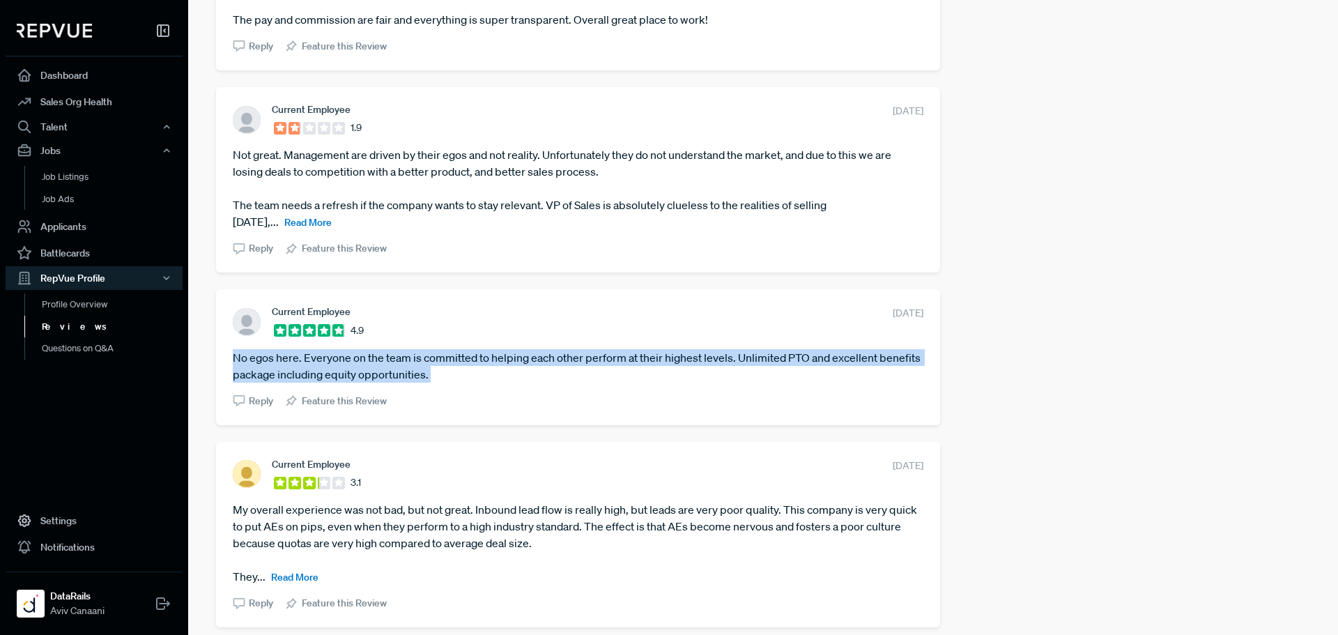
click at [459, 372] on article "No egos here. Everyone on the team is committed to helping each other perform a…" at bounding box center [578, 365] width 691 height 33
click at [451, 375] on article "No egos here. Everyone on the team is committed to helping each other perform a…" at bounding box center [578, 365] width 691 height 33
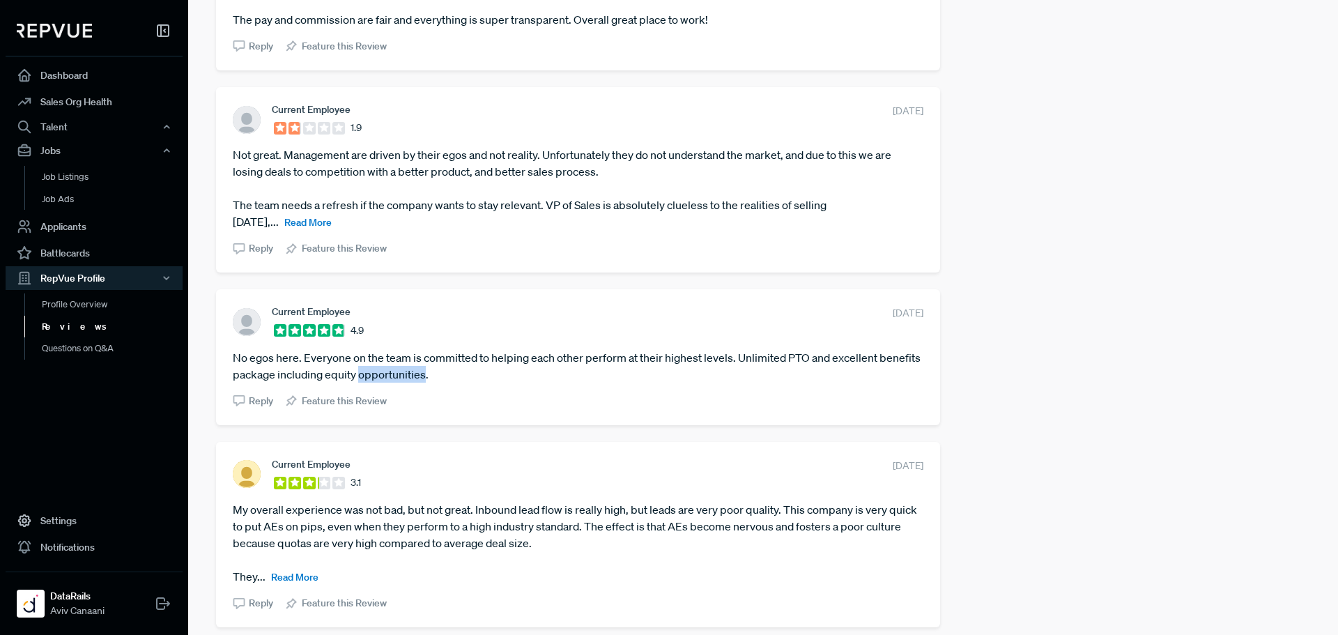
click at [451, 374] on article "No egos here. Everyone on the team is committed to helping each other perform a…" at bounding box center [578, 365] width 691 height 33
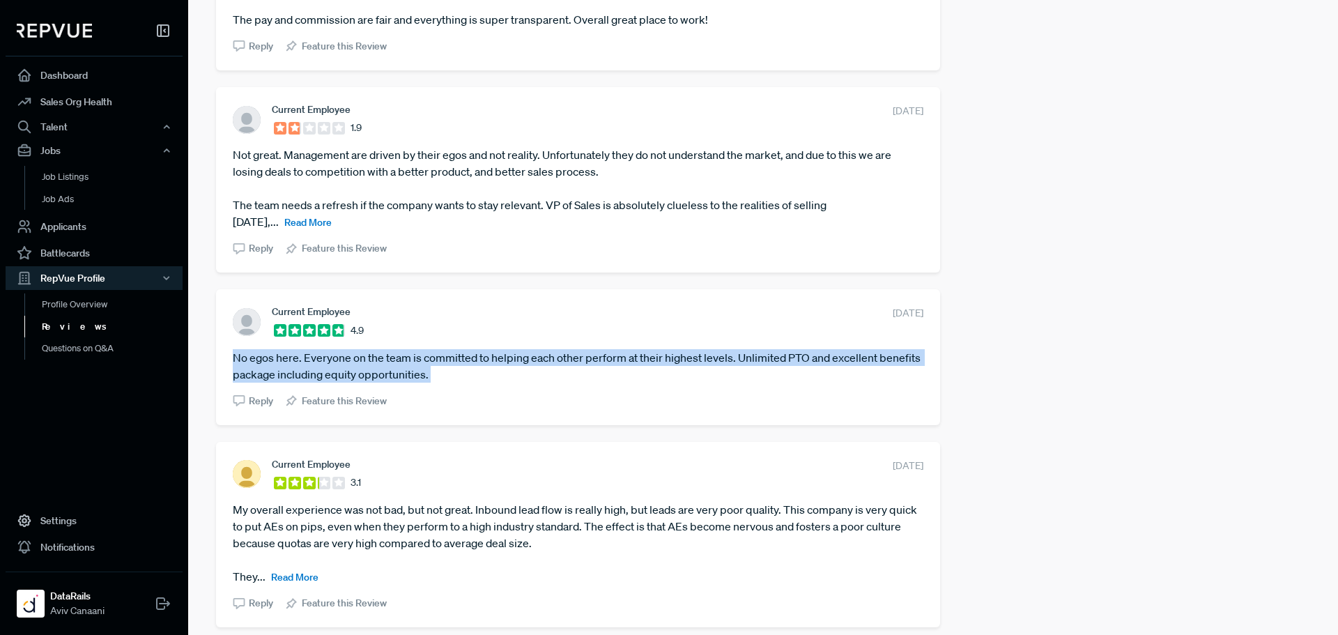
click at [451, 374] on article "No egos here. Everyone on the team is committed to helping each other perform a…" at bounding box center [578, 365] width 691 height 33
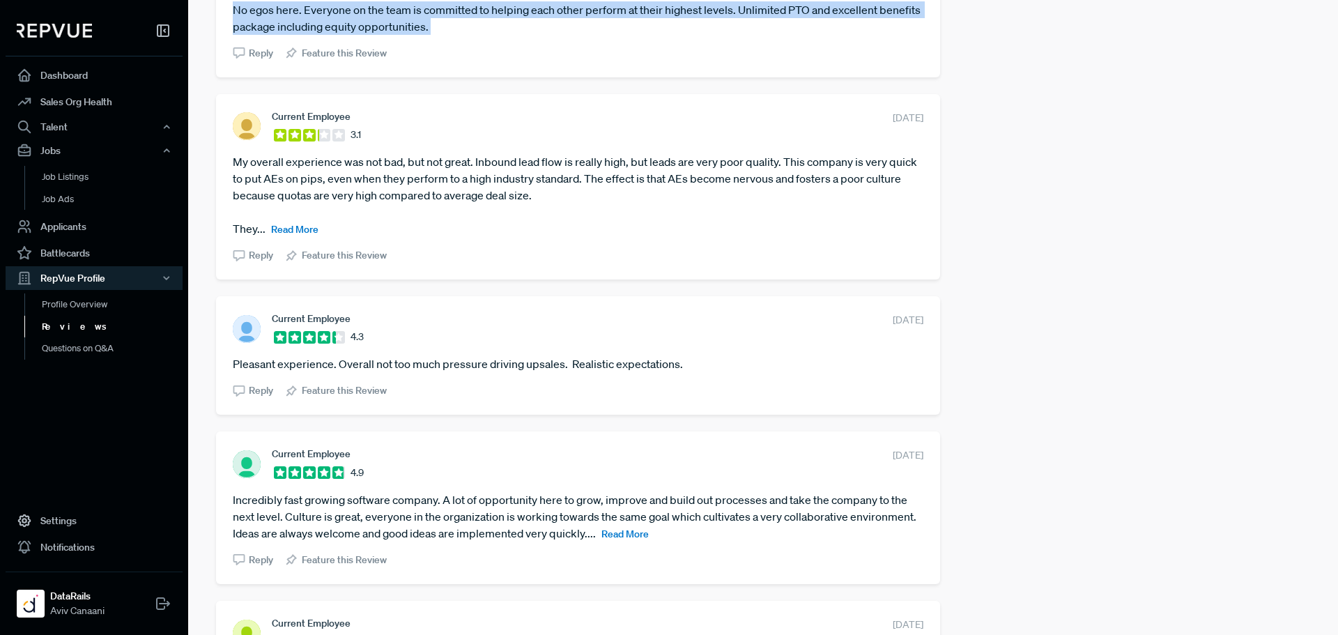
scroll to position [1046, 0]
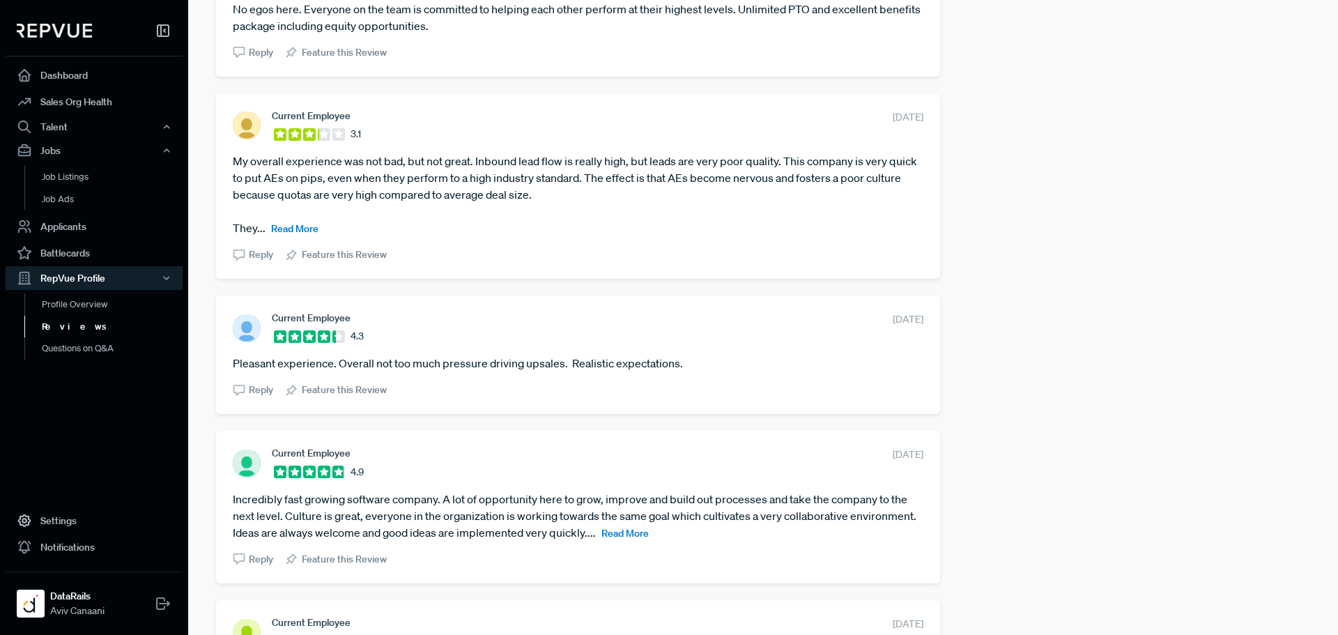
click at [649, 535] on span "Read More" at bounding box center [625, 533] width 47 height 13
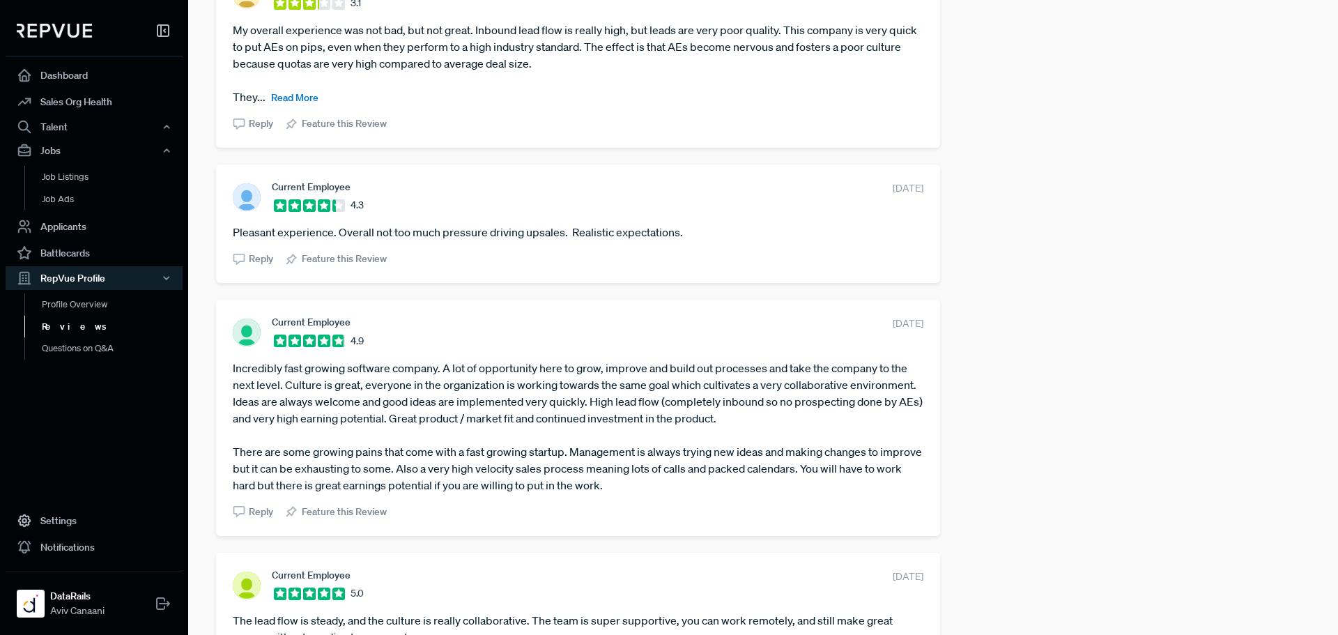
scroll to position [1185, 0]
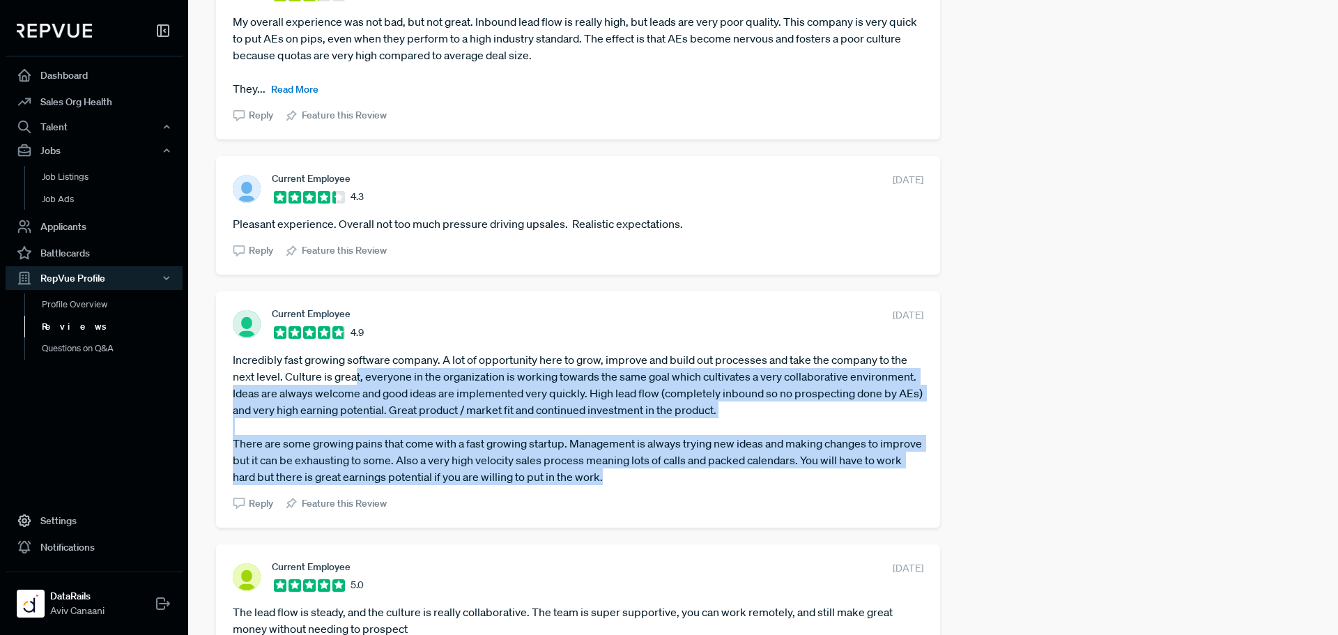
drag, startPoint x: 390, startPoint y: 376, endPoint x: 898, endPoint y: 480, distance: 519.3
click at [898, 480] on article "Incredibly fast growing software company. A lot of opportunity here to grow, im…" at bounding box center [578, 418] width 691 height 134
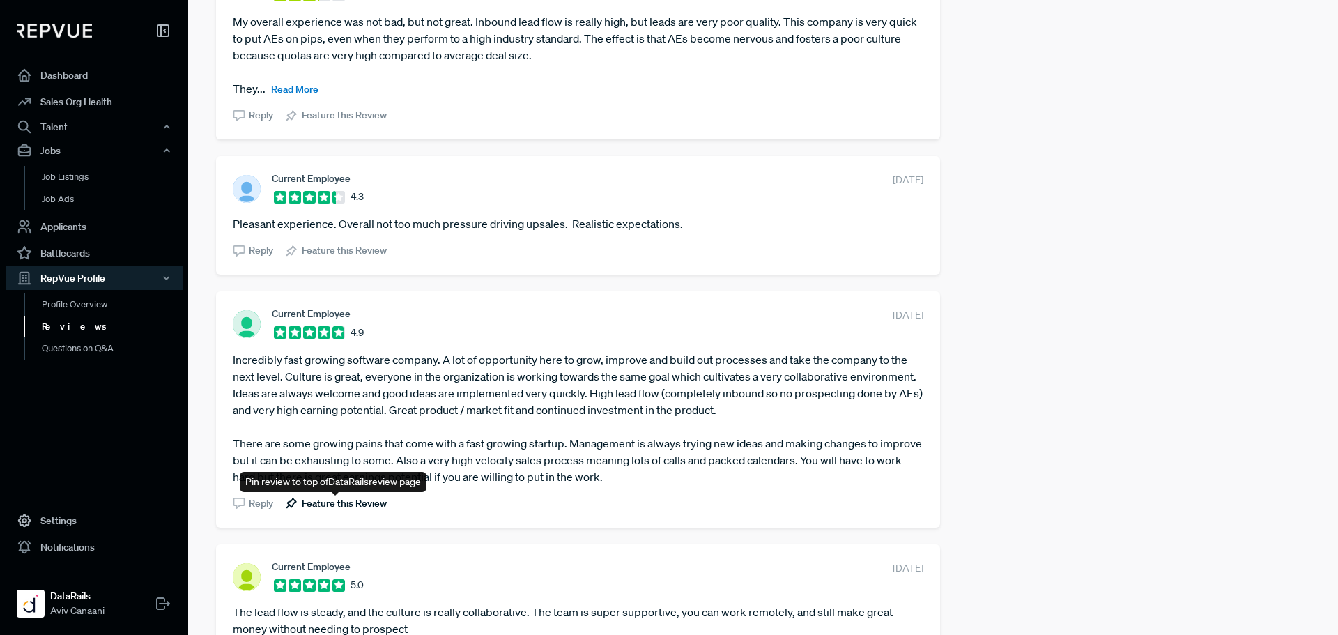
click at [359, 510] on span "Feature this Review" at bounding box center [344, 503] width 85 height 15
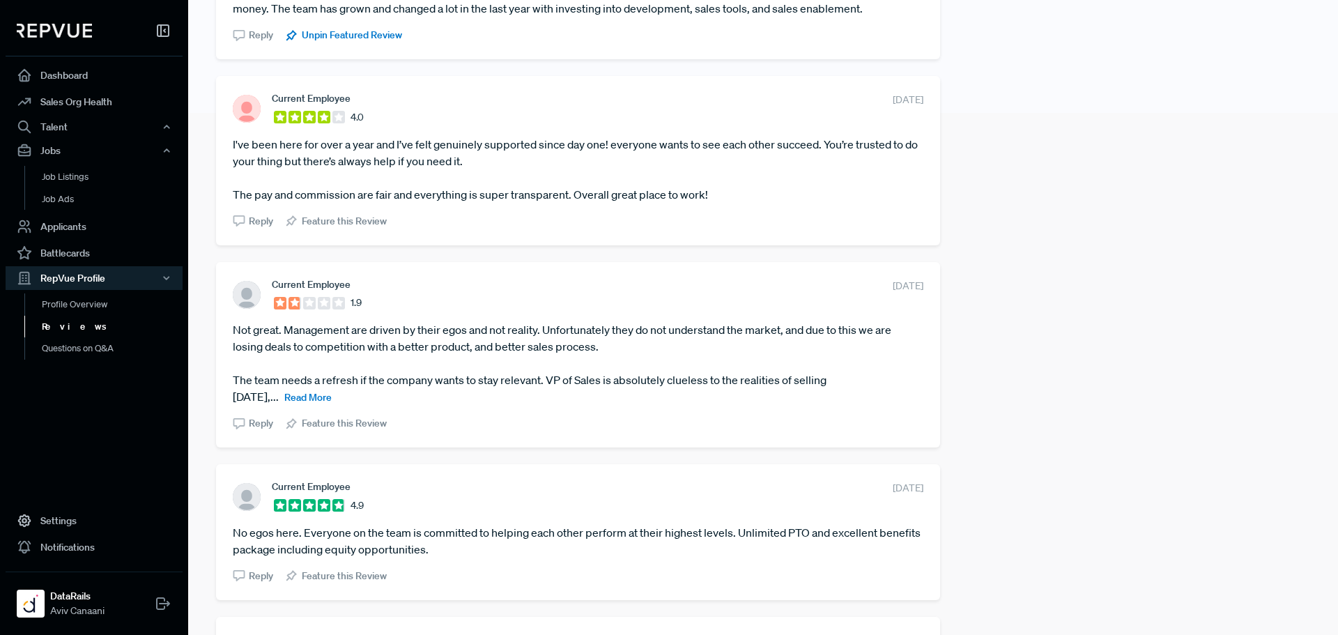
scroll to position [558, 0]
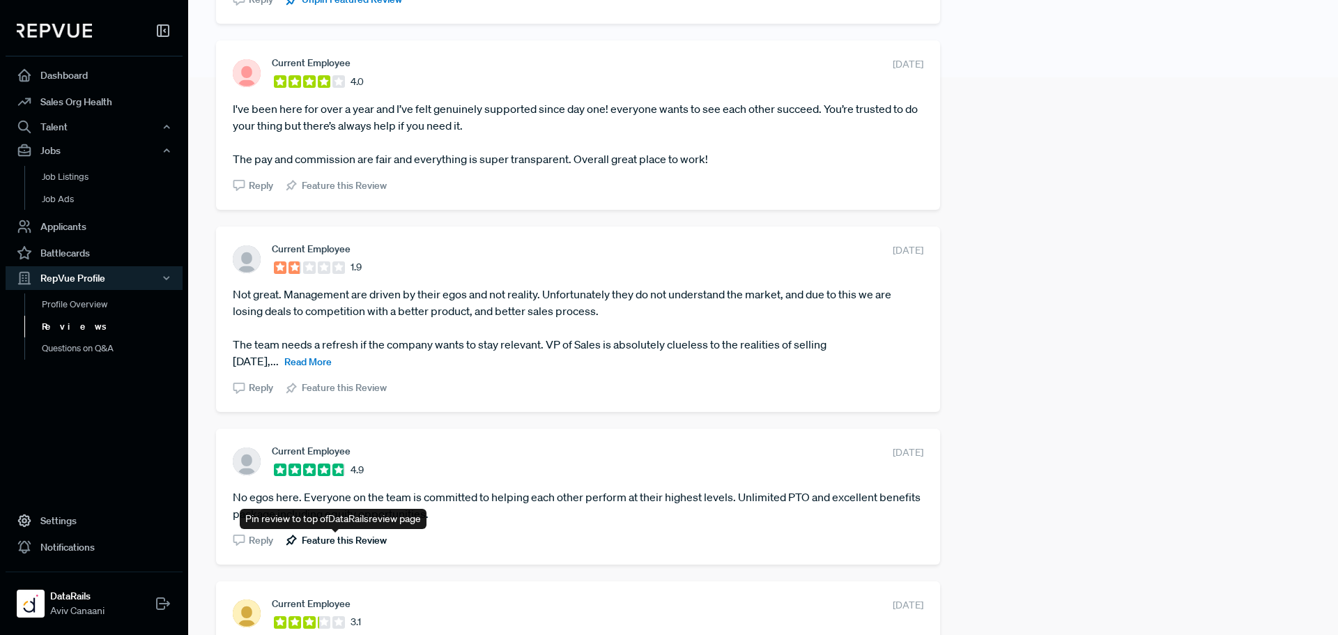
click at [367, 541] on span "Feature this Review" at bounding box center [344, 540] width 85 height 15
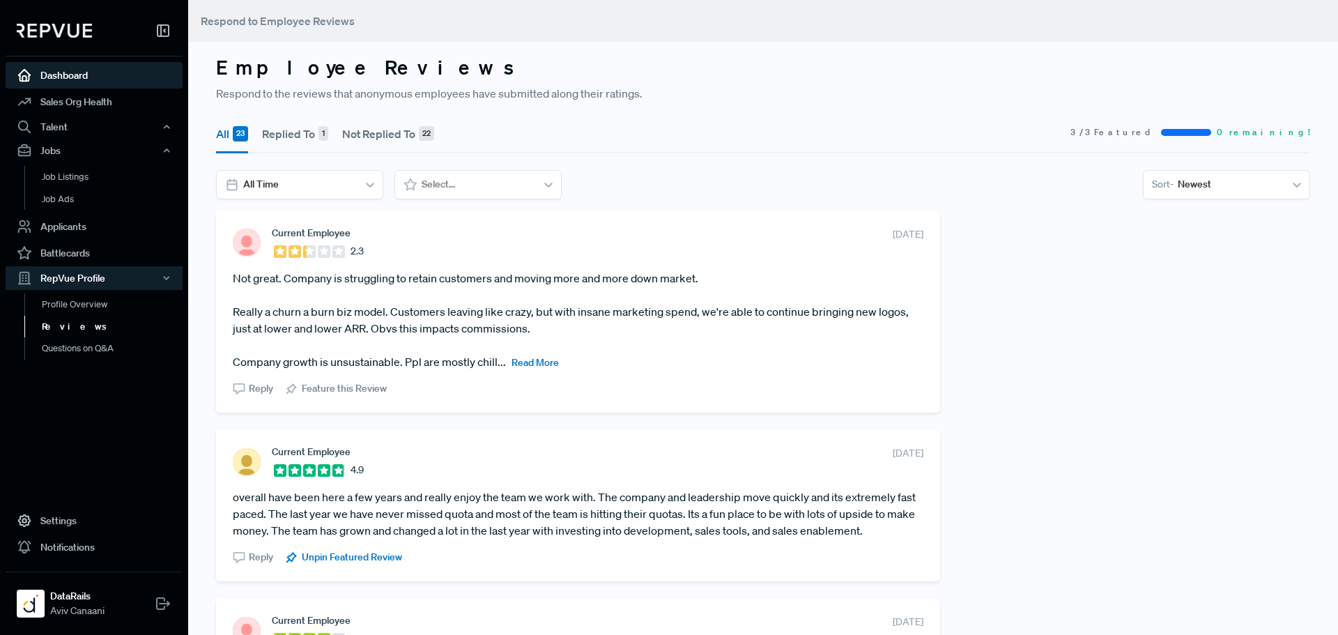
click at [109, 82] on link "Dashboard" at bounding box center [94, 75] width 177 height 26
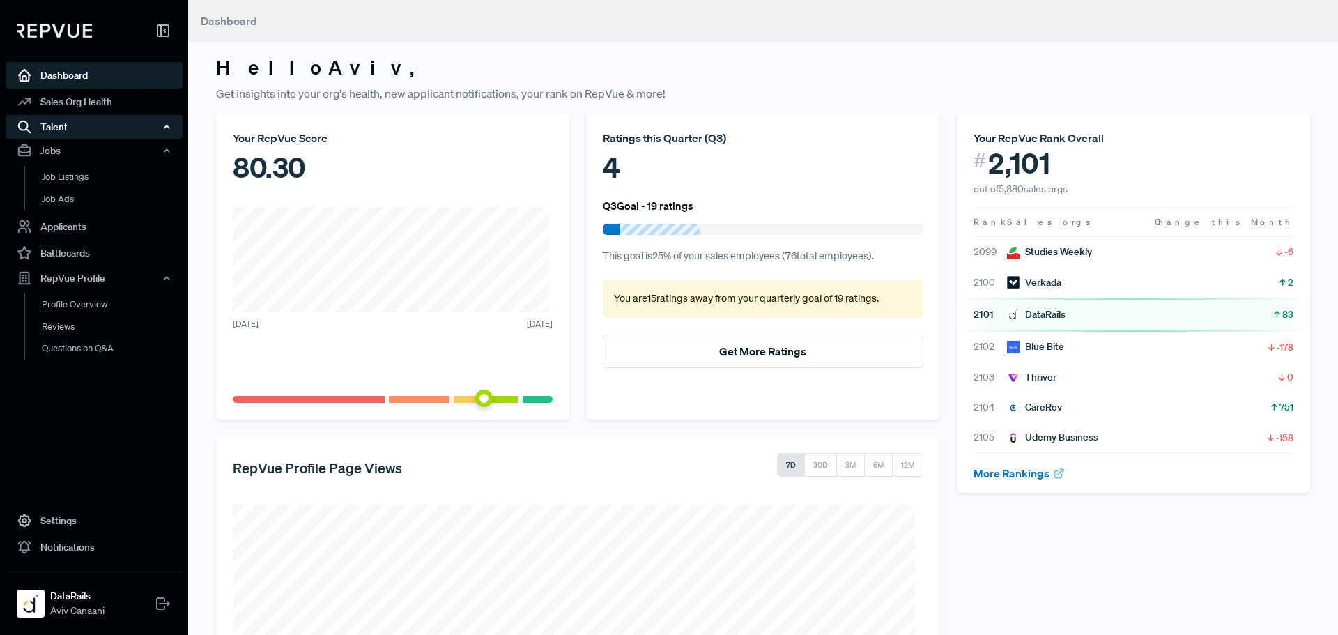
click at [146, 125] on div "Talent" at bounding box center [94, 127] width 177 height 24
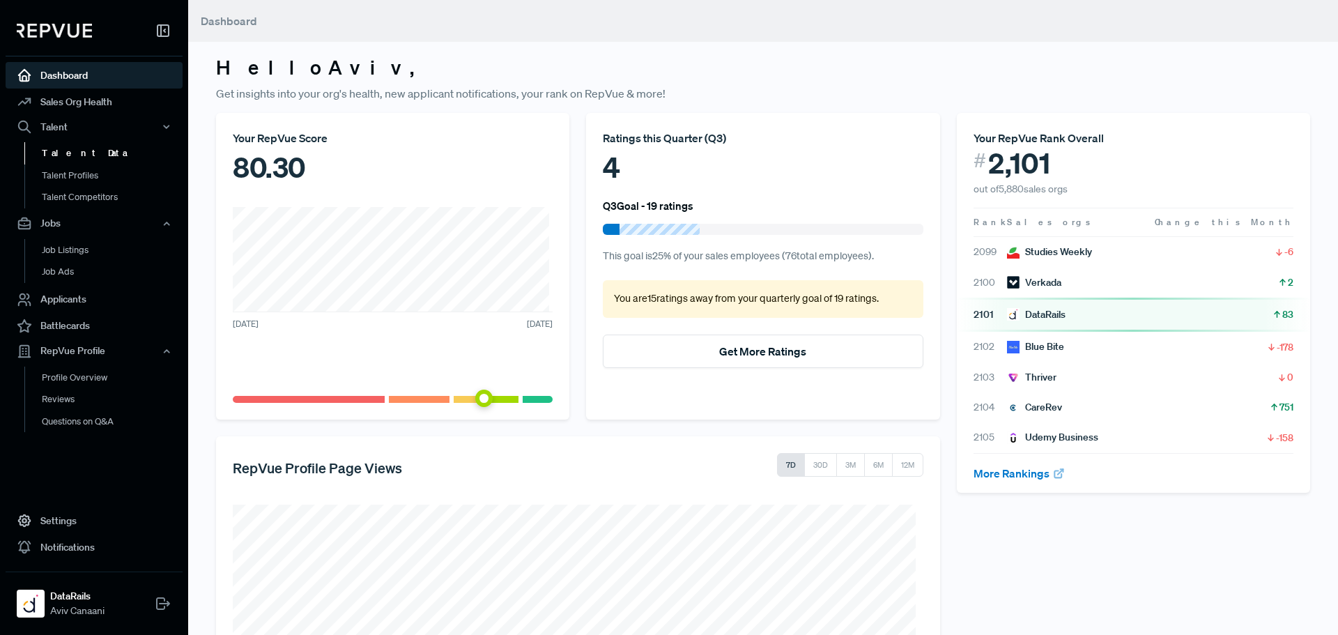
click at [119, 146] on link "Talent Data" at bounding box center [112, 153] width 177 height 22
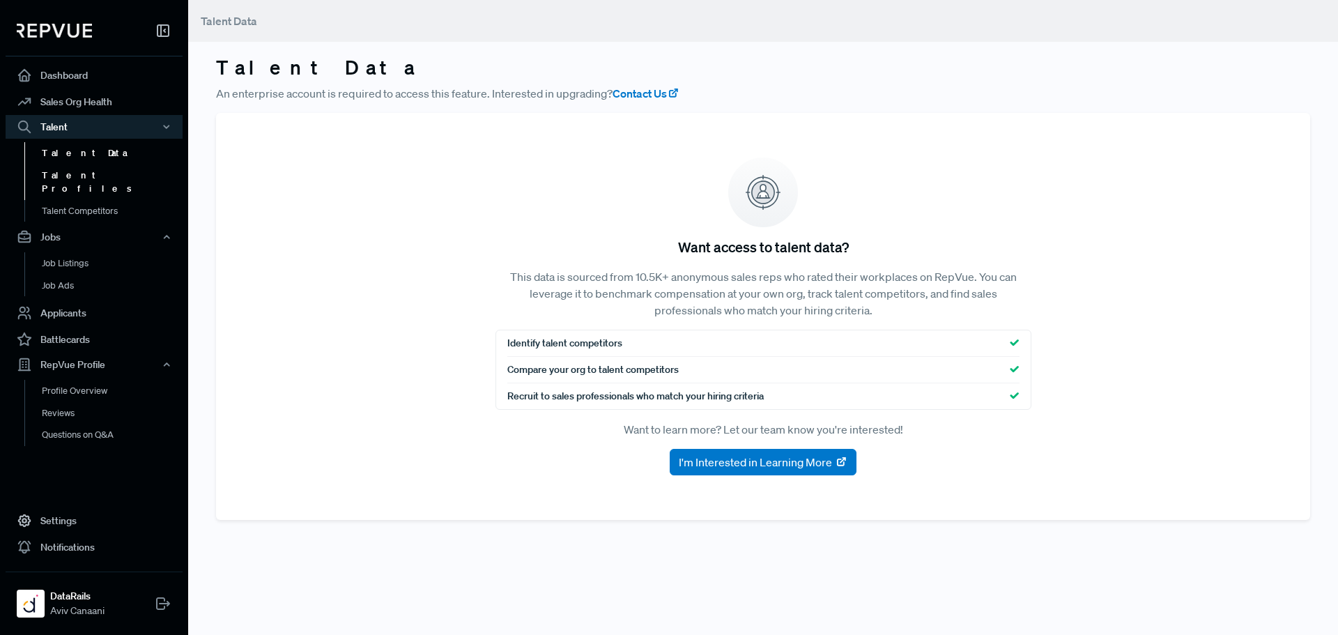
click at [118, 169] on link "Talent Profiles" at bounding box center [112, 182] width 177 height 36
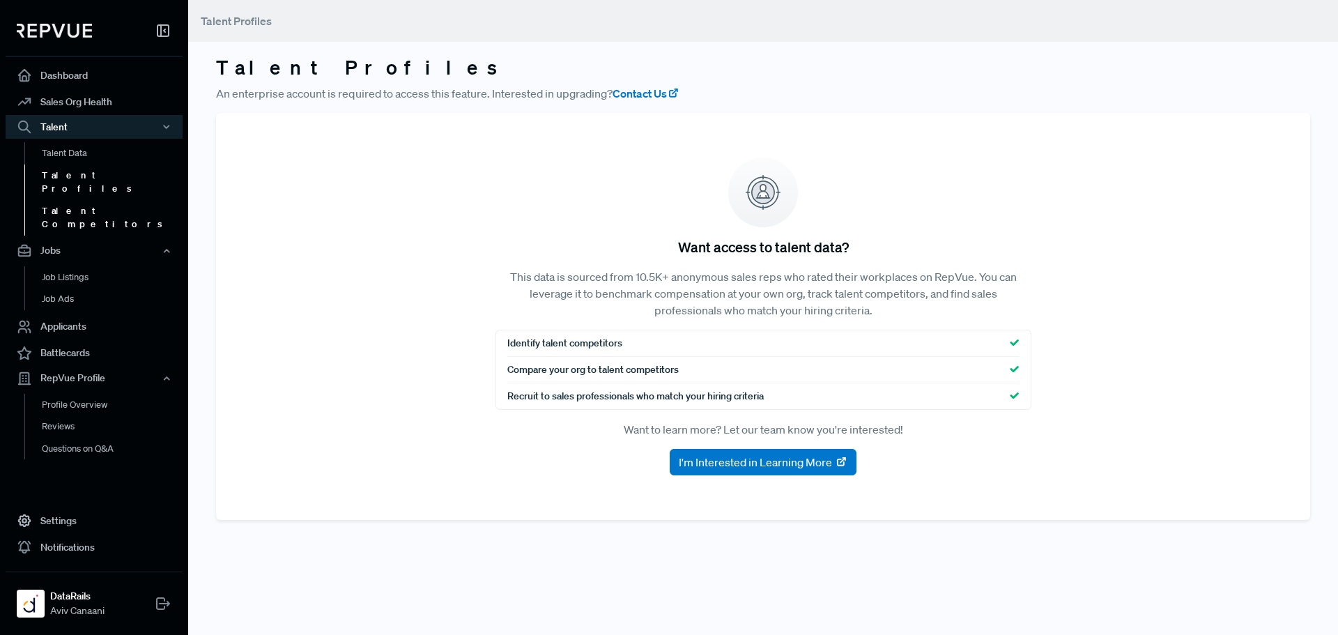
click at [118, 200] on link "Talent Competitors" at bounding box center [112, 218] width 177 height 36
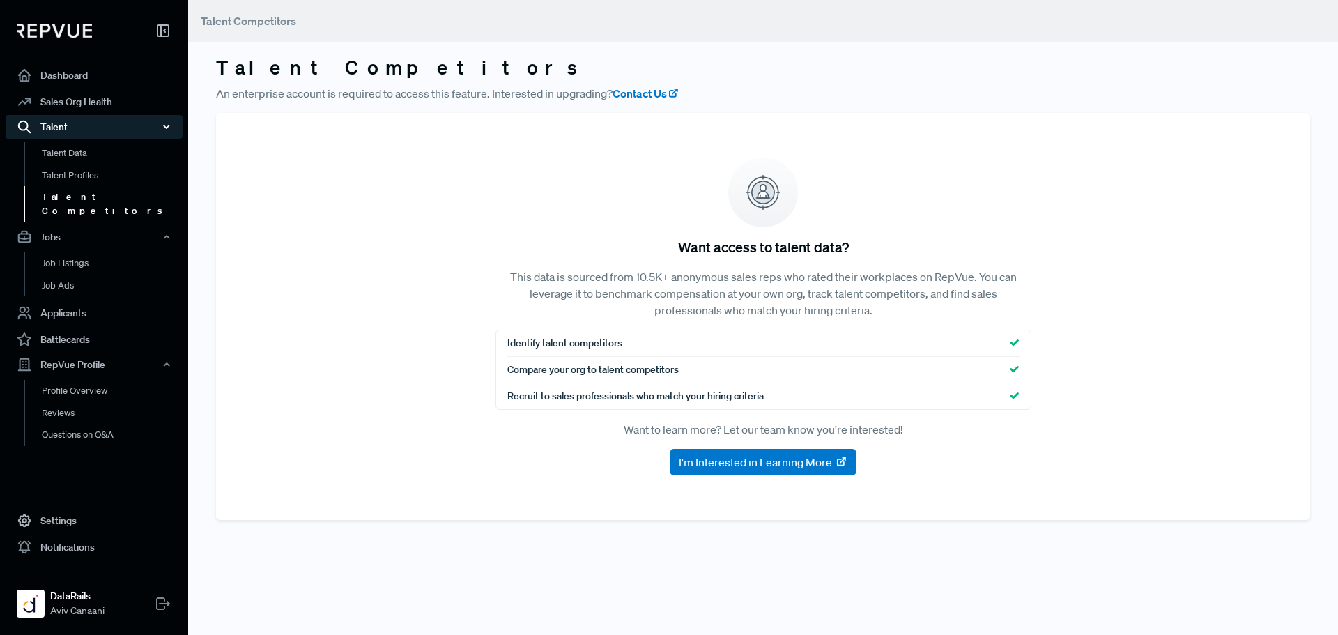
click at [132, 130] on div "Talent" at bounding box center [94, 127] width 177 height 24
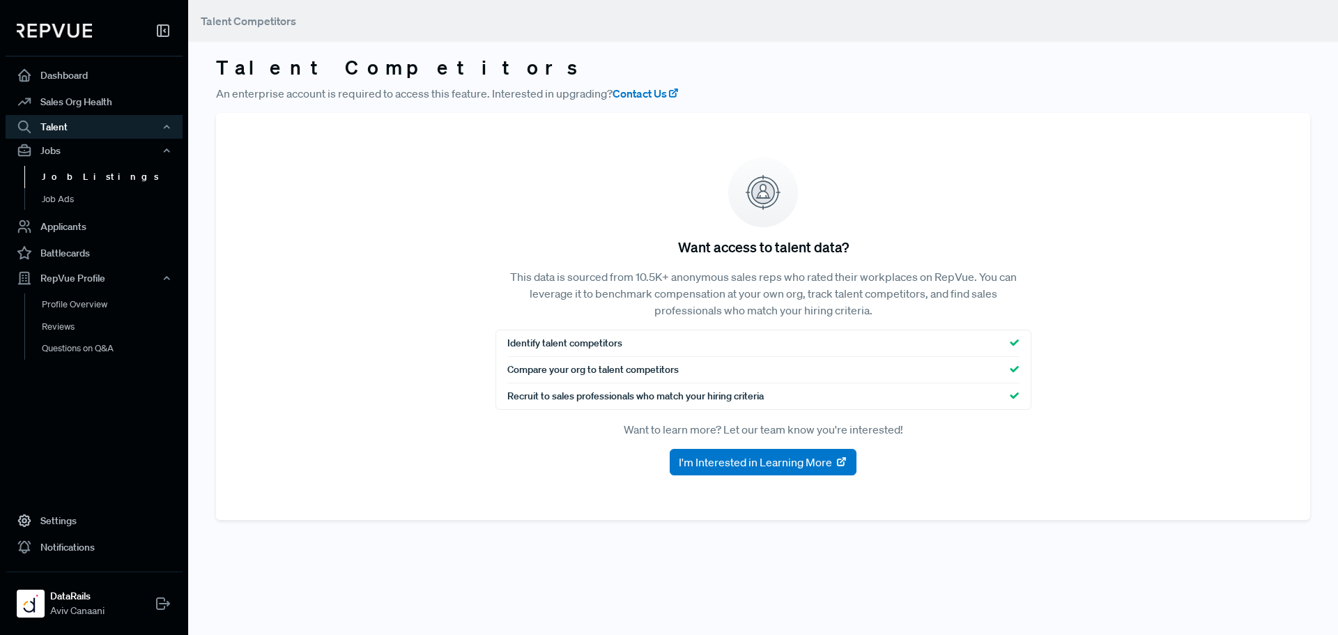
click at [112, 174] on link "Job Listings" at bounding box center [112, 177] width 177 height 22
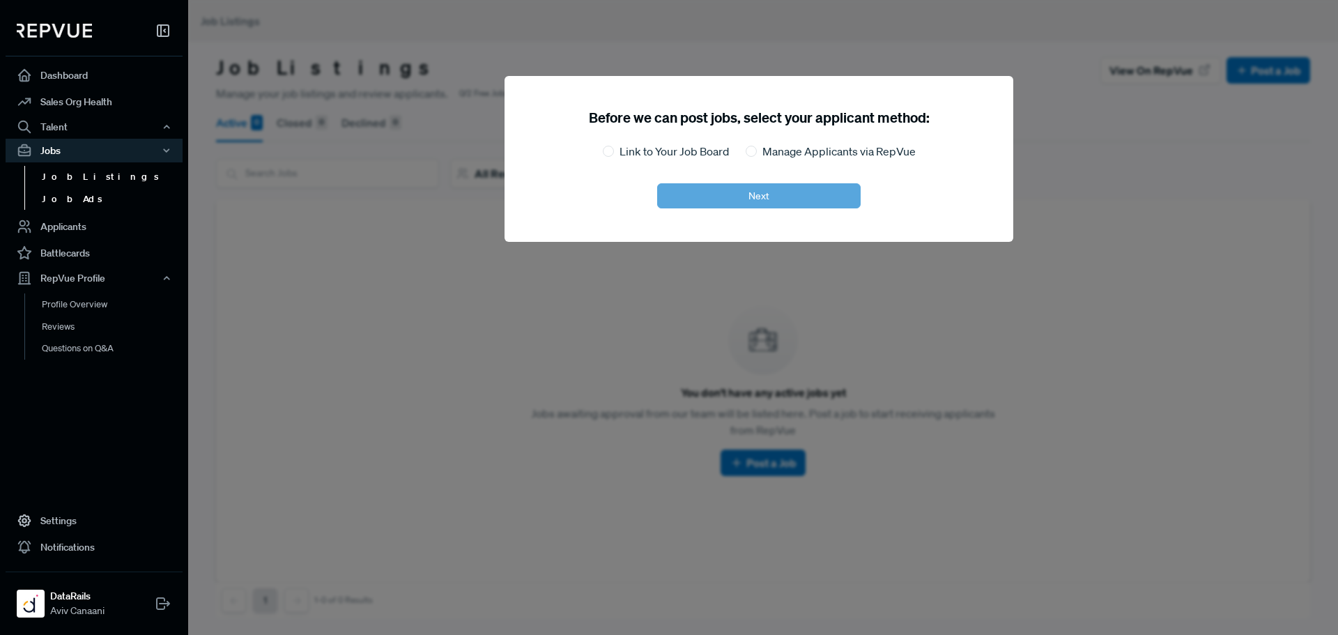
click at [107, 196] on link "Job Ads" at bounding box center [112, 199] width 177 height 22
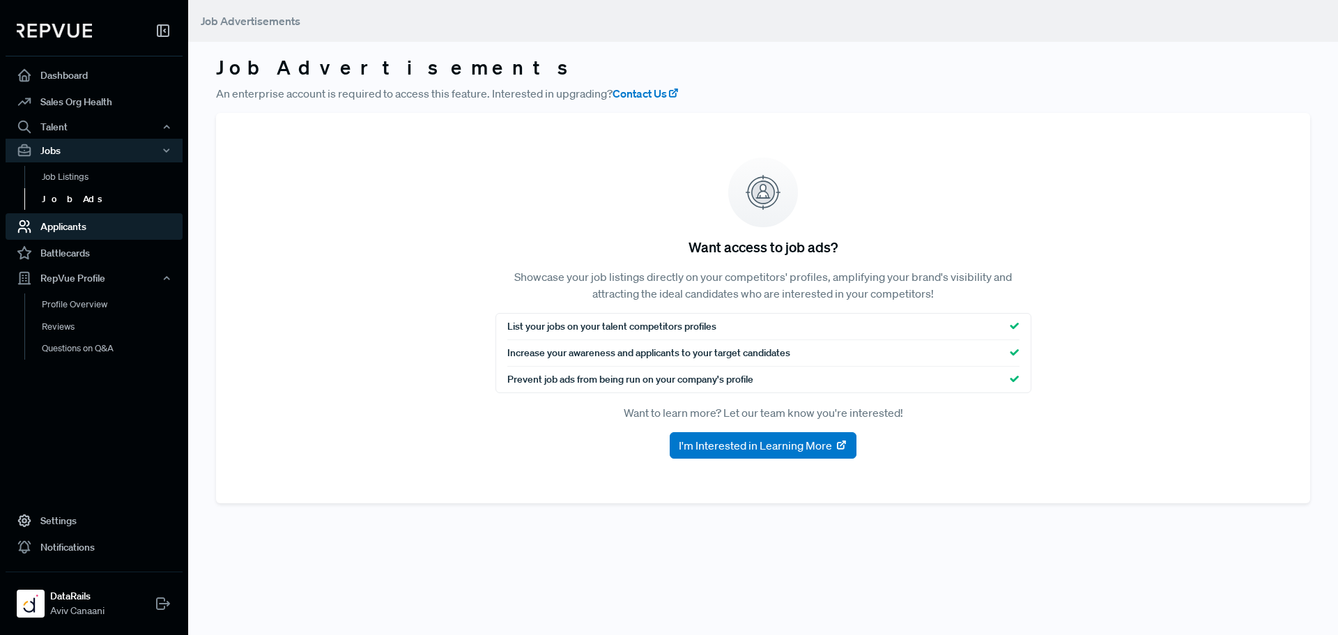
click at [102, 224] on link "Applicants" at bounding box center [94, 226] width 177 height 26
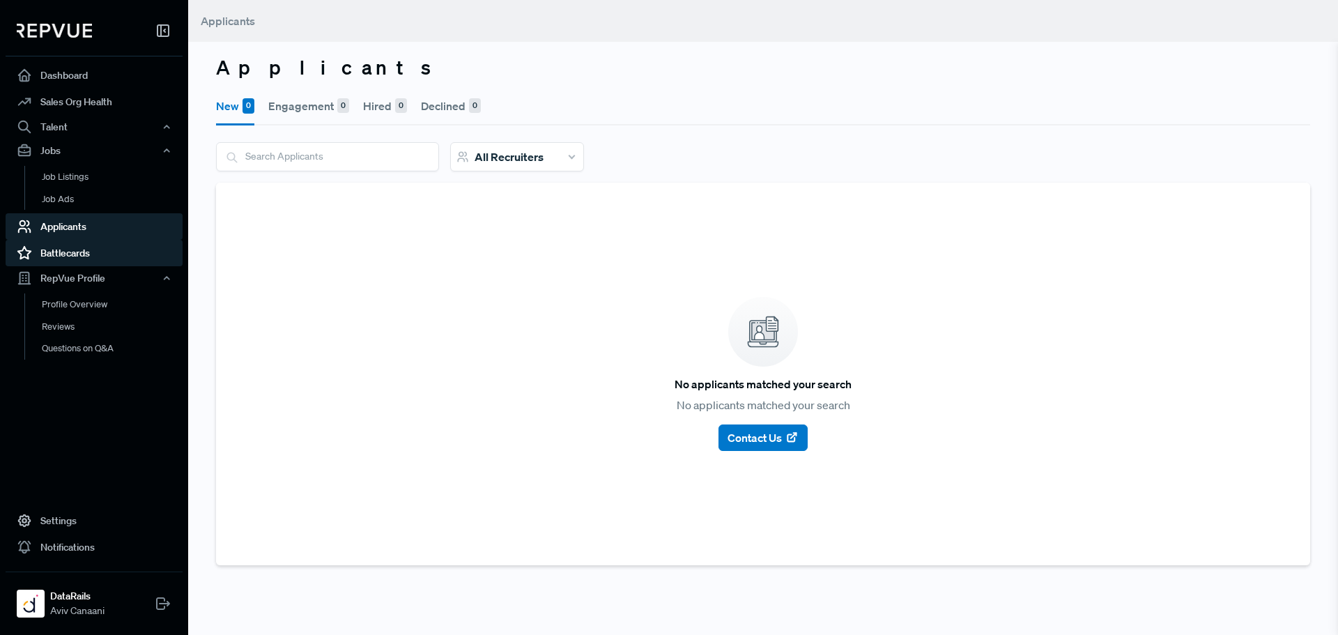
click at [114, 263] on link "Battlecards" at bounding box center [94, 253] width 177 height 26
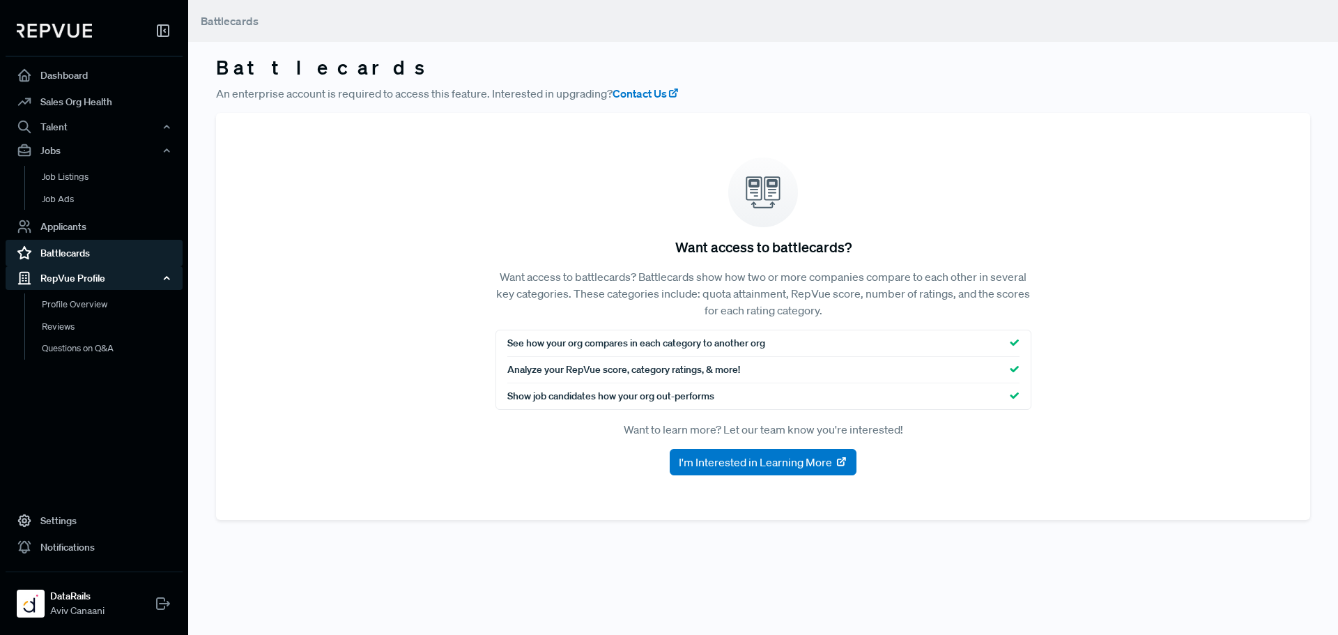
click at [116, 280] on div "RepVue Profile" at bounding box center [94, 278] width 177 height 24
click at [116, 278] on div "RepVue Profile" at bounding box center [94, 278] width 177 height 24
click at [104, 307] on link "Profile Overview" at bounding box center [112, 311] width 177 height 36
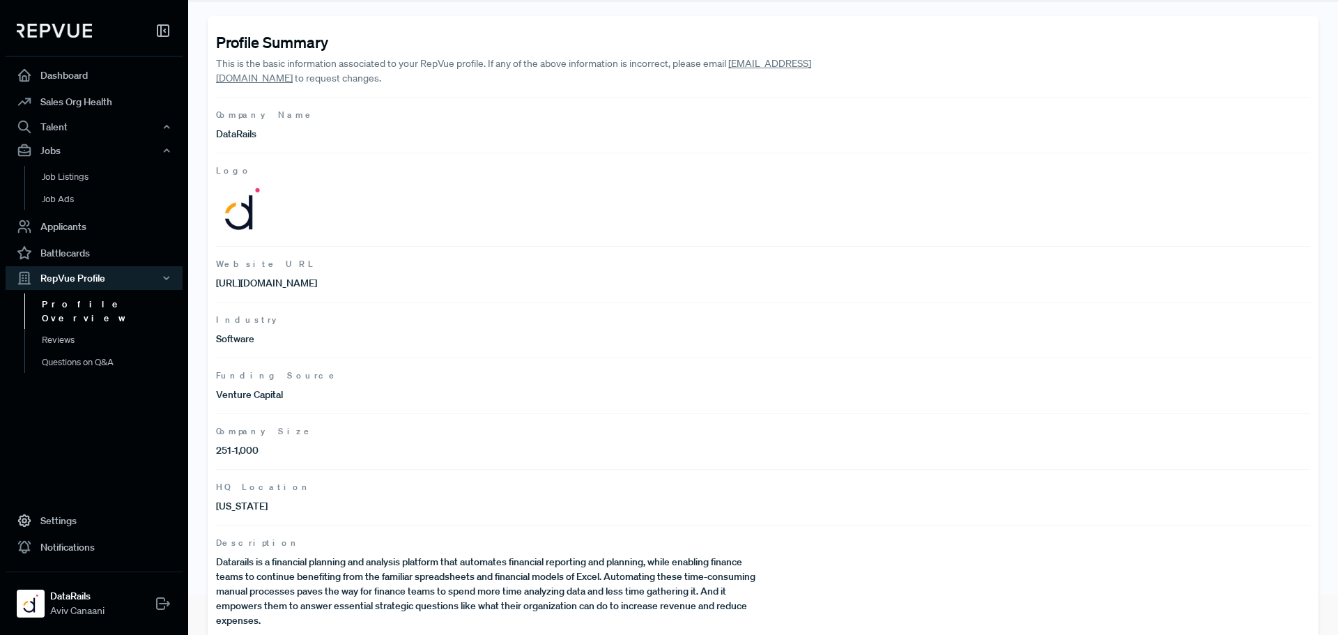
scroll to position [61, 0]
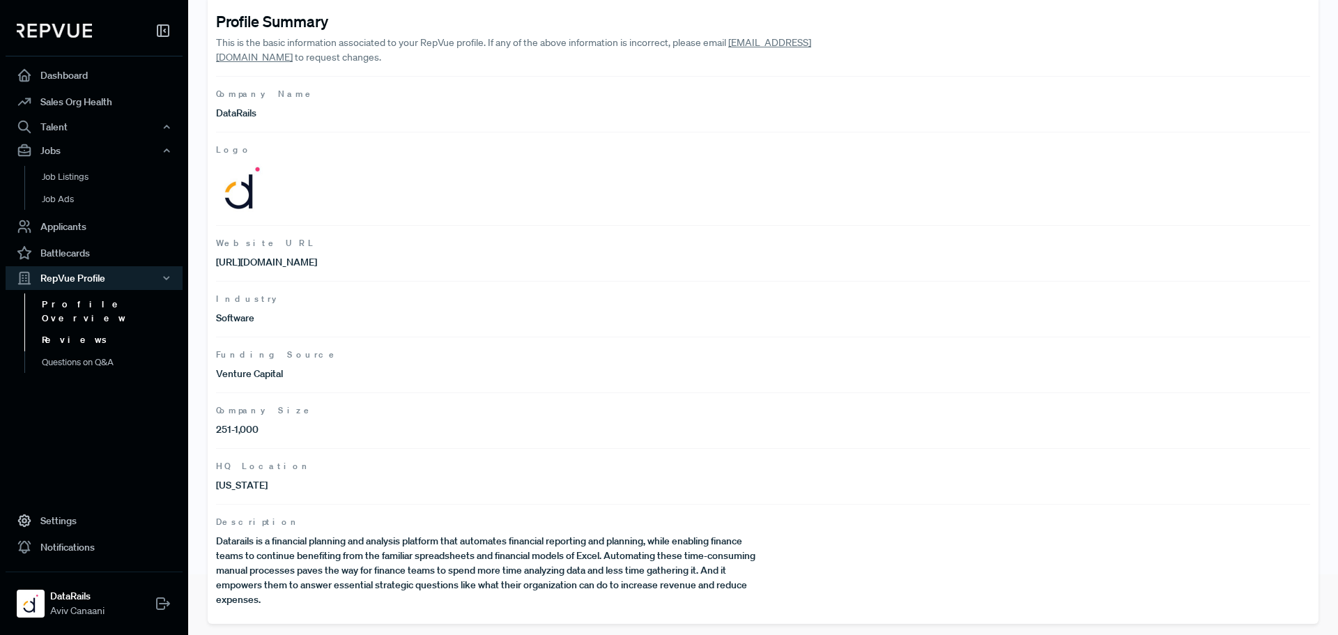
click at [100, 329] on link "Reviews" at bounding box center [112, 340] width 177 height 22
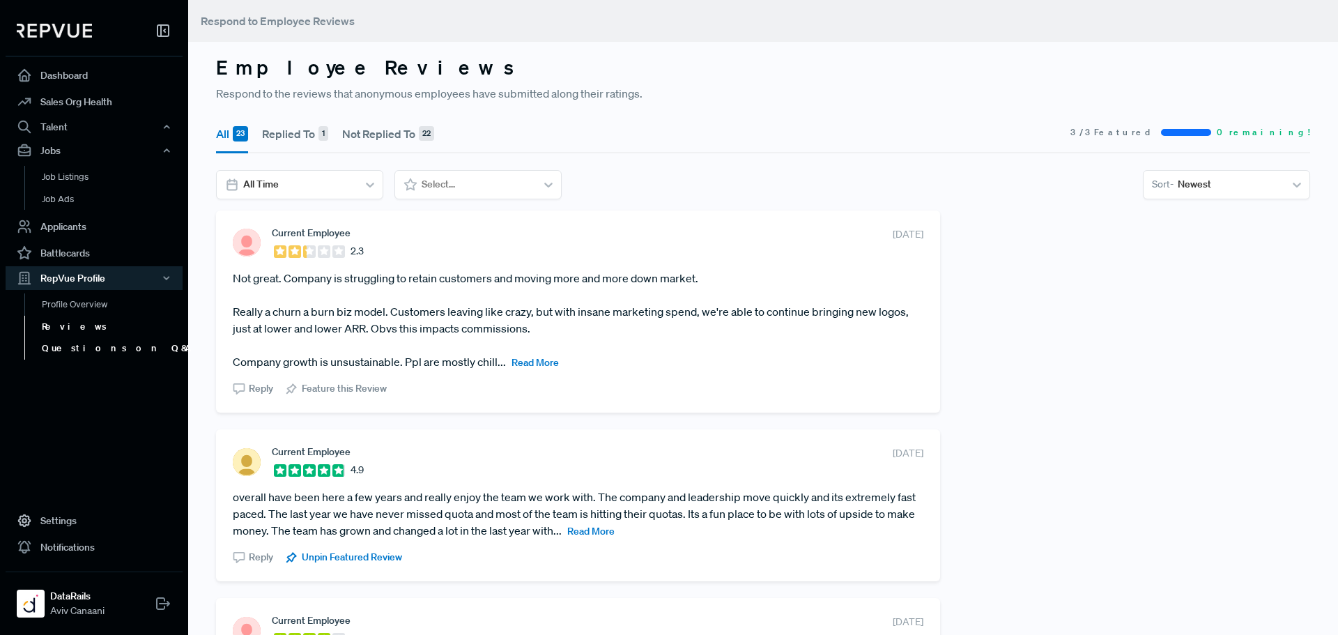
click at [104, 359] on link "Questions on Q&A" at bounding box center [112, 348] width 177 height 22
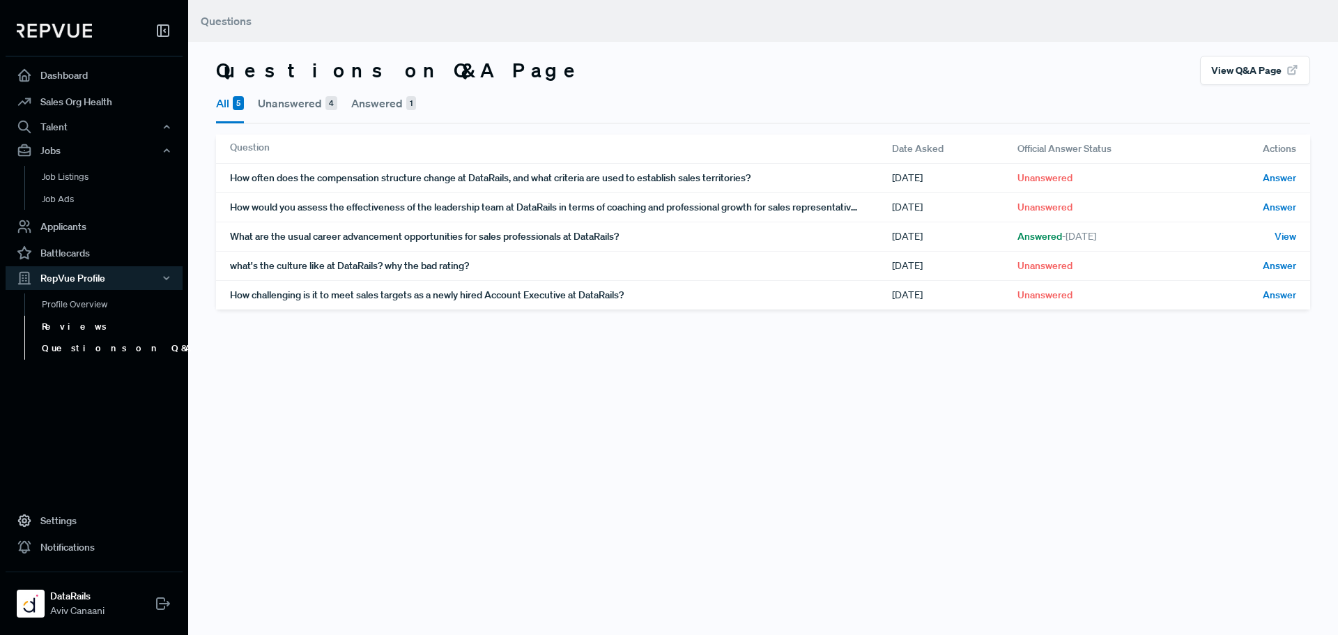
click at [103, 326] on link "Reviews" at bounding box center [112, 327] width 177 height 22
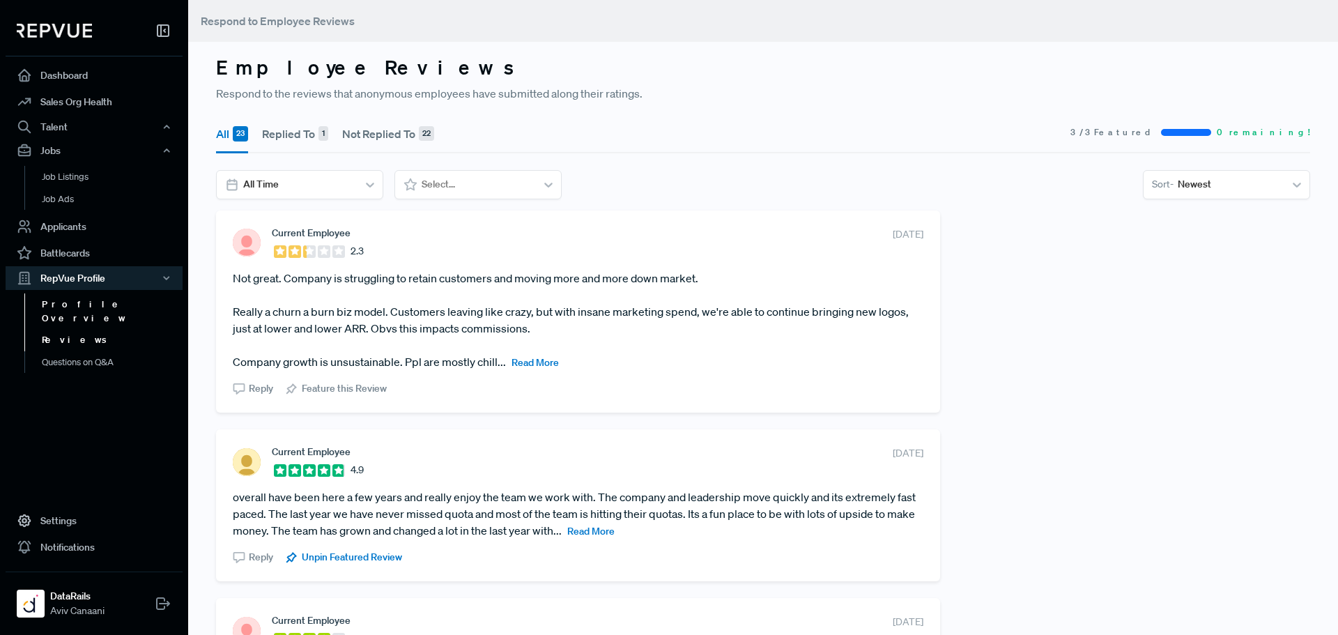
click at [103, 305] on link "Profile Overview" at bounding box center [112, 311] width 177 height 36
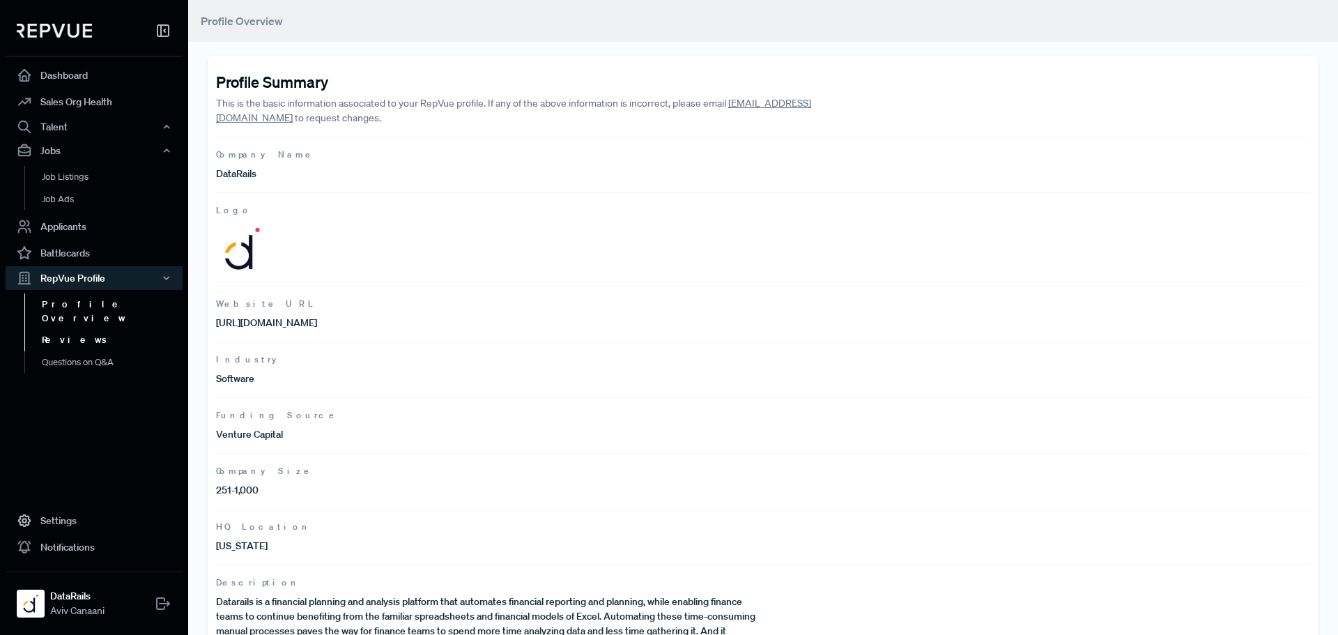
click at [89, 329] on link "Reviews" at bounding box center [112, 340] width 177 height 22
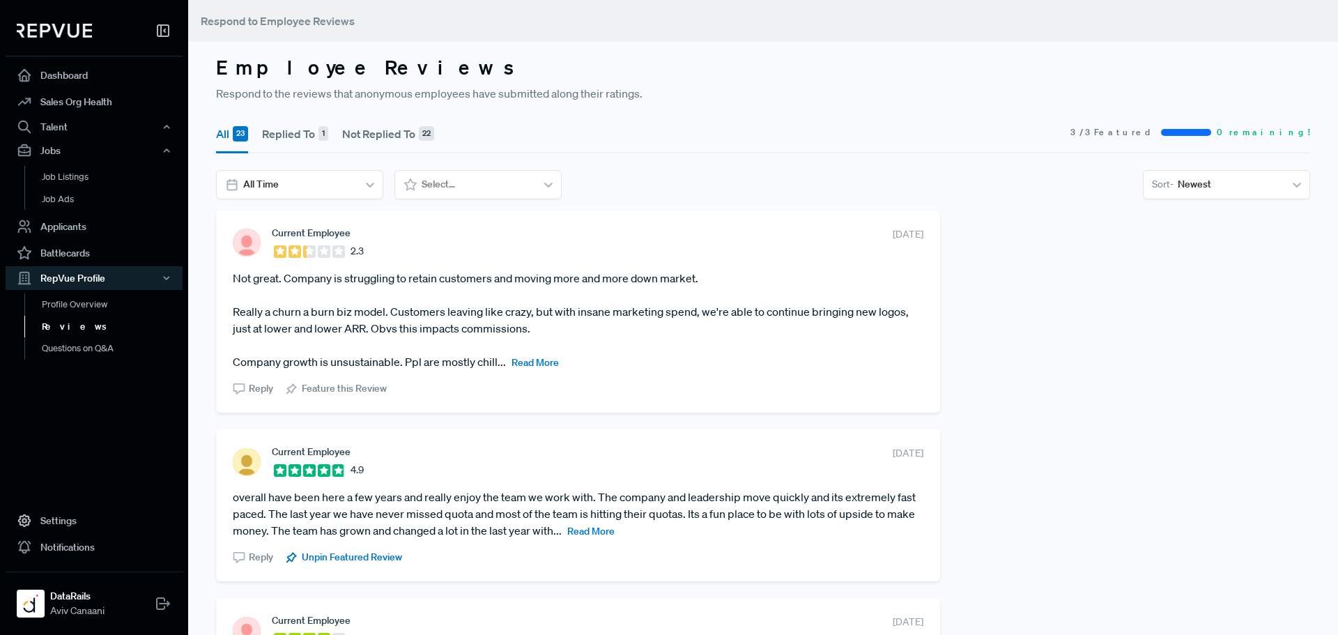
click at [162, 31] on use at bounding box center [163, 30] width 11 height 11
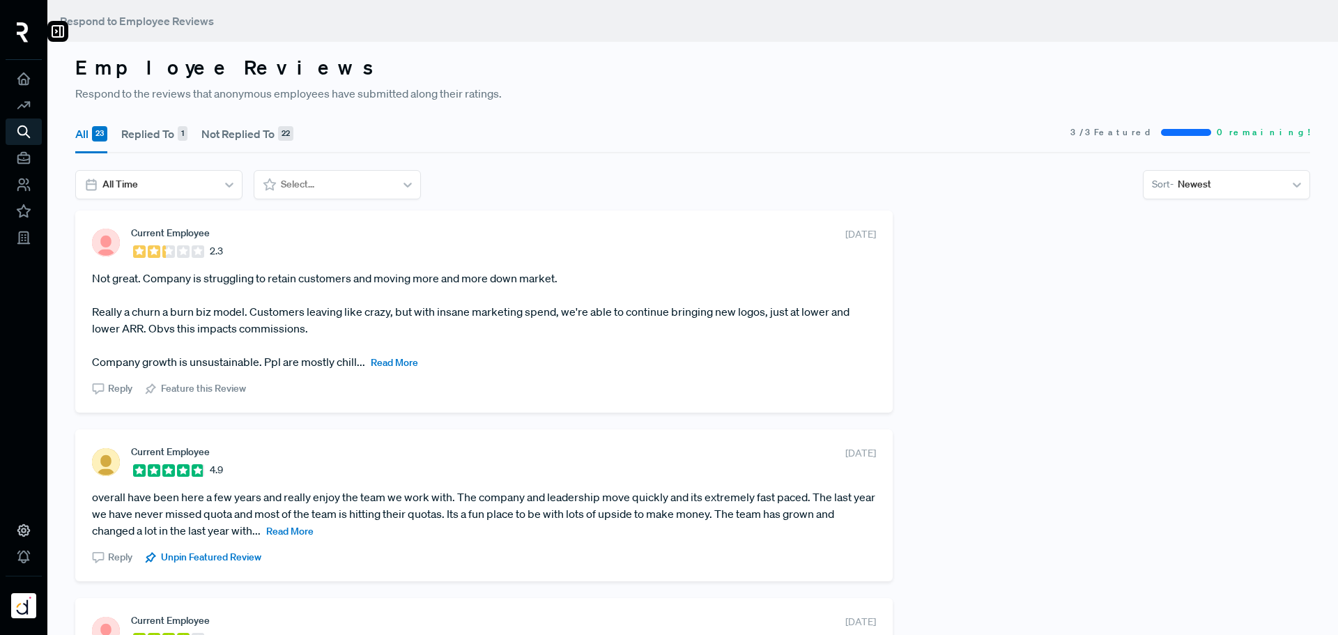
click at [26, 33] on img at bounding box center [23, 32] width 12 height 20
click at [26, 22] on img at bounding box center [23, 32] width 12 height 20
click at [61, 33] on use at bounding box center [57, 31] width 11 height 11
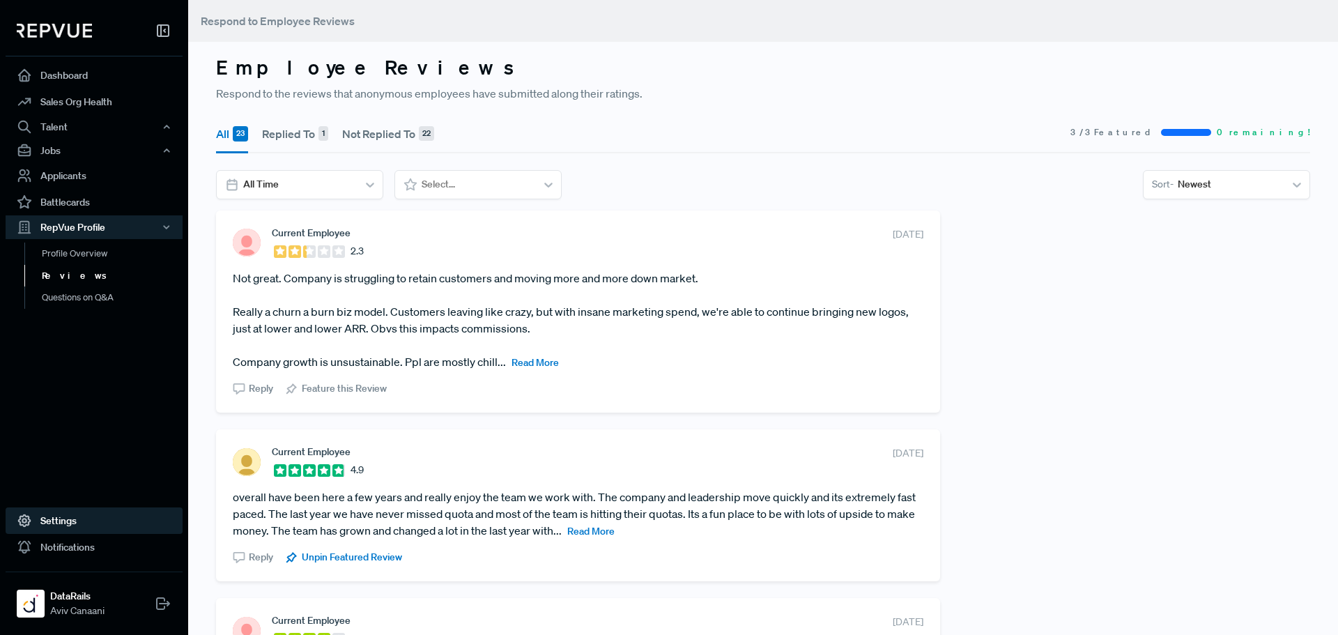
click at [62, 520] on link "Settings" at bounding box center [94, 520] width 177 height 26
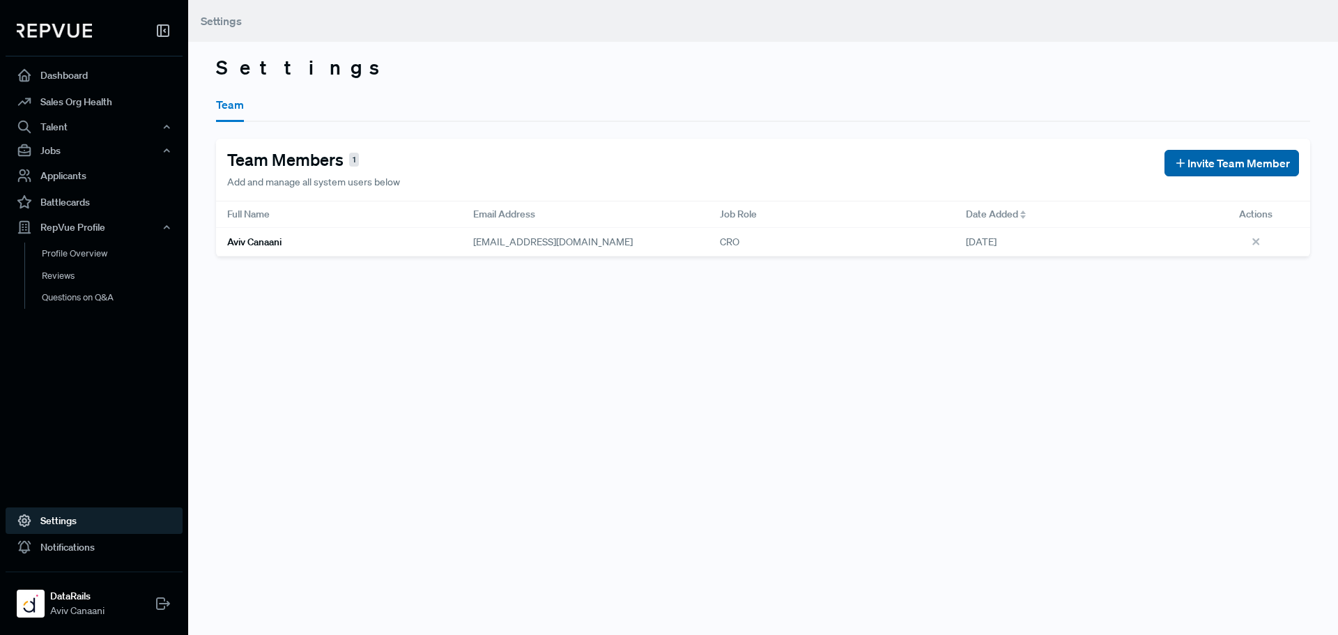
click at [1215, 155] on span "Invite Team Member" at bounding box center [1239, 163] width 102 height 17
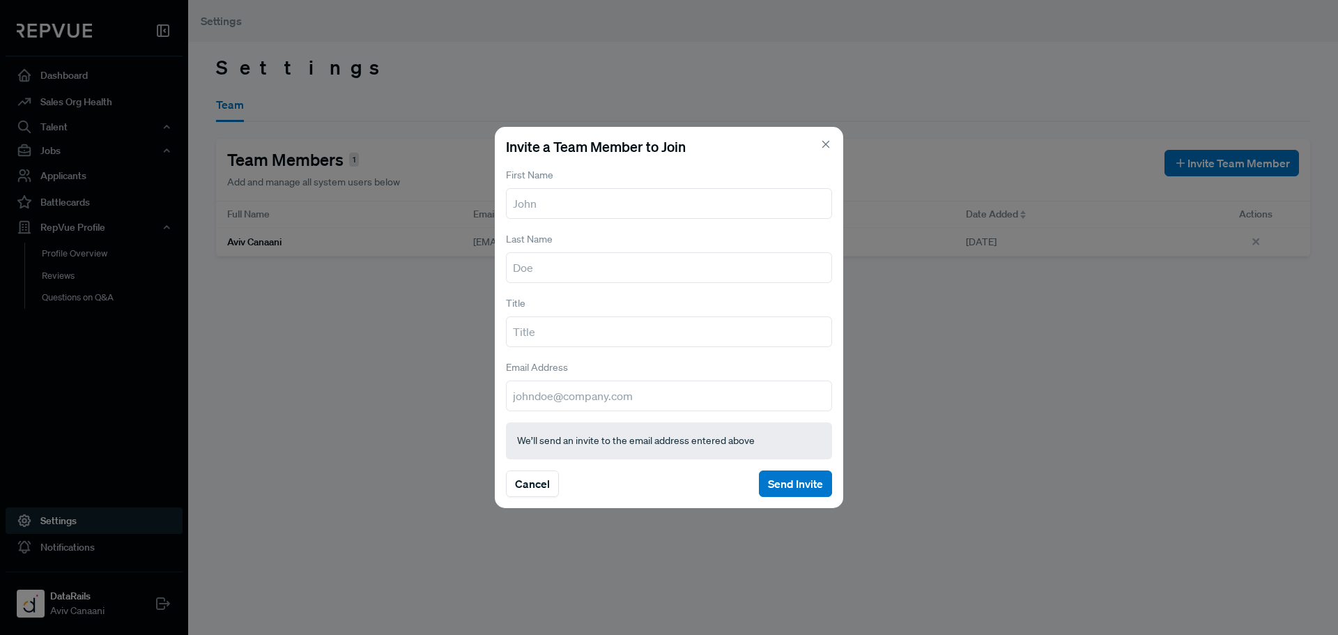
click at [648, 208] on input "text" at bounding box center [669, 203] width 326 height 31
type input "[PERSON_NAME]"
type input "Day"
click at [665, 194] on input "[PERSON_NAME]" at bounding box center [669, 203] width 326 height 31
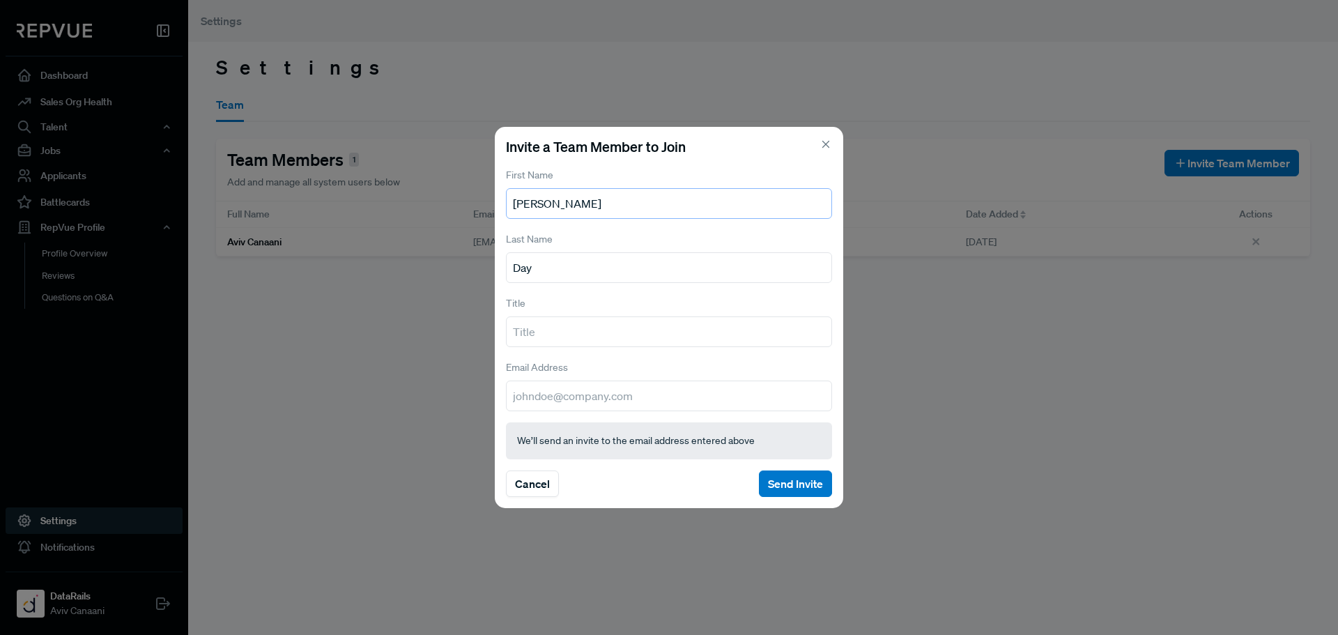
type input "[PERSON_NAME]"
click at [610, 326] on input "text" at bounding box center [669, 331] width 326 height 31
type input "Head of Talent Acquisition"
click at [638, 393] on input "email" at bounding box center [669, 396] width 326 height 31
paste input "[EMAIL_ADDRESS][DOMAIN_NAME]"
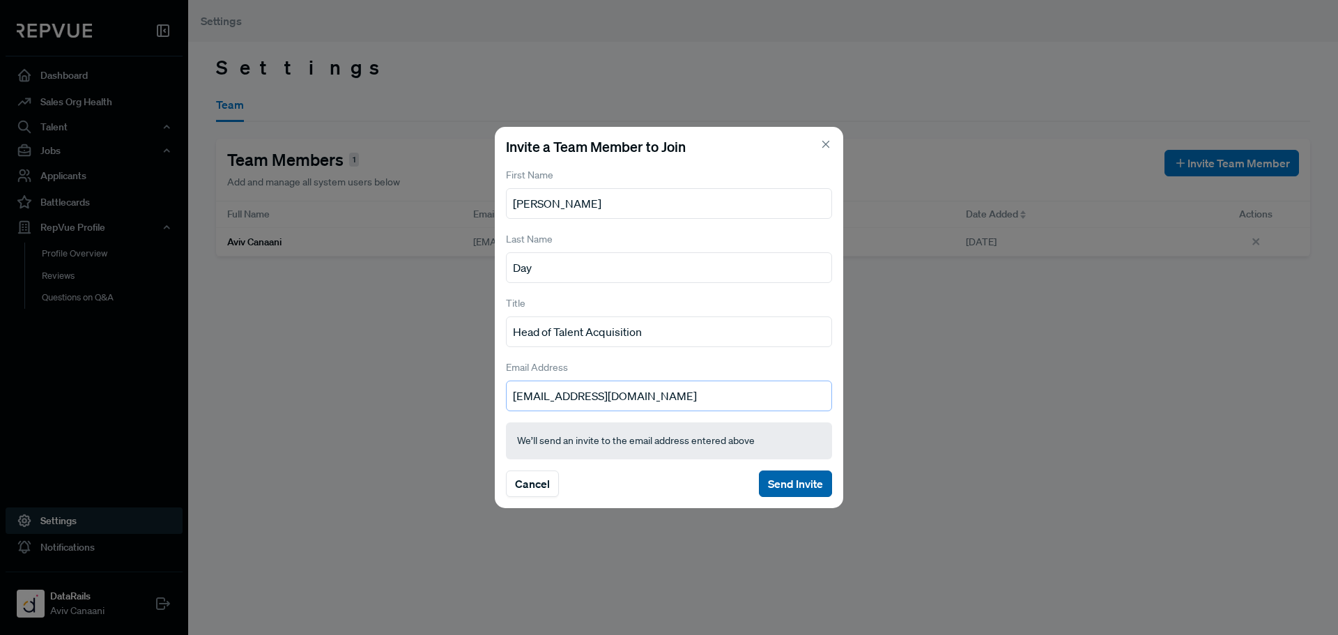
type input "[EMAIL_ADDRESS][DOMAIN_NAME]"
click at [777, 471] on button "Send Invite" at bounding box center [795, 483] width 73 height 26
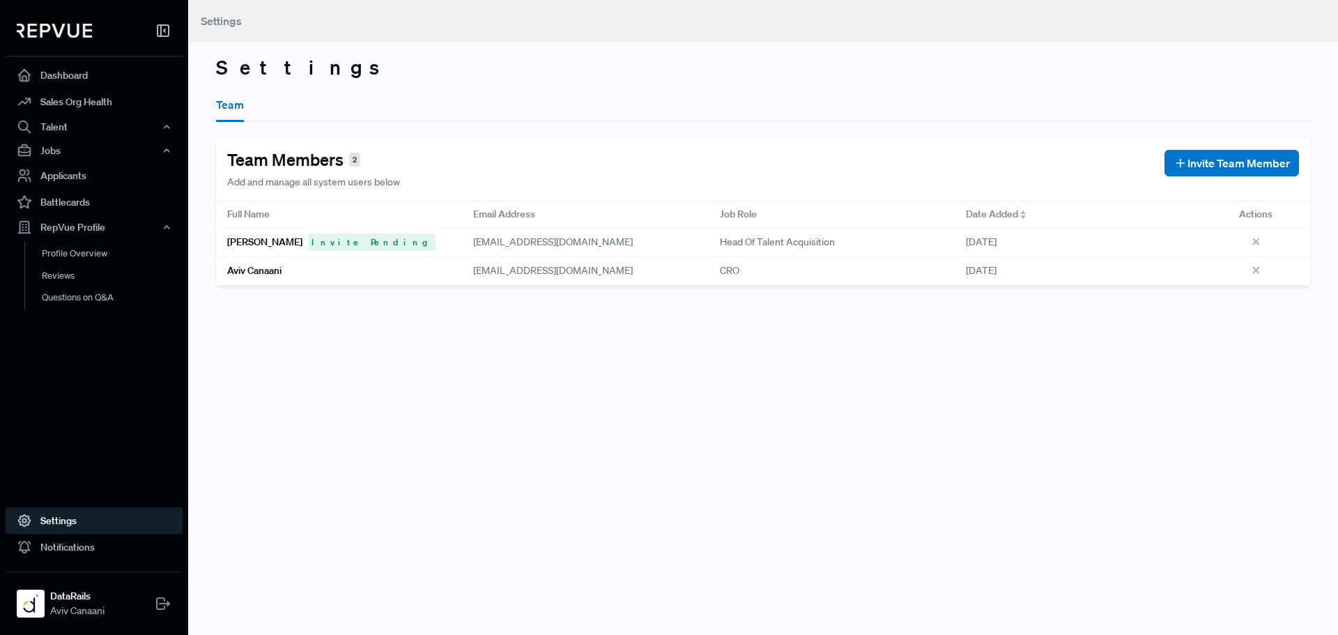
click at [63, 523] on link "Settings" at bounding box center [94, 520] width 177 height 26
click at [74, 546] on link "Notifications" at bounding box center [94, 547] width 177 height 26
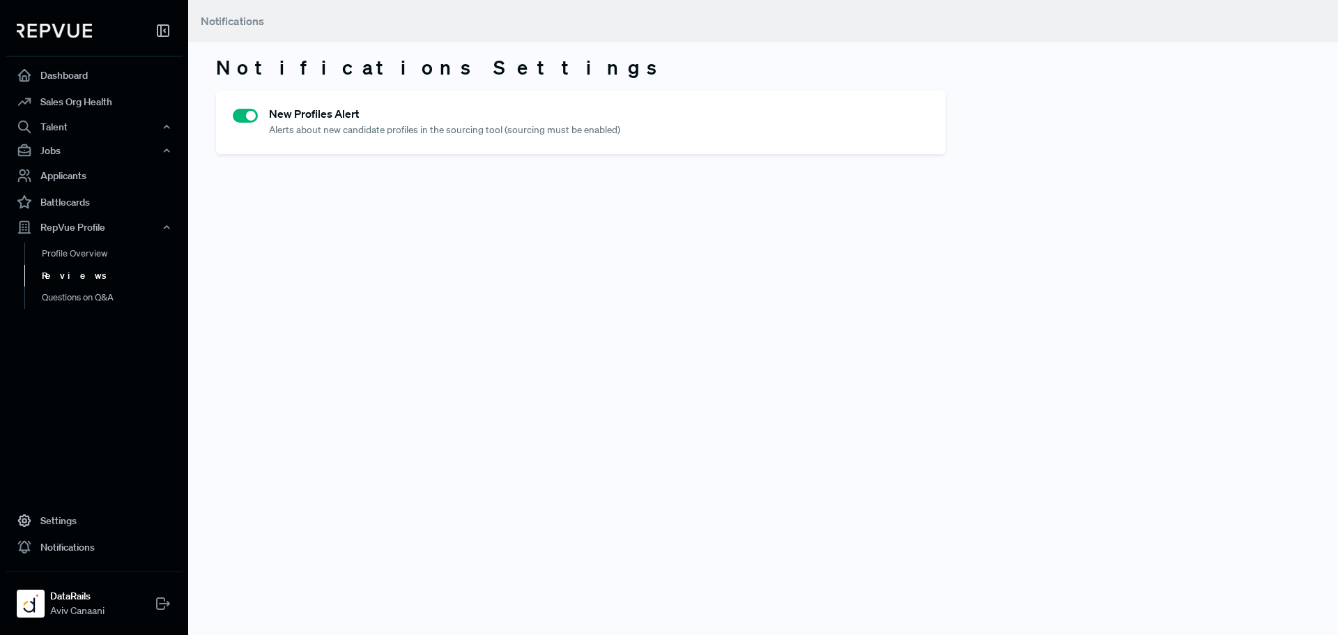
click at [91, 273] on link "Reviews" at bounding box center [112, 276] width 177 height 22
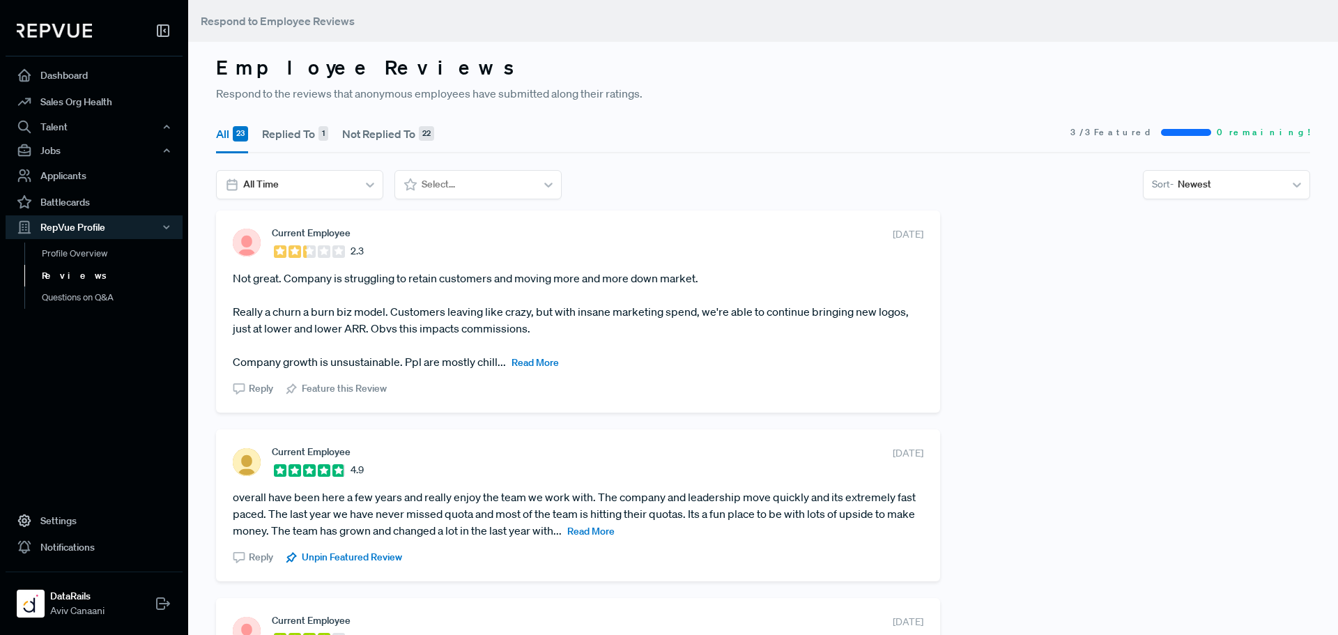
click at [530, 365] on span "Read More" at bounding box center [535, 362] width 47 height 13
click at [507, 362] on article "Not great. Company is struggling to retain customers and moving more and more d…" at bounding box center [578, 320] width 691 height 100
click at [507, 363] on article "Not great. Company is struggling to retain customers and moving more and more d…" at bounding box center [578, 320] width 691 height 100
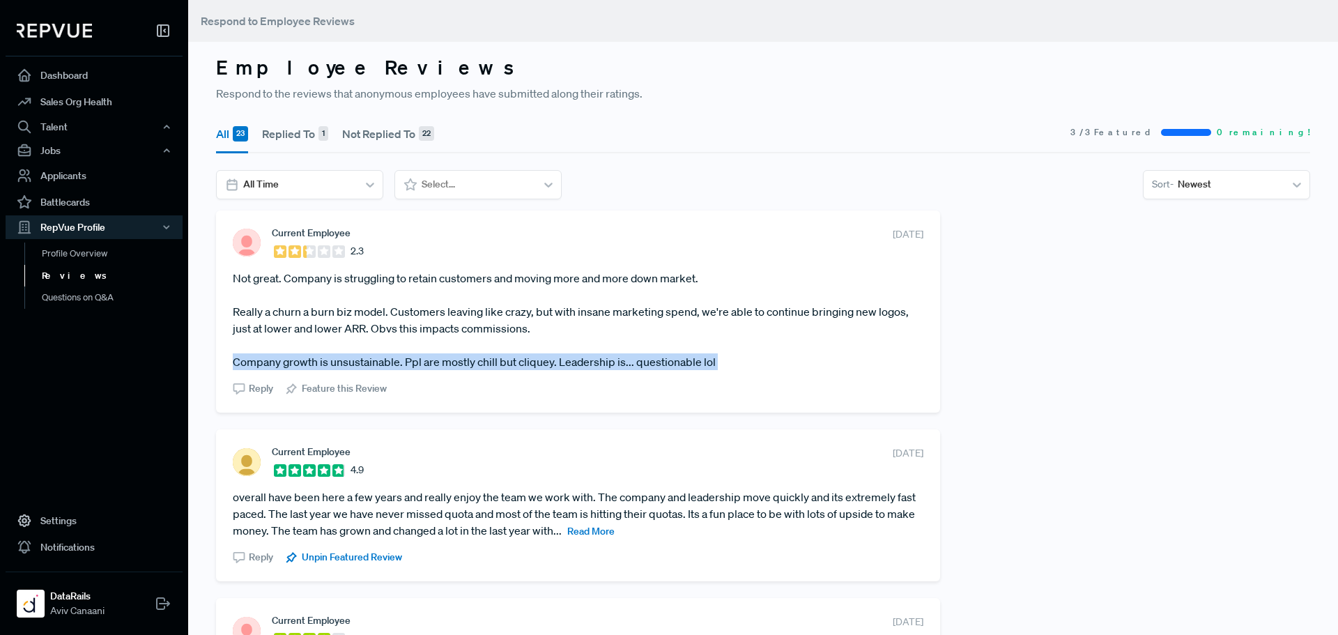
click at [507, 363] on article "Not great. Company is struggling to retain customers and moving more and more d…" at bounding box center [578, 320] width 691 height 100
click at [526, 364] on article "Not great. Company is struggling to retain customers and moving more and more d…" at bounding box center [578, 320] width 691 height 100
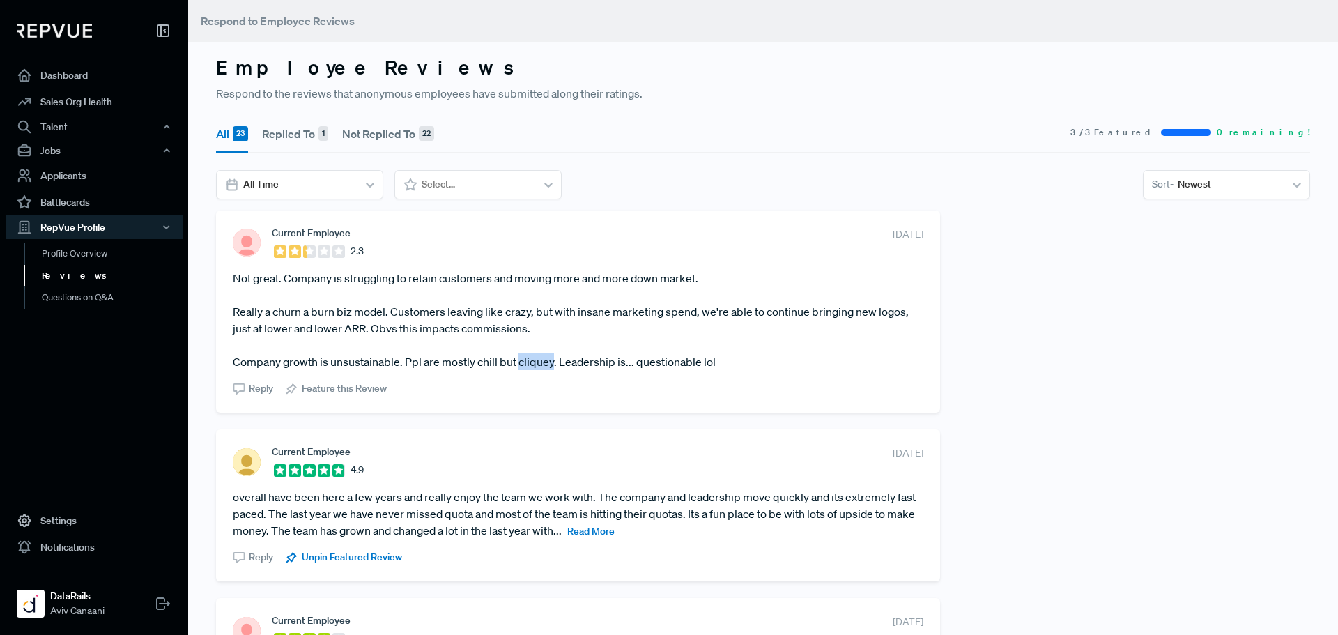
click at [526, 364] on article "Not great. Company is struggling to retain customers and moving more and more d…" at bounding box center [578, 320] width 691 height 100
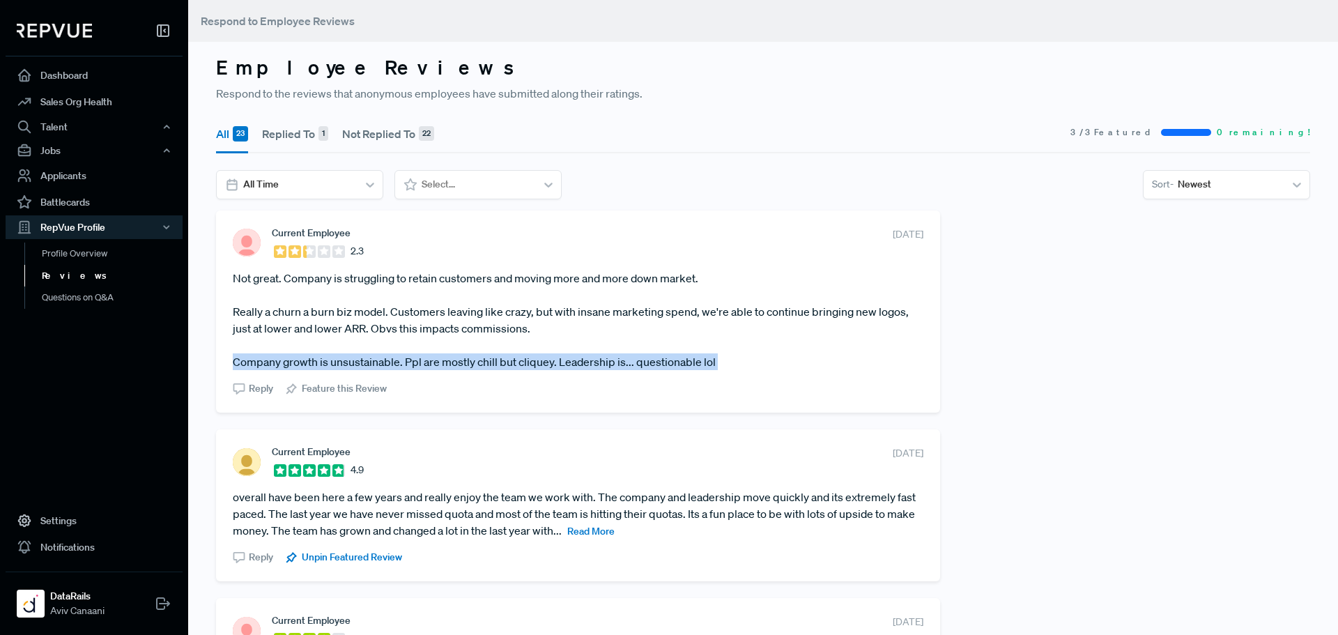
click at [526, 364] on article "Not great. Company is struggling to retain customers and moving more and more d…" at bounding box center [578, 320] width 691 height 100
click at [549, 362] on article "Not great. Company is struggling to retain customers and moving more and more d…" at bounding box center [578, 320] width 691 height 100
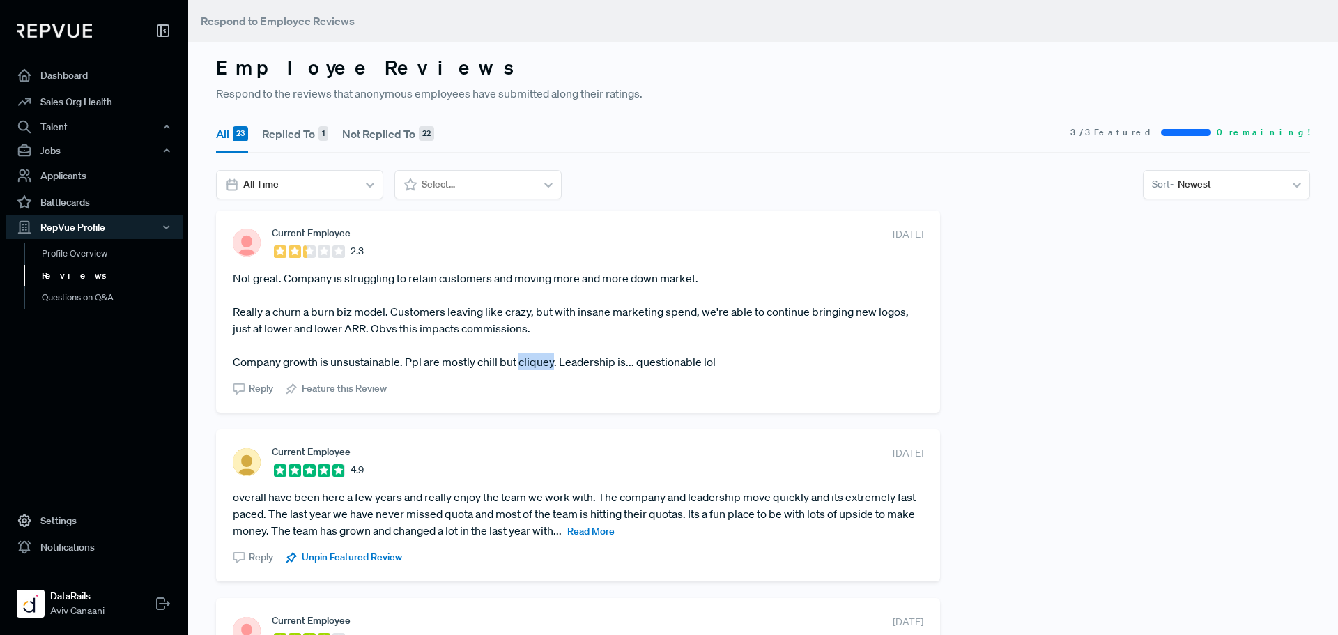
click at [549, 361] on article "Not great. Company is struggling to retain customers and moving more and more d…" at bounding box center [578, 320] width 691 height 100
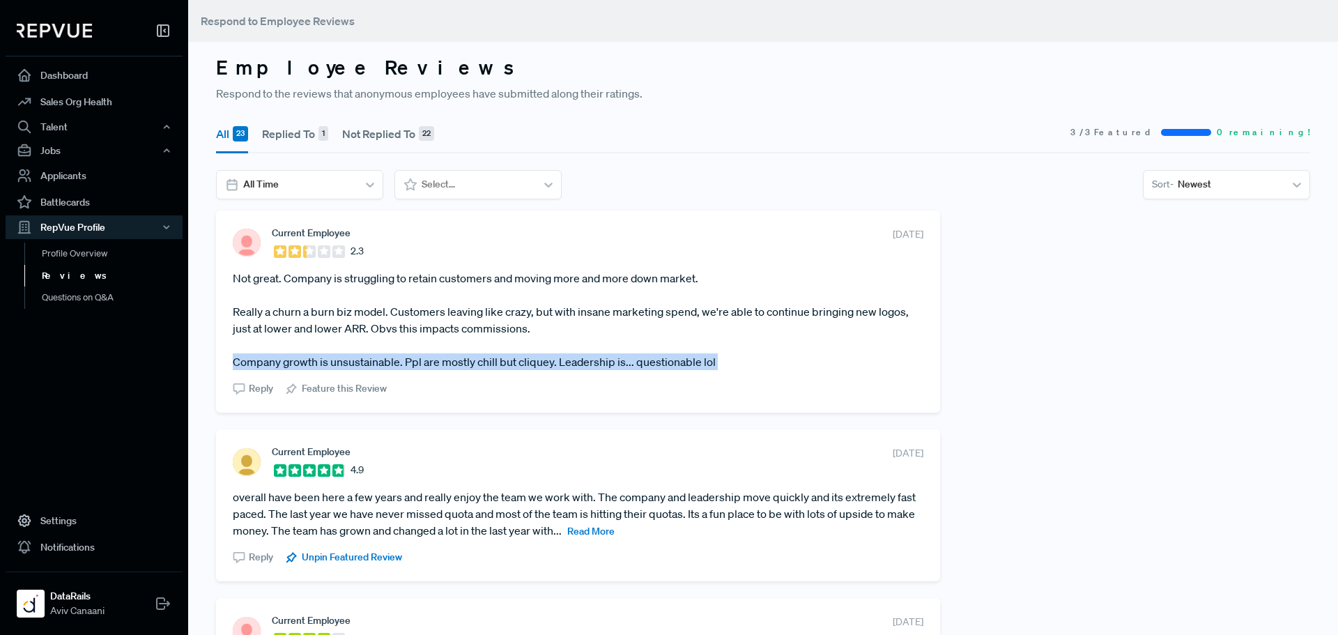
click at [549, 361] on article "Not great. Company is struggling to retain customers and moving more and more d…" at bounding box center [578, 320] width 691 height 100
click at [606, 369] on article "Not great. Company is struggling to retain customers and moving more and more d…" at bounding box center [578, 320] width 691 height 100
click at [602, 366] on article "Not great. Company is struggling to retain customers and moving more and more d…" at bounding box center [578, 320] width 691 height 100
click at [602, 365] on article "Not great. Company is struggling to retain customers and moving more and more d…" at bounding box center [578, 320] width 691 height 100
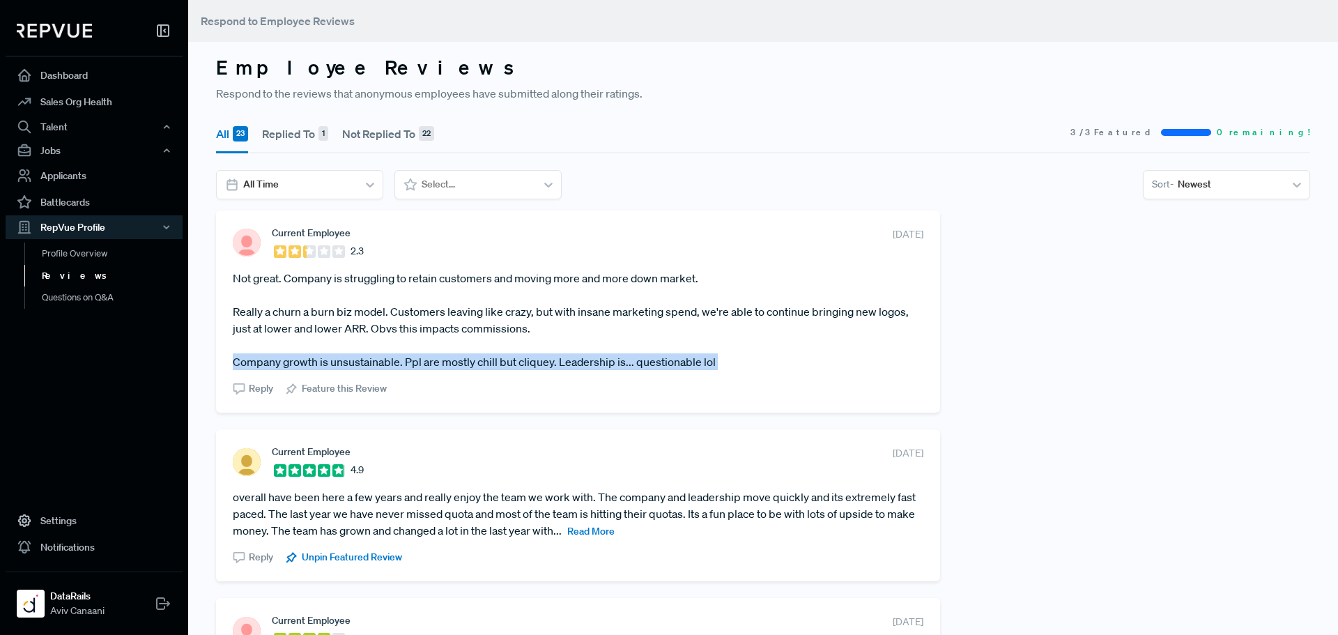
click at [602, 365] on article "Not great. Company is struggling to retain customers and moving more and more d…" at bounding box center [578, 320] width 691 height 100
click at [579, 365] on article "Not great. Company is struggling to retain customers and moving more and more d…" at bounding box center [578, 320] width 691 height 100
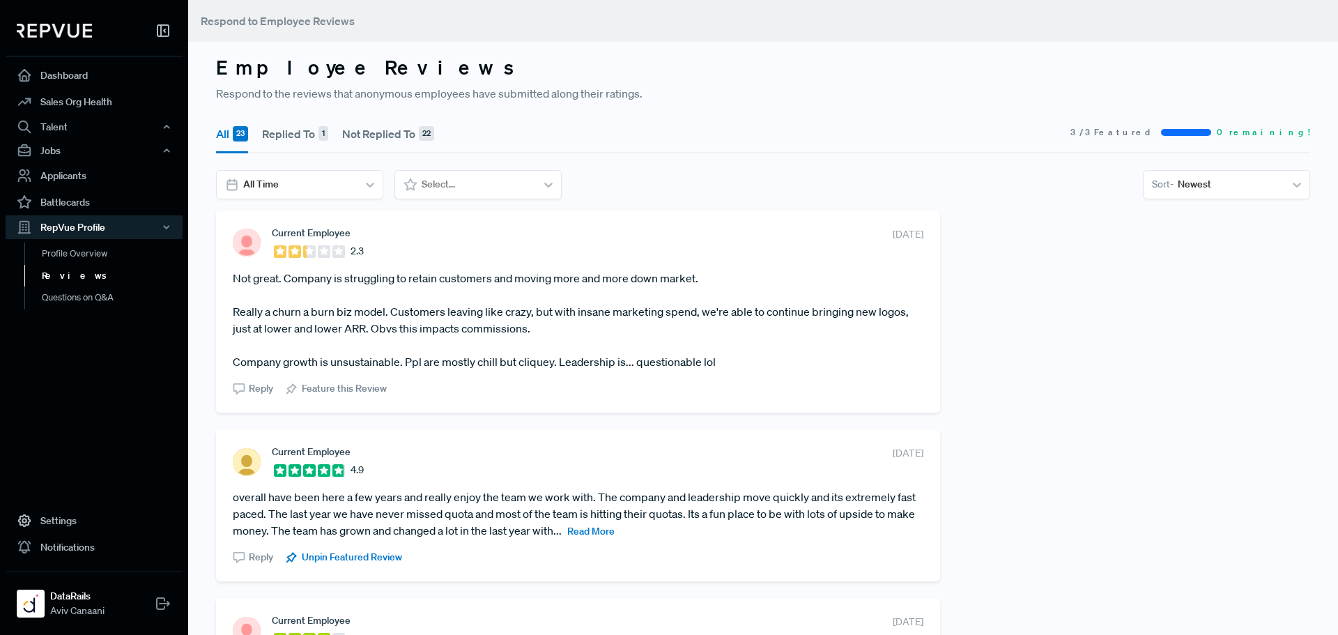
click at [426, 335] on article "Not great. Company is struggling to retain customers and moving more and more d…" at bounding box center [578, 320] width 691 height 100
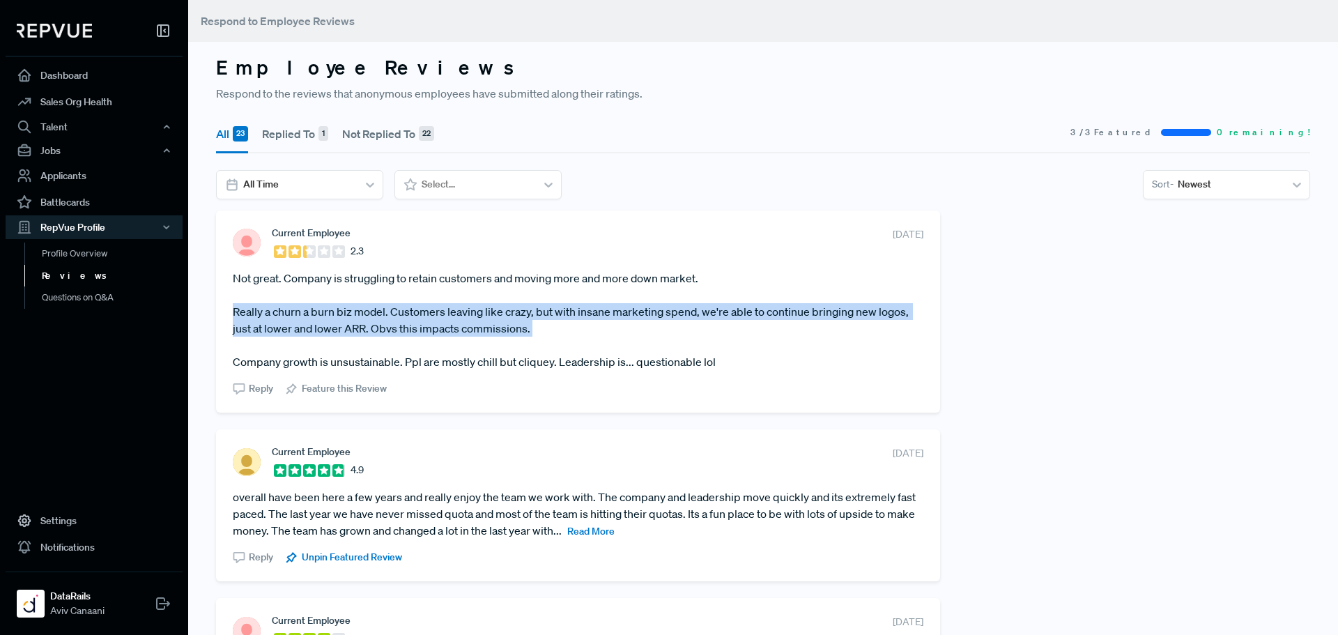
click at [426, 335] on article "Not great. Company is struggling to retain customers and moving more and more d…" at bounding box center [578, 320] width 691 height 100
click at [439, 328] on article "Not great. Company is struggling to retain customers and moving more and more d…" at bounding box center [578, 320] width 691 height 100
drag, startPoint x: 564, startPoint y: 333, endPoint x: 279, endPoint y: 296, distance: 287.5
click at [279, 296] on article "Not great. Company is struggling to retain customers and moving more and more d…" at bounding box center [578, 320] width 691 height 100
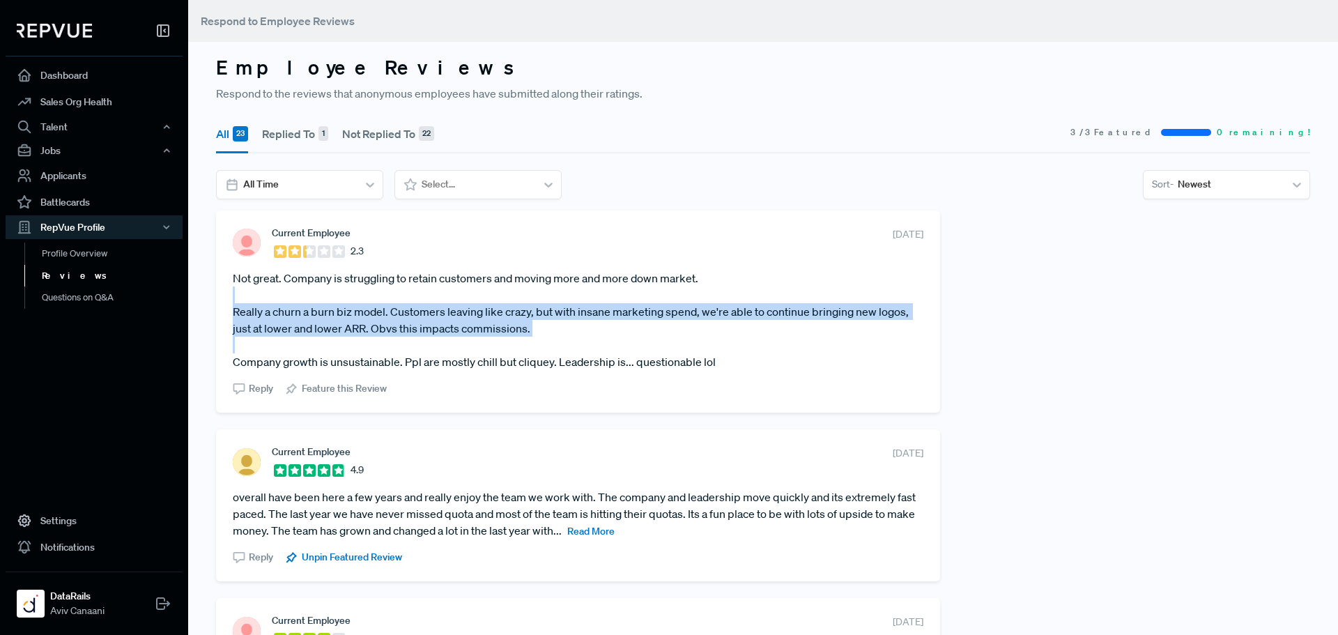
drag, startPoint x: 279, startPoint y: 296, endPoint x: 583, endPoint y: 343, distance: 307.5
click at [583, 343] on article "Not great. Company is struggling to retain customers and moving more and more d…" at bounding box center [578, 320] width 691 height 100
drag, startPoint x: 538, startPoint y: 292, endPoint x: 557, endPoint y: 352, distance: 62.8
click at [557, 352] on article "Not great. Company is struggling to retain customers and moving more and more d…" at bounding box center [578, 320] width 691 height 100
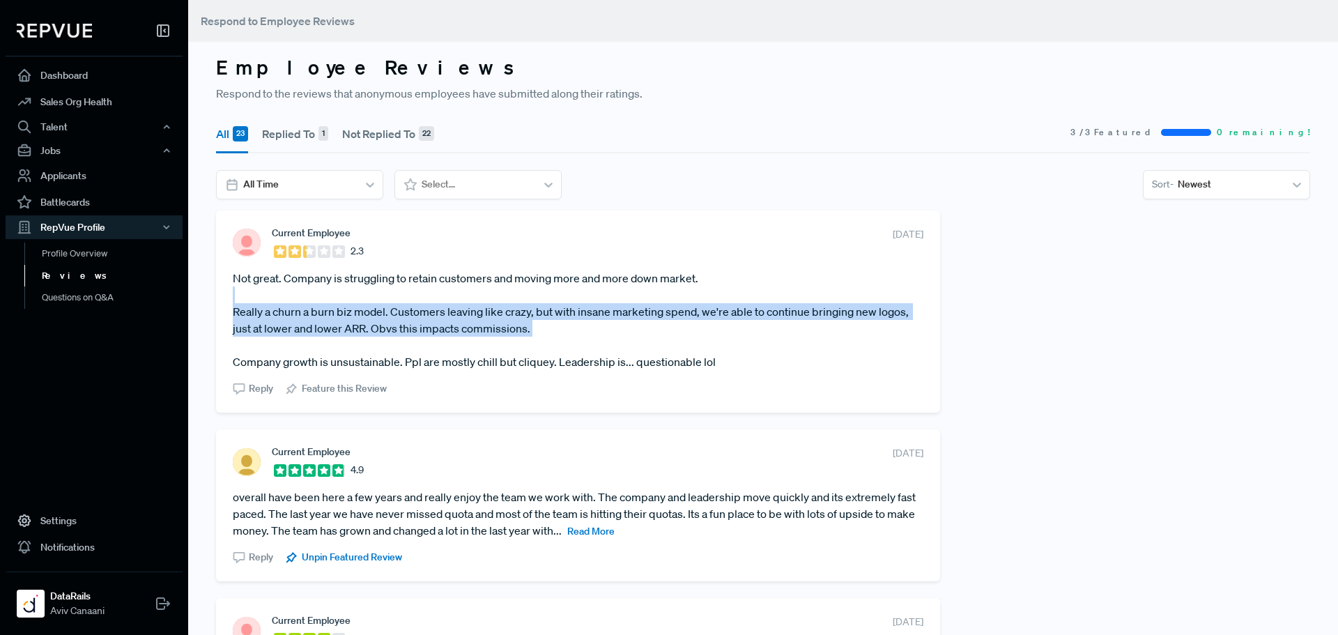
click at [557, 352] on article "Not great. Company is struggling to retain customers and moving more and more d…" at bounding box center [578, 320] width 691 height 100
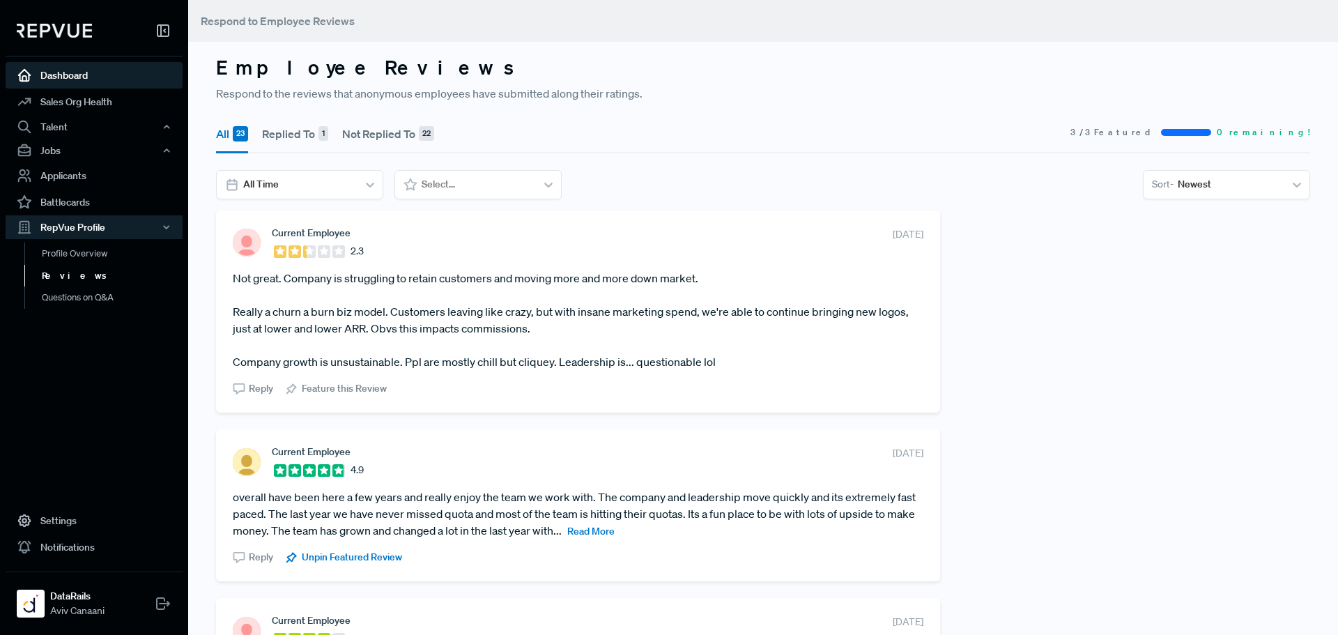
click at [79, 74] on link "Dashboard" at bounding box center [94, 75] width 177 height 26
